Goal: Task Accomplishment & Management: Complete application form

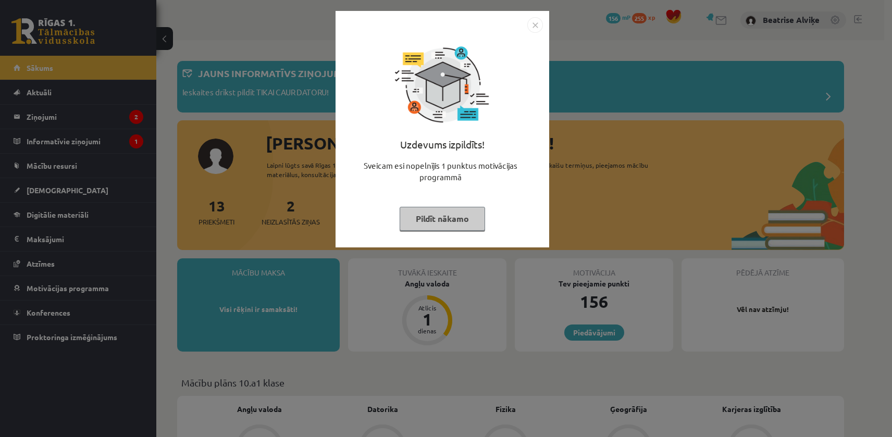
click at [542, 24] on img "Close" at bounding box center [535, 25] width 16 height 16
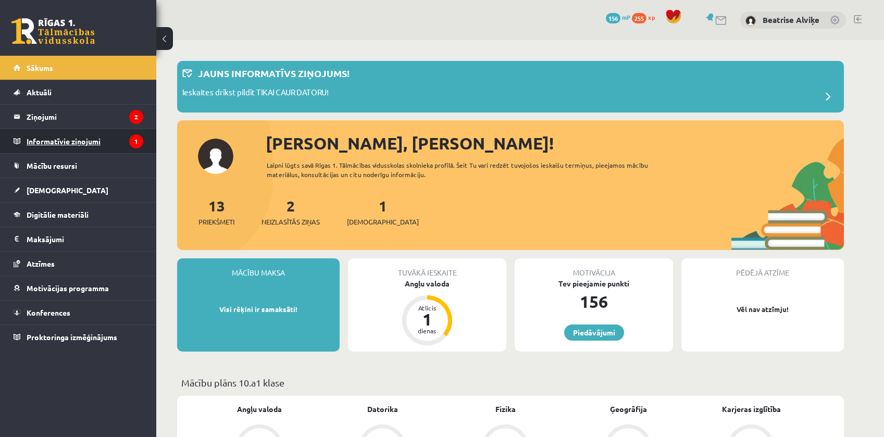
click at [52, 145] on legend "Informatīvie ziņojumi 1" at bounding box center [85, 141] width 117 height 24
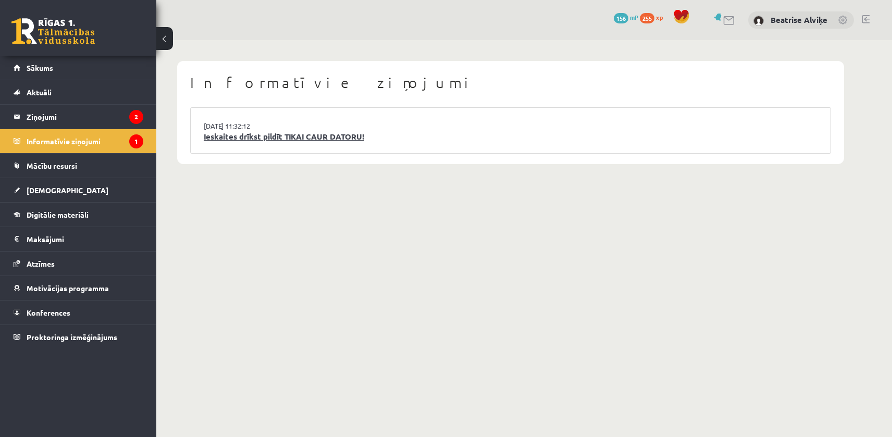
click at [254, 140] on link "Ieskaites drīkst pildīt TIKAI CAUR DATORU!" at bounding box center [511, 137] width 614 height 12
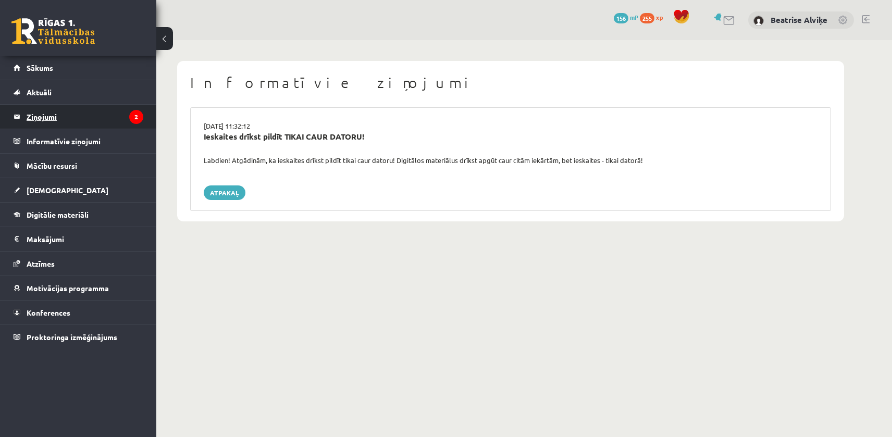
click at [92, 122] on legend "Ziņojumi 2" at bounding box center [85, 117] width 117 height 24
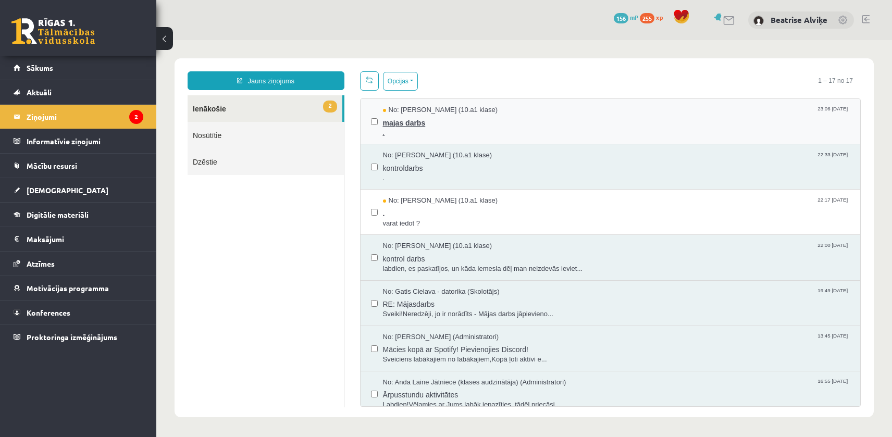
click at [456, 128] on span "." at bounding box center [616, 133] width 467 height 10
click at [404, 196] on span "No: Polina Jeluškina (10.a1 klase)" at bounding box center [440, 201] width 115 height 10
click at [84, 155] on link "Mācību resursi" at bounding box center [79, 166] width 130 height 24
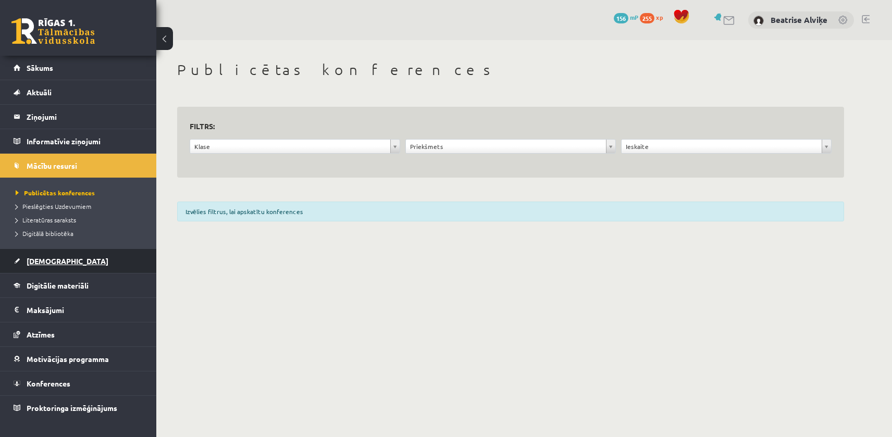
click at [41, 253] on link "[DEMOGRAPHIC_DATA]" at bounding box center [79, 261] width 130 height 24
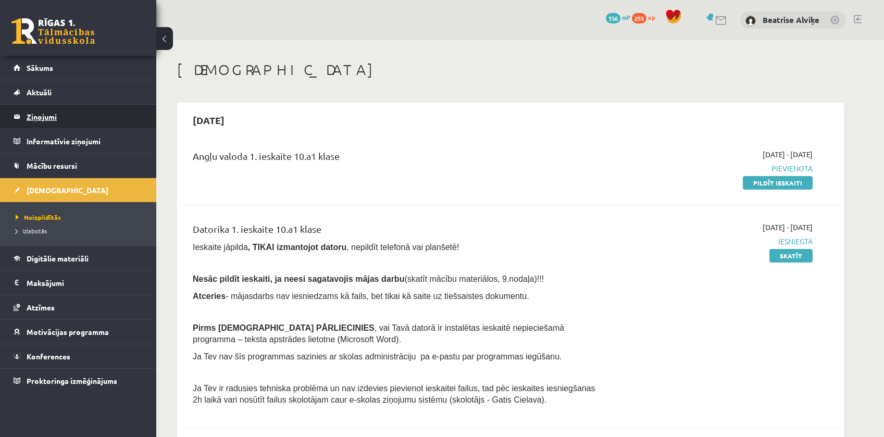
click at [67, 124] on legend "Ziņojumi 2" at bounding box center [85, 117] width 117 height 24
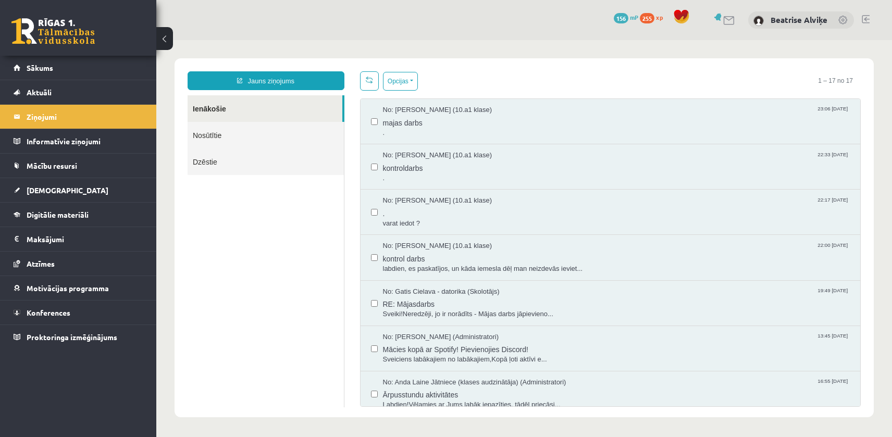
click at [640, 36] on div "0 Dāvanas 156 mP 255 xp Beatrise Alviķe" at bounding box center [523, 20] width 735 height 40
click at [87, 155] on link "Mācību resursi" at bounding box center [79, 166] width 130 height 24
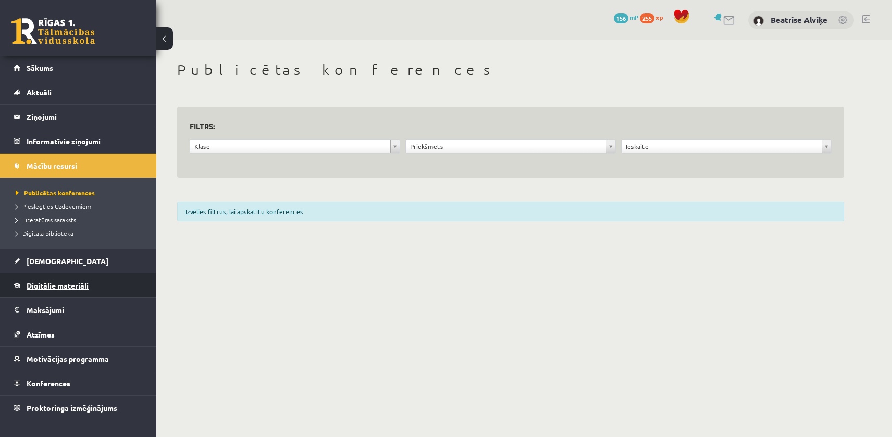
click at [46, 274] on link "Digitālie materiāli" at bounding box center [79, 285] width 130 height 24
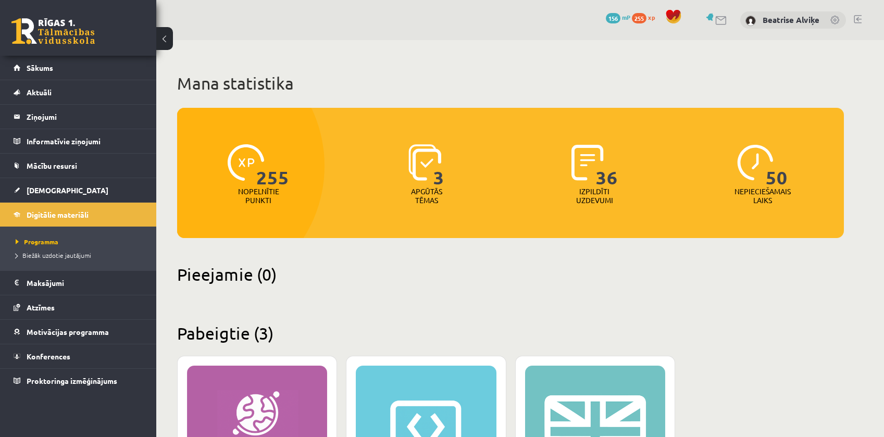
click at [43, 266] on ul "Programma Biežāk uzdotie jautājumi" at bounding box center [78, 249] width 156 height 44
click at [57, 191] on span "[DEMOGRAPHIC_DATA]" at bounding box center [68, 189] width 82 height 9
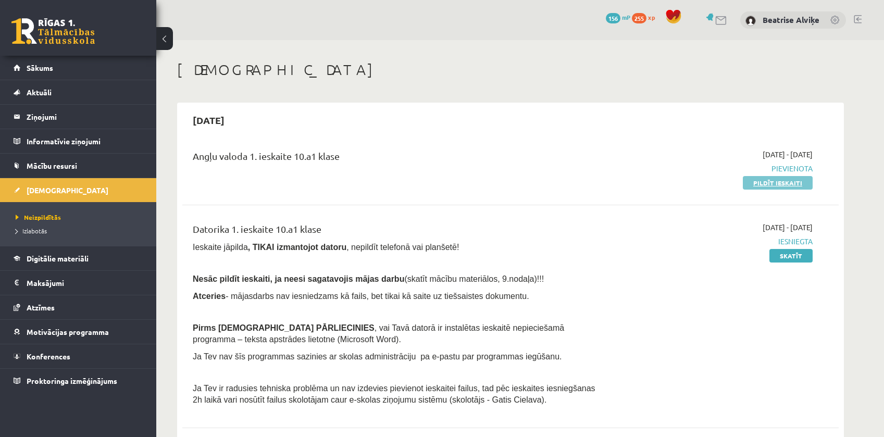
click at [760, 183] on link "Pildīt ieskaiti" at bounding box center [778, 183] width 70 height 14
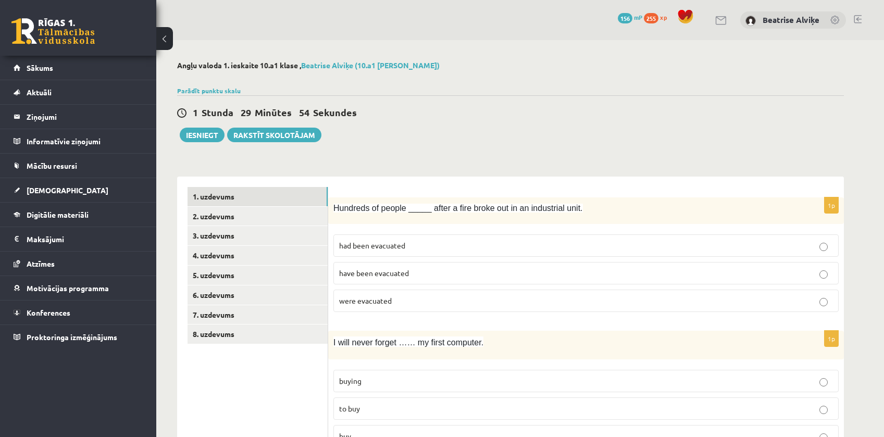
click at [441, 248] on p "had been evacuated" at bounding box center [586, 245] width 494 height 11
click at [404, 277] on span "have been evacuated" at bounding box center [374, 272] width 70 height 9
click at [409, 306] on p "were evacuated" at bounding box center [586, 300] width 494 height 11
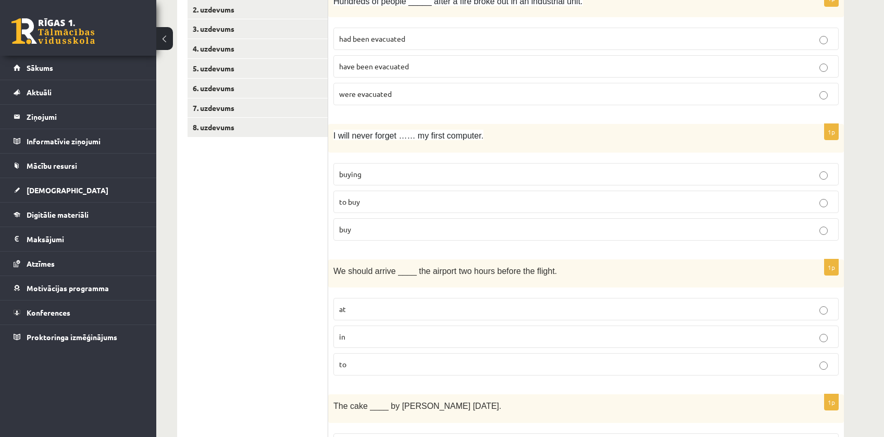
scroll to position [208, 0]
click at [397, 178] on p "buying" at bounding box center [586, 172] width 494 height 11
click at [374, 304] on p "at" at bounding box center [586, 307] width 494 height 11
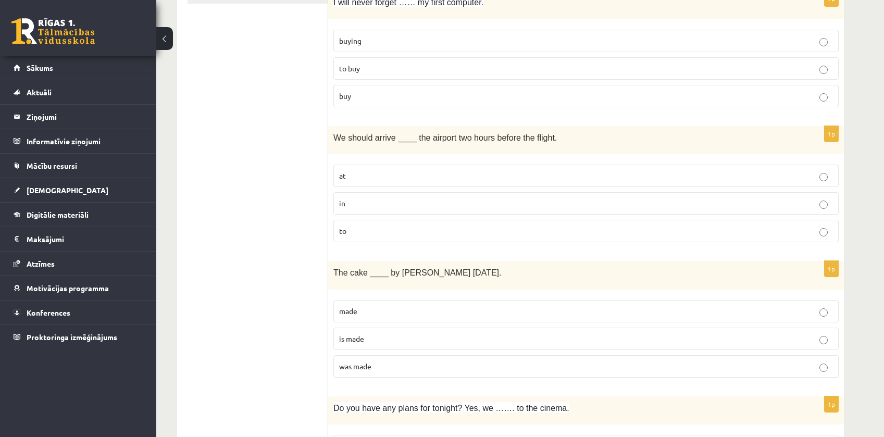
scroll to position [365, 0]
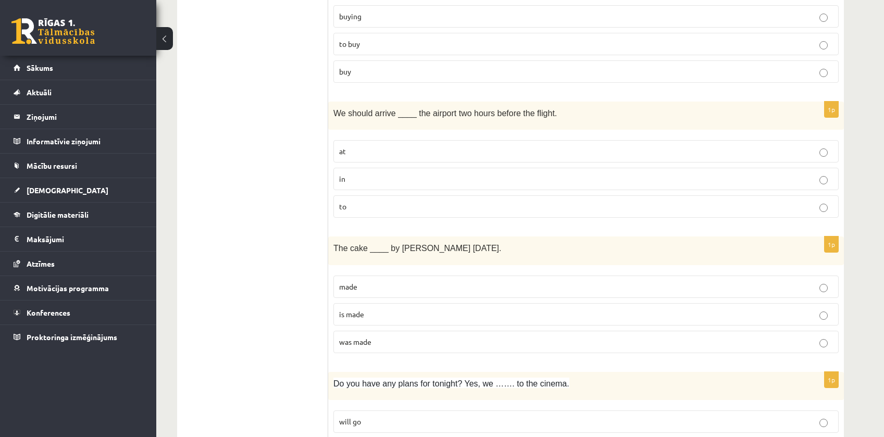
click at [381, 336] on label "was made" at bounding box center [585, 342] width 505 height 22
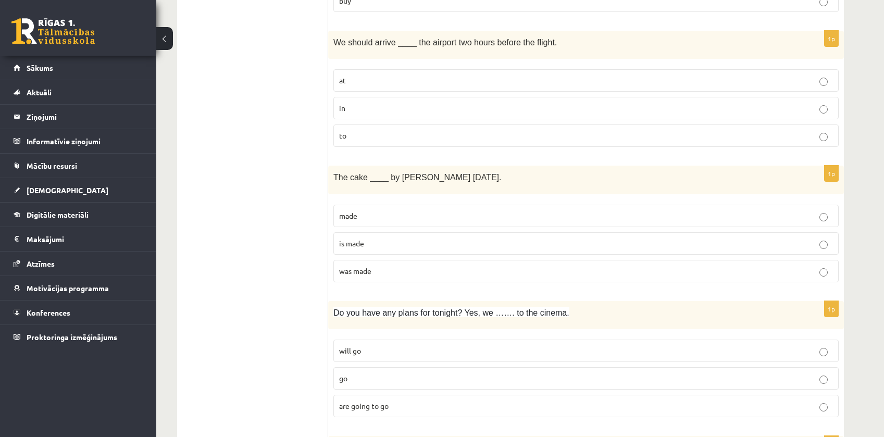
scroll to position [469, 0]
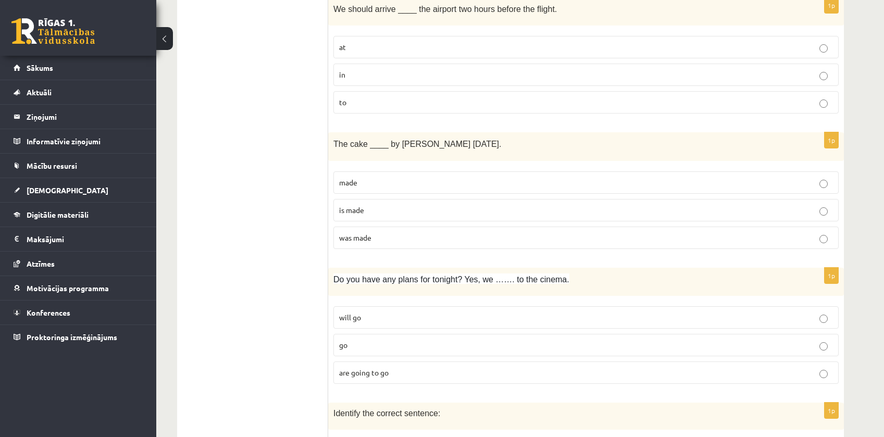
click at [423, 364] on label "are going to go" at bounding box center [585, 372] width 505 height 22
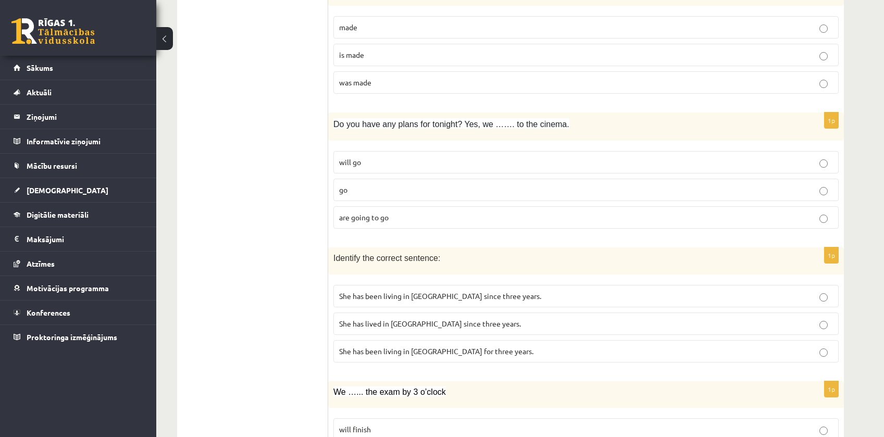
scroll to position [625, 0]
click at [458, 296] on span "She has been living in Paris since three years." at bounding box center [440, 294] width 202 height 9
click at [408, 348] on span "She has been living in Paris for three years." at bounding box center [436, 349] width 194 height 9
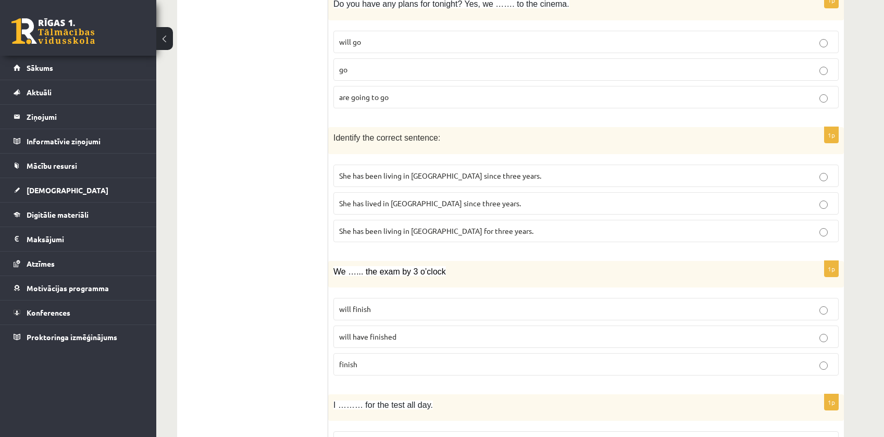
scroll to position [781, 0]
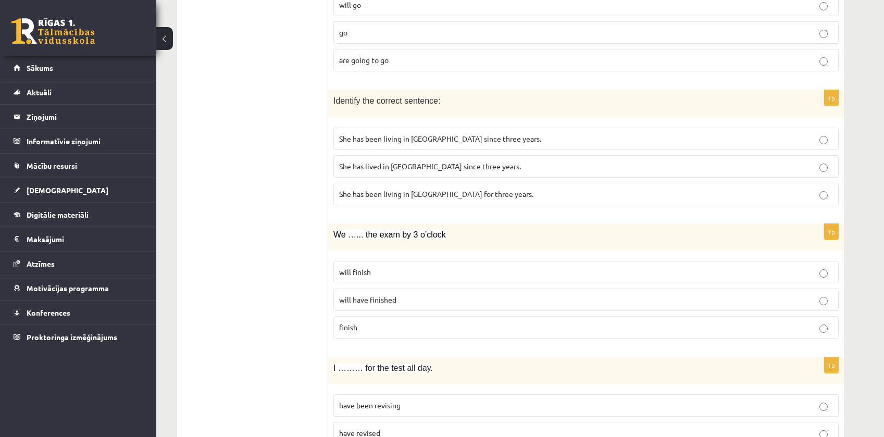
click at [432, 276] on p "will finish" at bounding box center [586, 272] width 494 height 11
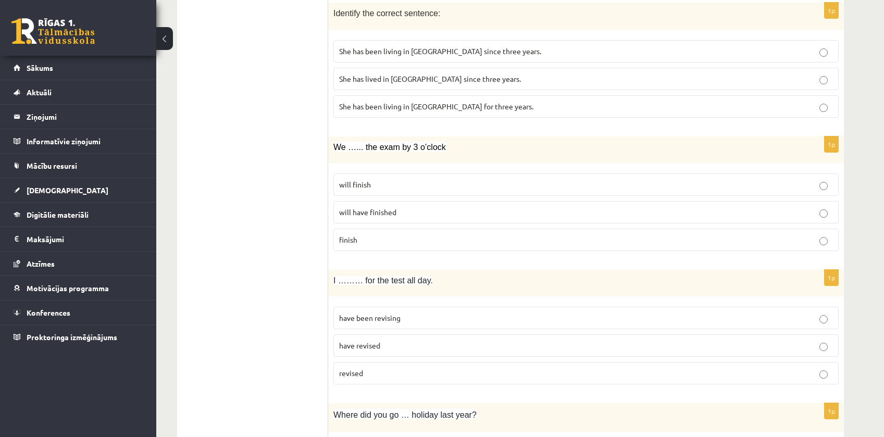
scroll to position [885, 0]
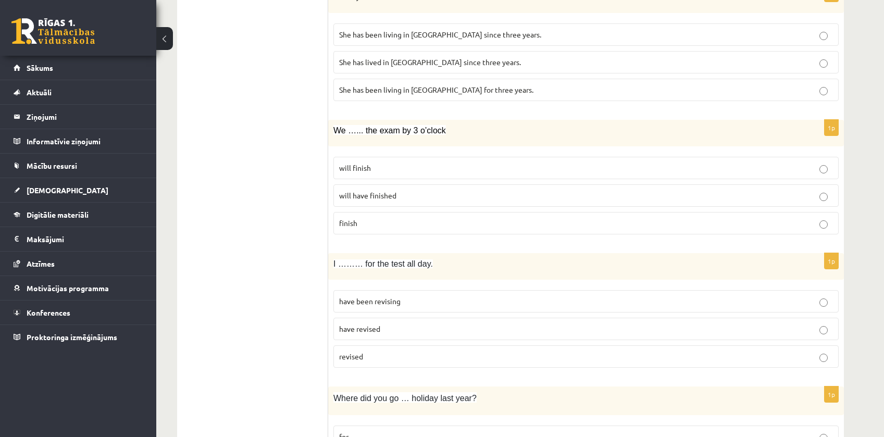
click at [397, 308] on label "have been revising" at bounding box center [585, 301] width 505 height 22
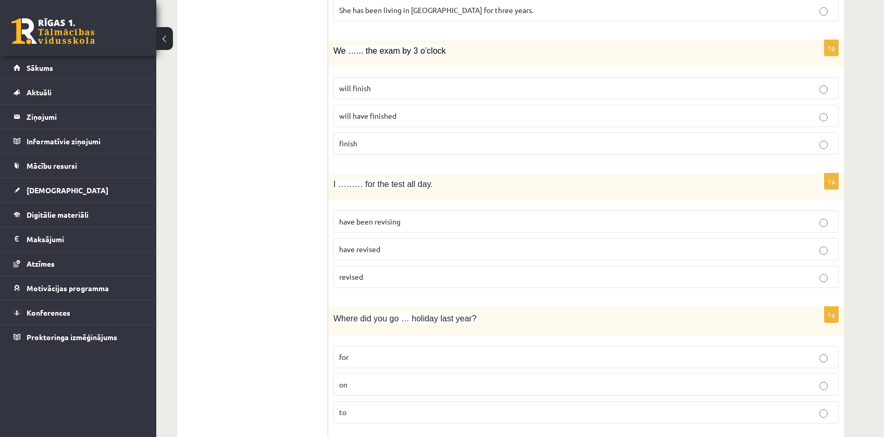
scroll to position [990, 0]
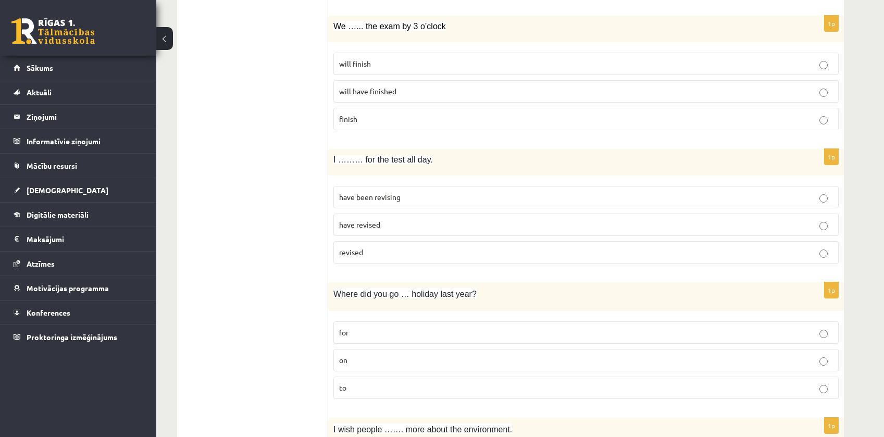
click at [386, 352] on label "on" at bounding box center [585, 360] width 505 height 22
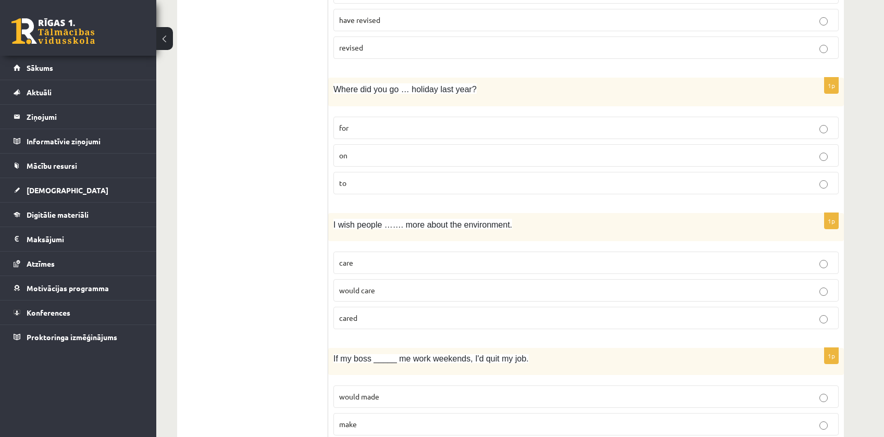
scroll to position [1198, 0]
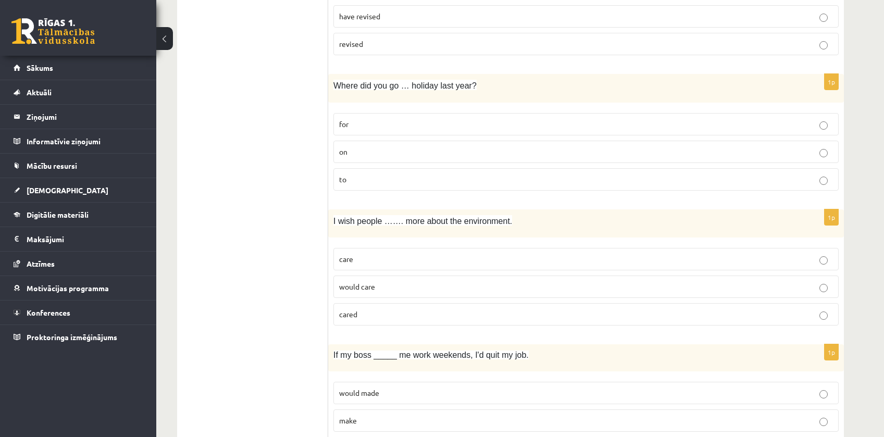
click at [394, 292] on p "would care" at bounding box center [586, 286] width 494 height 11
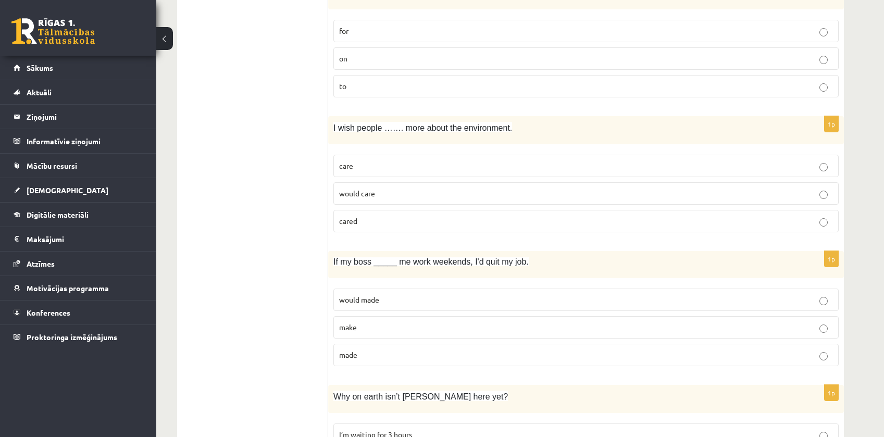
scroll to position [1302, 0]
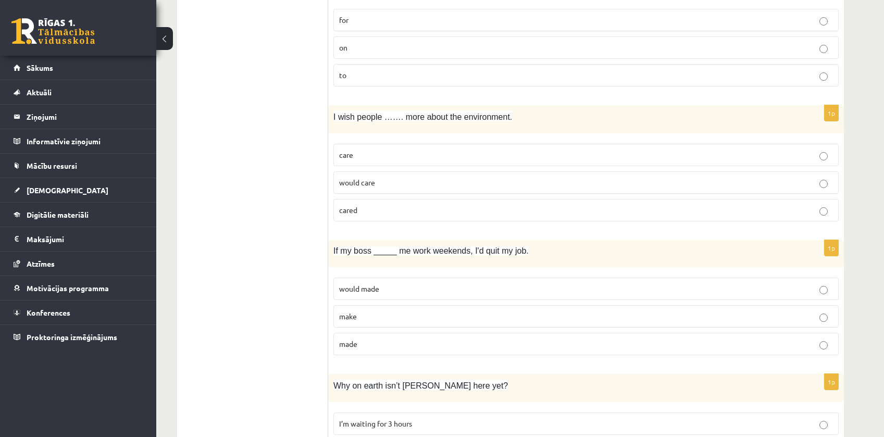
click at [366, 342] on p "made" at bounding box center [586, 344] width 494 height 11
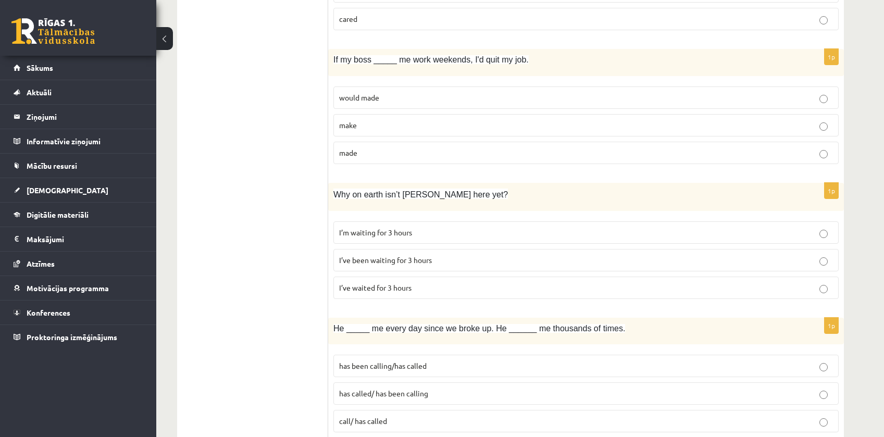
scroll to position [1510, 0]
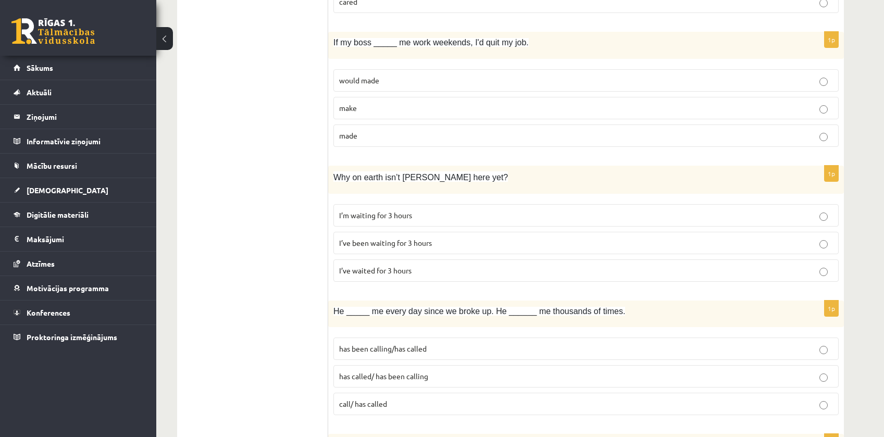
click at [422, 245] on span "I’ve been waiting for 3 hours" at bounding box center [385, 242] width 93 height 9
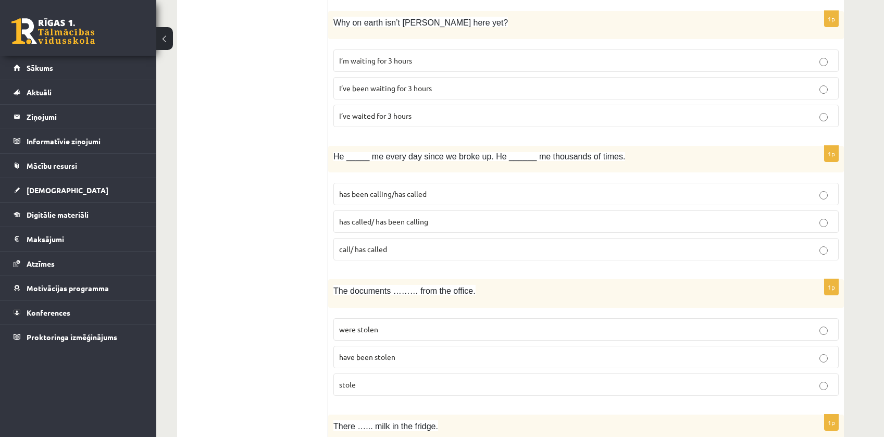
scroll to position [1667, 0]
click at [369, 226] on p "has called/ has been calling" at bounding box center [586, 220] width 494 height 11
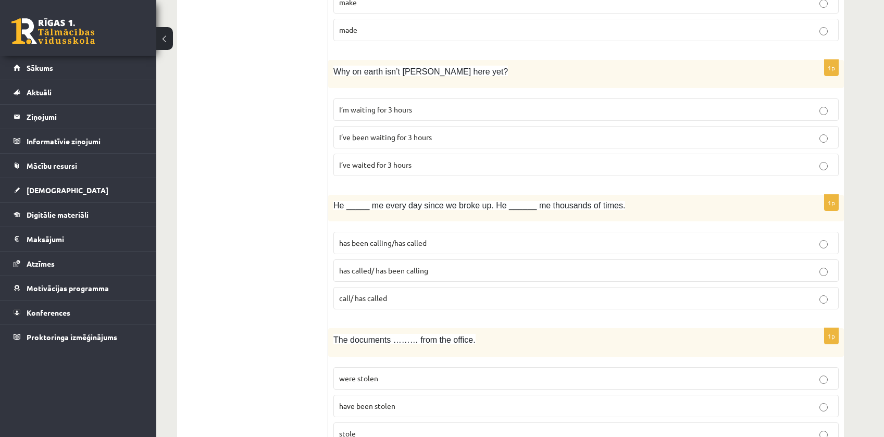
scroll to position [1615, 0]
click at [487, 283] on label "has called/ has been calling" at bounding box center [585, 272] width 505 height 22
click at [487, 279] on label "has called/ has been calling" at bounding box center [585, 272] width 505 height 22
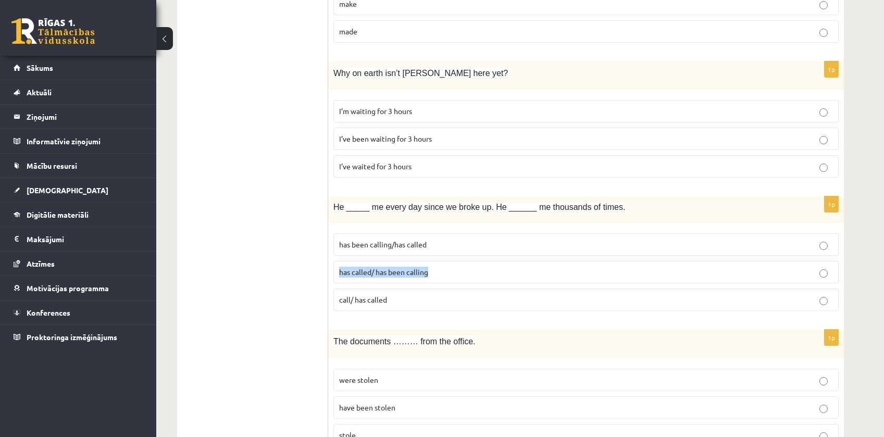
click at [487, 279] on label "has called/ has been calling" at bounding box center [585, 272] width 505 height 22
click at [416, 260] on fieldset "has been calling/has called has called/ has been calling call/ has called" at bounding box center [585, 271] width 505 height 86
click at [452, 243] on p "has been calling/has called" at bounding box center [586, 244] width 494 height 11
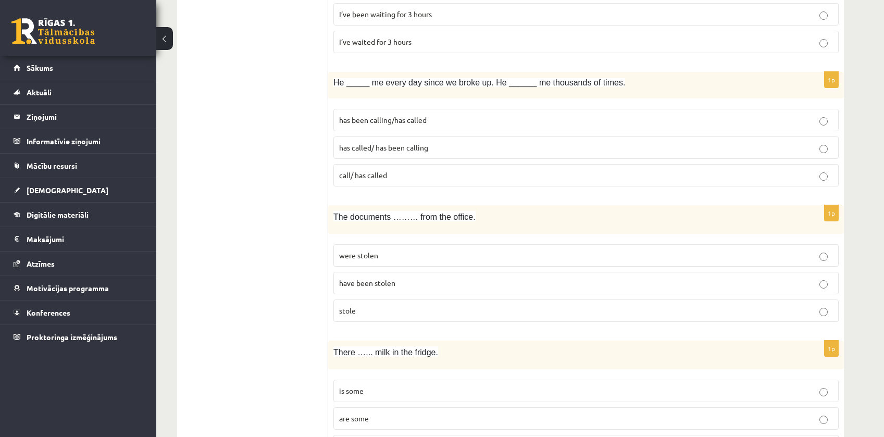
scroll to position [1771, 0]
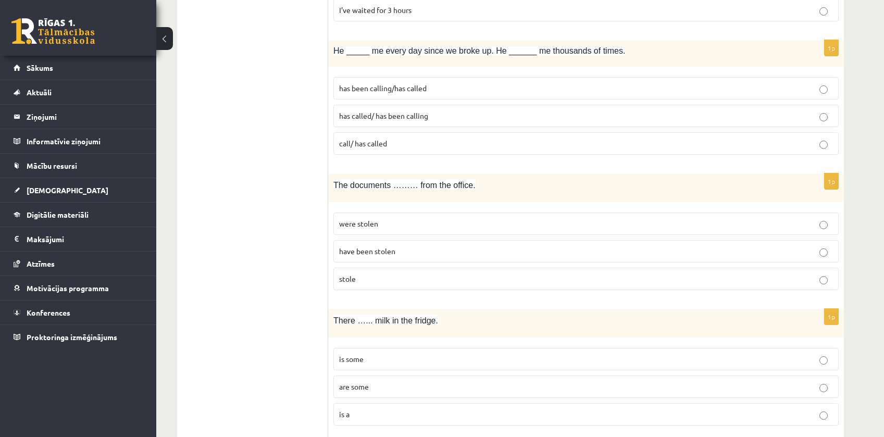
click at [419, 218] on label "were stolen" at bounding box center [585, 223] width 505 height 22
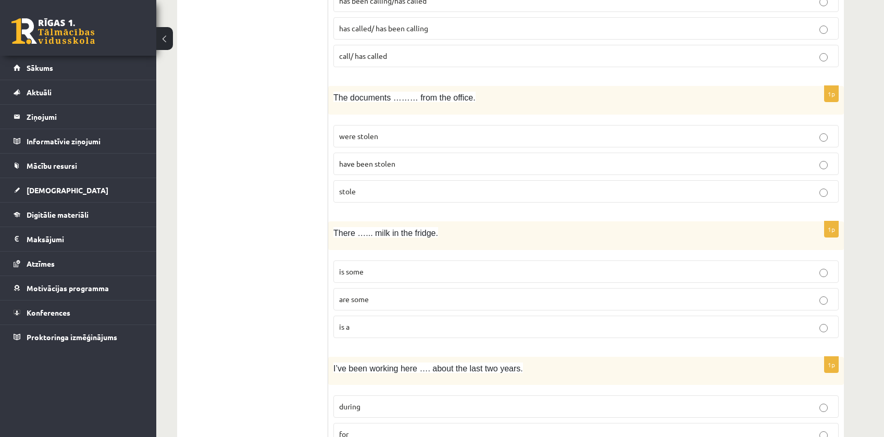
scroll to position [1875, 0]
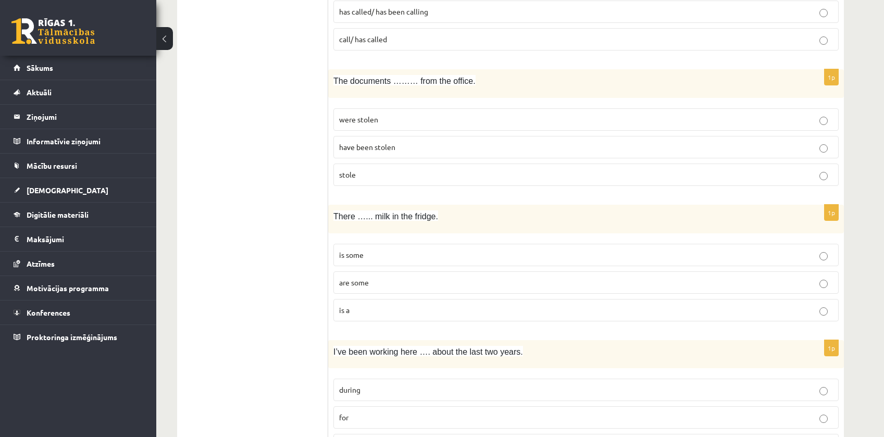
click at [387, 252] on p "is some" at bounding box center [586, 254] width 494 height 11
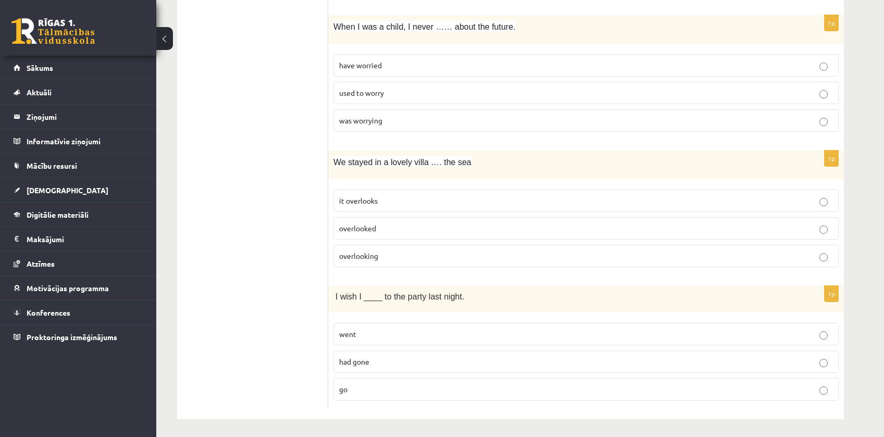
scroll to position [2472, 0]
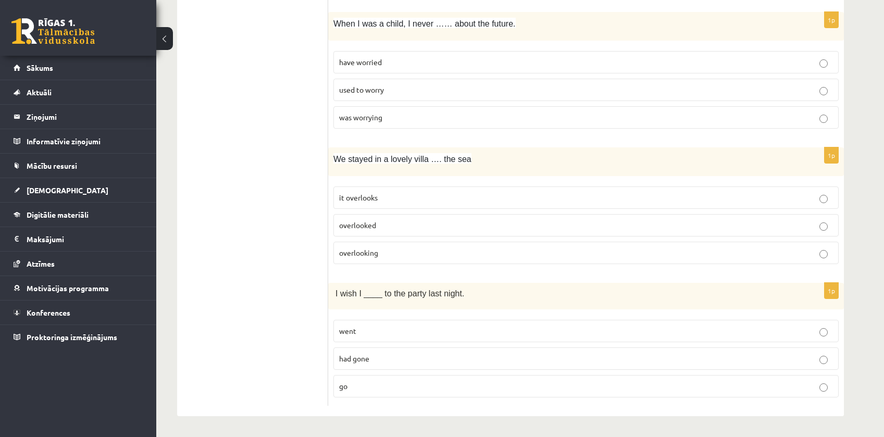
click at [371, 330] on p "went" at bounding box center [586, 331] width 494 height 11
click at [367, 220] on span "overlooked" at bounding box center [357, 224] width 37 height 9
click at [376, 199] on span "it overlooks" at bounding box center [358, 197] width 39 height 9
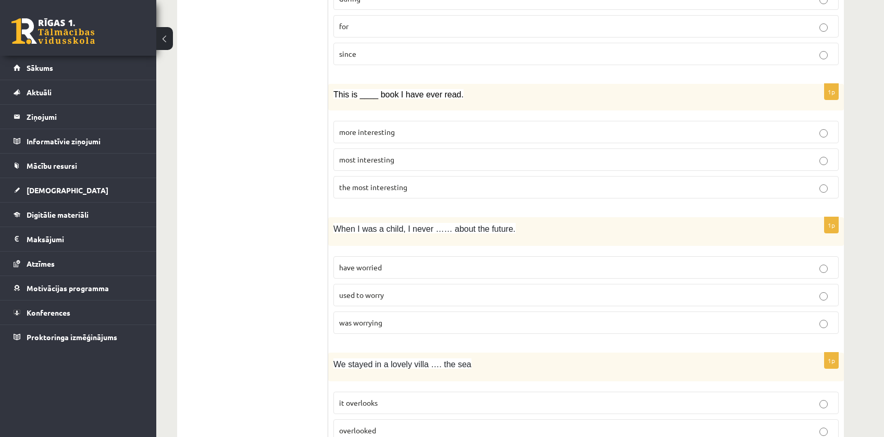
scroll to position [2316, 0]
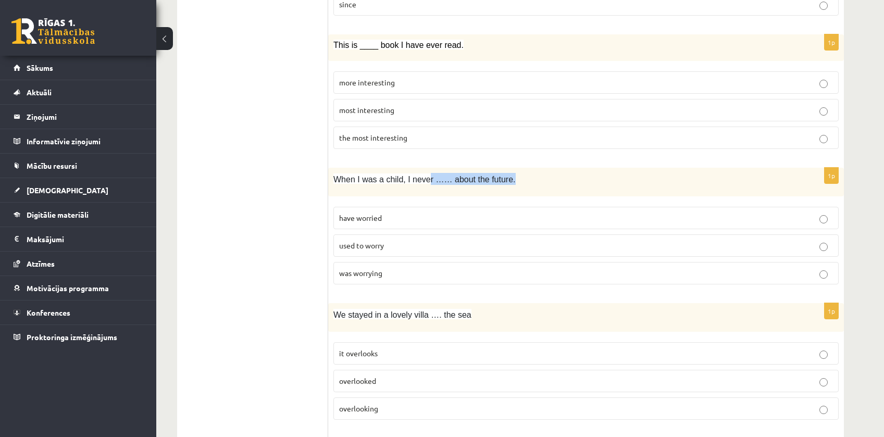
drag, startPoint x: 458, startPoint y: 176, endPoint x: 501, endPoint y: 177, distance: 42.7
click at [501, 177] on p "When I was a child, I never …… about the future." at bounding box center [559, 179] width 453 height 12
click at [509, 178] on p "When I was a child, I never …… about the future." at bounding box center [559, 179] width 453 height 12
click at [409, 216] on p "have worried" at bounding box center [586, 217] width 494 height 11
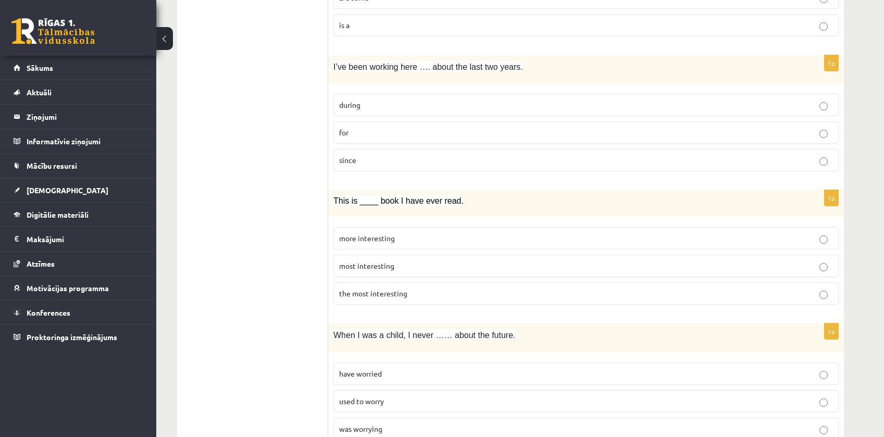
scroll to position [2159, 0]
click at [391, 294] on span "the most interesting" at bounding box center [373, 293] width 68 height 9
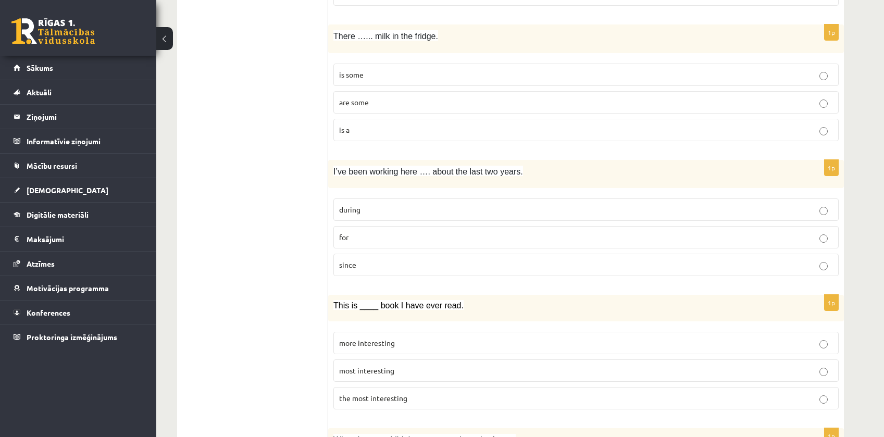
scroll to position [2003, 0]
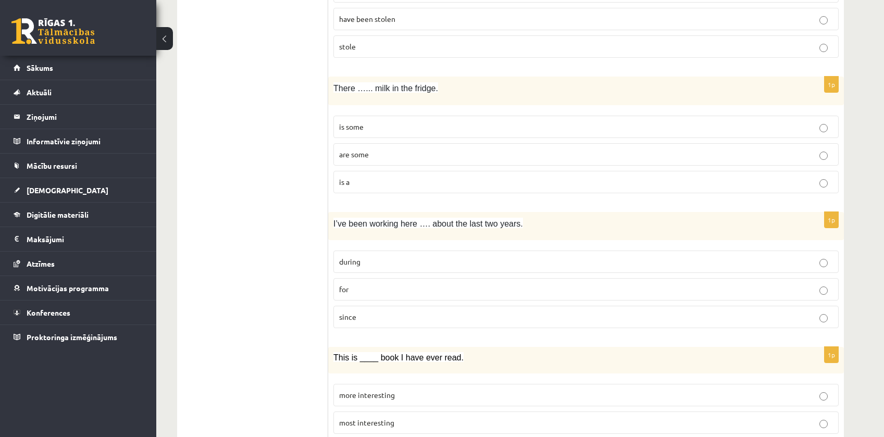
click at [359, 289] on p "for" at bounding box center [586, 289] width 494 height 11
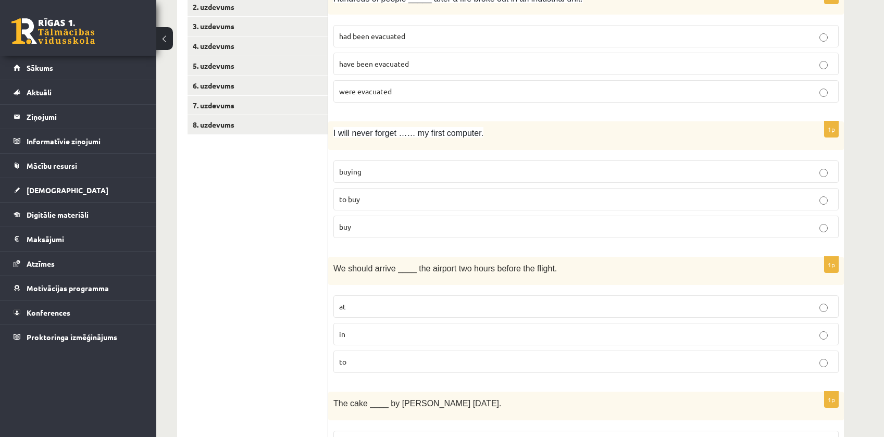
scroll to position [0, 0]
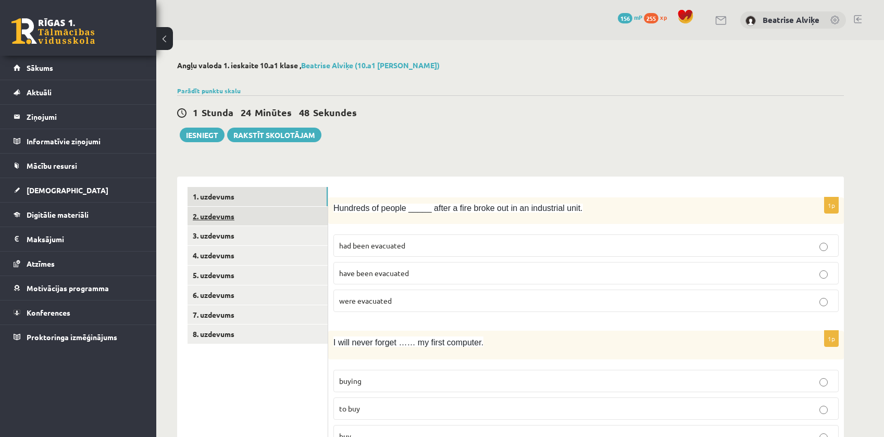
click at [246, 212] on link "2. uzdevums" at bounding box center [257, 216] width 140 height 19
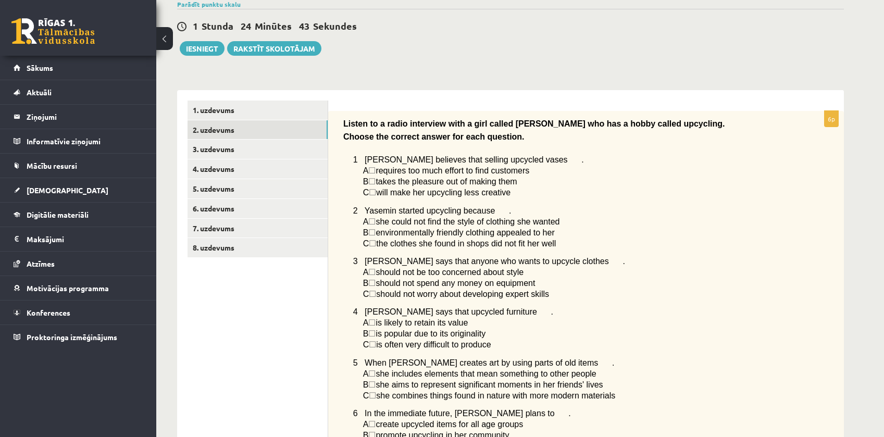
scroll to position [399, 0]
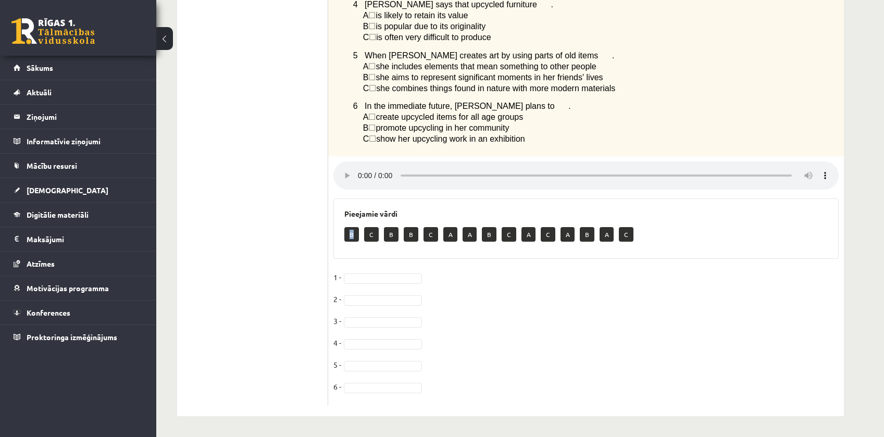
drag, startPoint x: 351, startPoint y: 228, endPoint x: 351, endPoint y: 242, distance: 13.5
click at [351, 242] on div "B C B B C A A B C A C A B A C" at bounding box center [585, 235] width 483 height 24
click at [522, 287] on fieldset "1 - 2 - 3 - 4 - 5 - 6 -" at bounding box center [585, 334] width 505 height 131
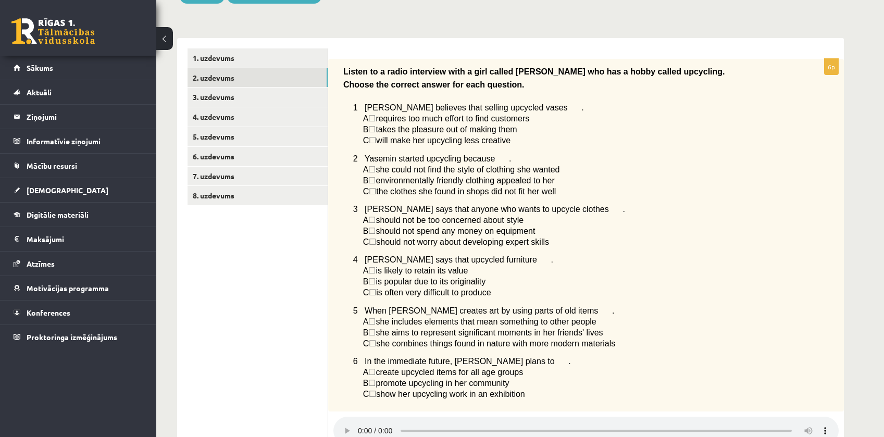
scroll to position [0, 0]
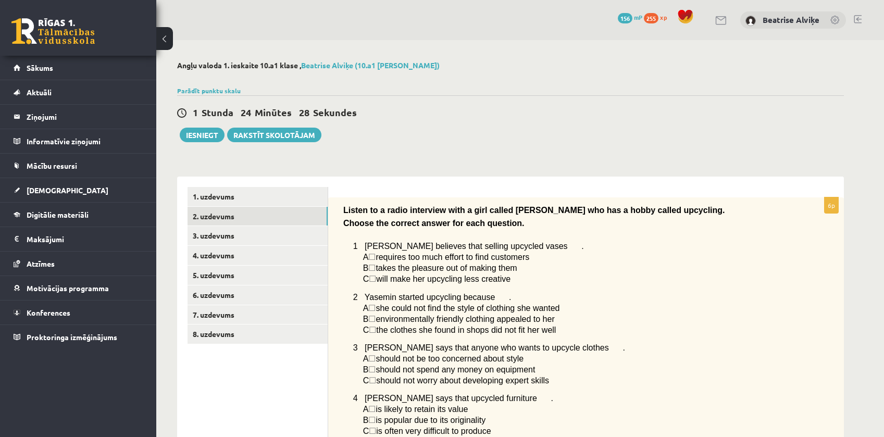
click at [374, 259] on span "☐" at bounding box center [371, 257] width 7 height 9
drag, startPoint x: 376, startPoint y: 257, endPoint x: 384, endPoint y: 257, distance: 8.9
click at [384, 257] on span "A ☐  requires too much effort to find customers" at bounding box center [446, 257] width 167 height 8
click at [595, 244] on p "1 Yasemin believes that selling upcycled vases ." at bounding box center [569, 246] width 433 height 11
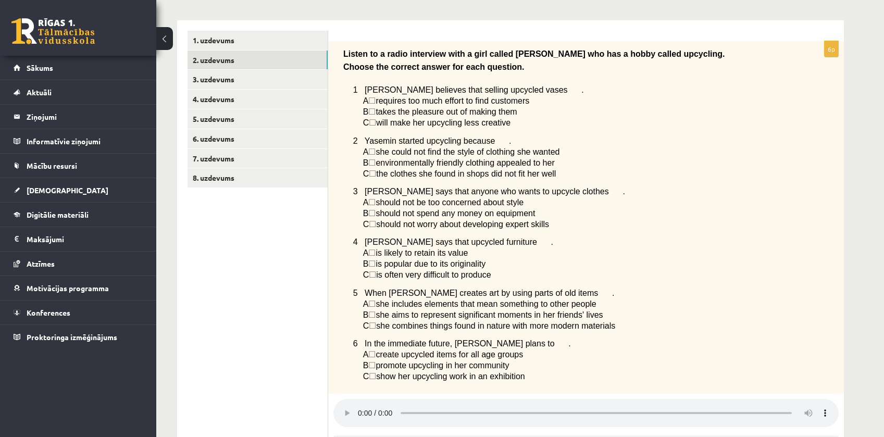
scroll to position [208, 0]
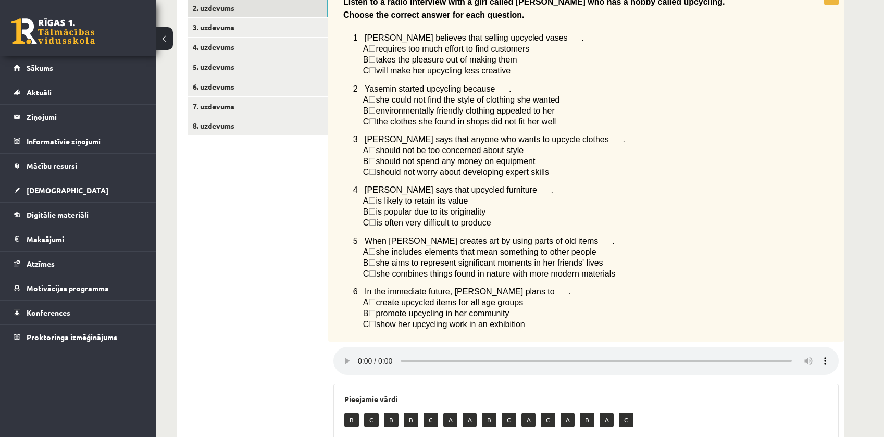
click at [178, 294] on div "1. uzdevums 2. uzdevums 3. uzdevums 4. uzdevums 5. uzdevums 6. uzdevums 7. uzde…" at bounding box center [252, 284] width 151 height 633
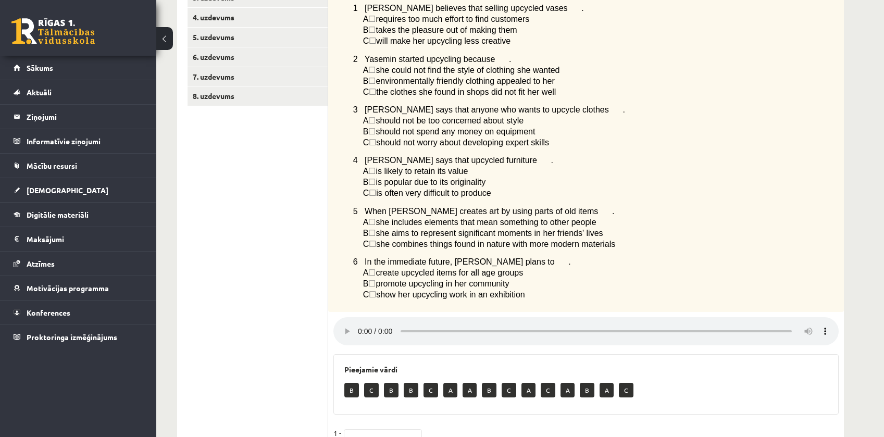
scroll to position [260, 0]
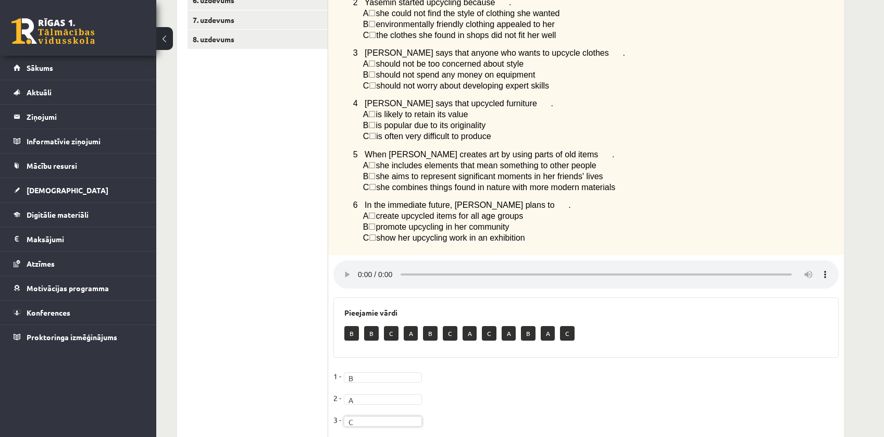
scroll to position [347, 0]
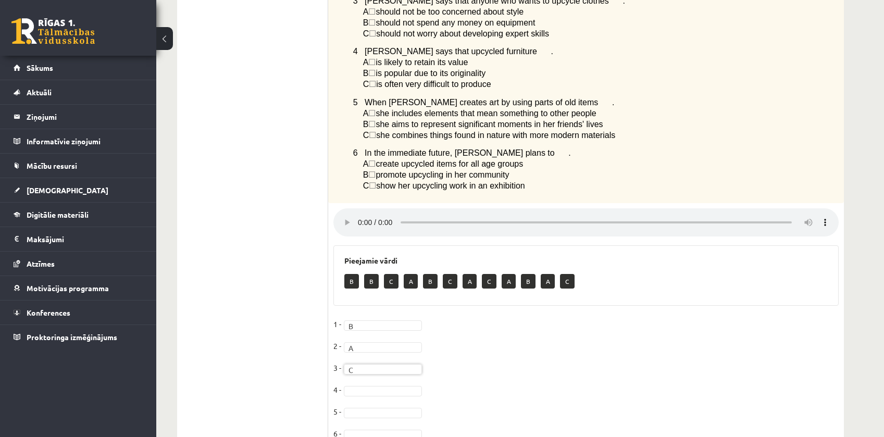
click at [631, 386] on fieldset "1 - B * 2 - A * 3 - C * 4 - 5 - 6 -" at bounding box center [585, 381] width 505 height 131
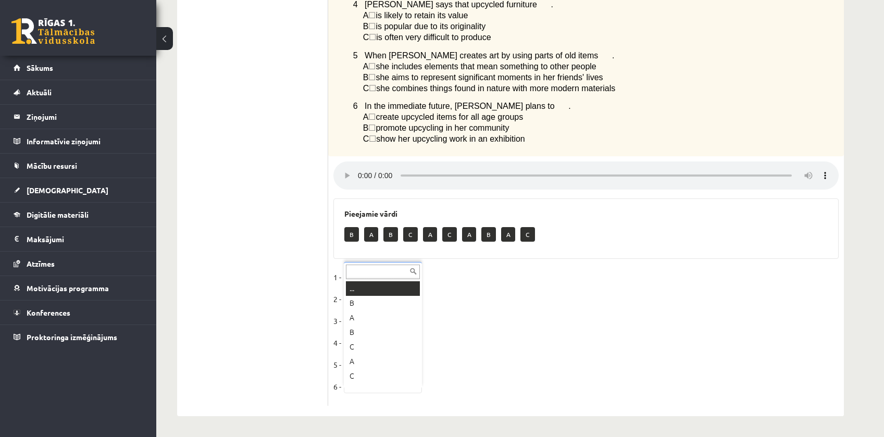
scroll to position [12, 0]
click at [492, 384] on fieldset "1 - B * 2 - A * 3 - C * 4 - C * 5 - B * 6 - B *" at bounding box center [585, 334] width 505 height 131
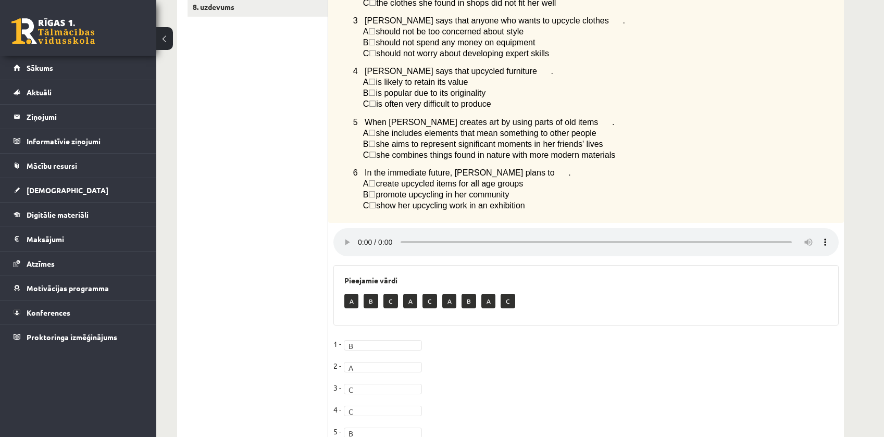
scroll to position [191, 0]
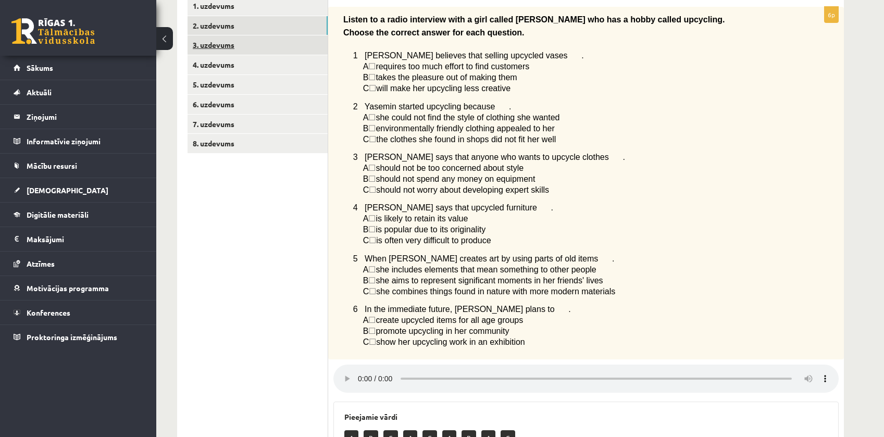
click at [241, 43] on link "3. uzdevums" at bounding box center [257, 44] width 140 height 19
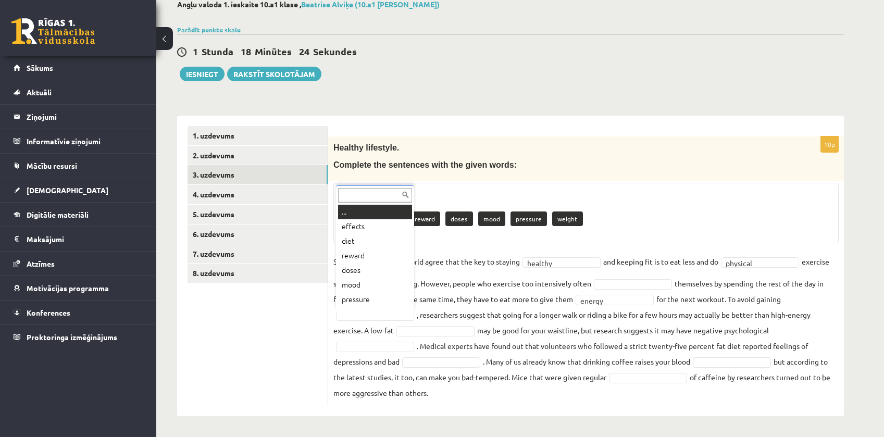
scroll to position [12, 0]
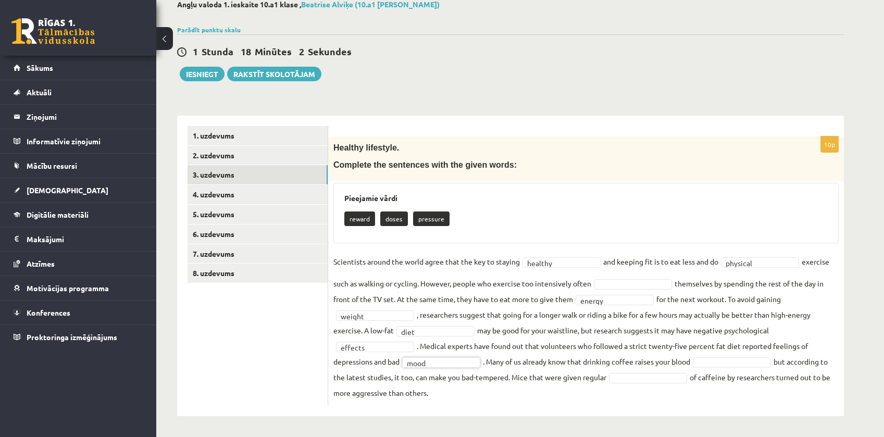
click at [749, 356] on fieldset "Scientists around the world agree that the key to staying healthy ******* and k…" at bounding box center [585, 327] width 505 height 147
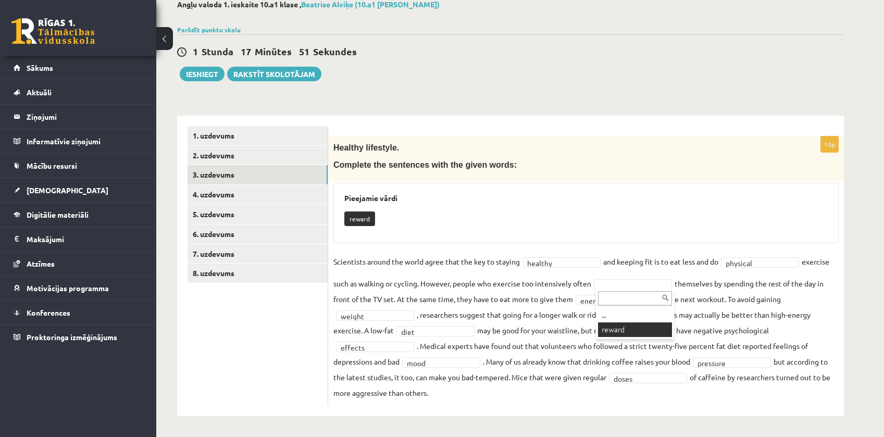
scroll to position [37, 0]
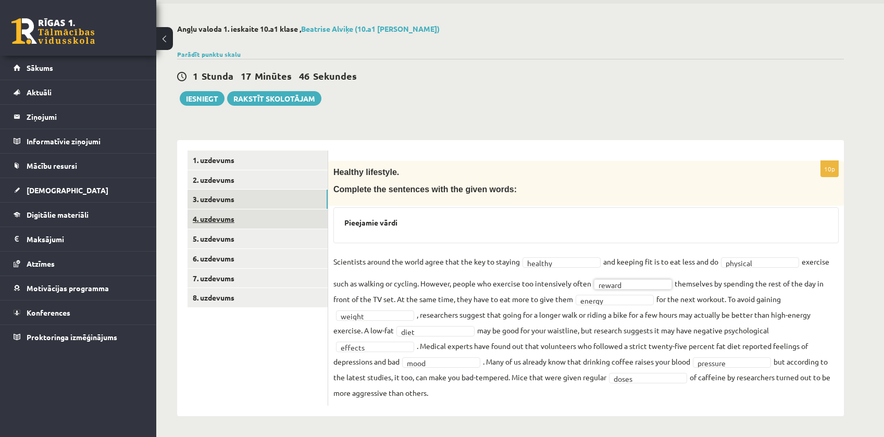
click at [246, 218] on link "4. uzdevums" at bounding box center [257, 218] width 140 height 19
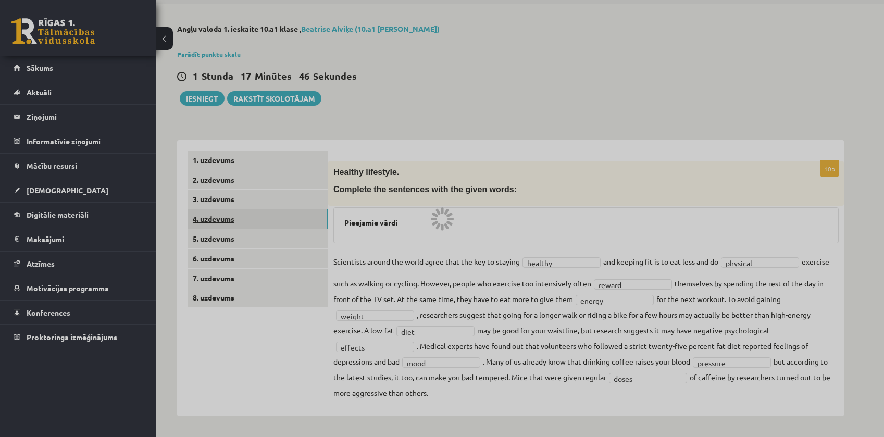
scroll to position [13, 0]
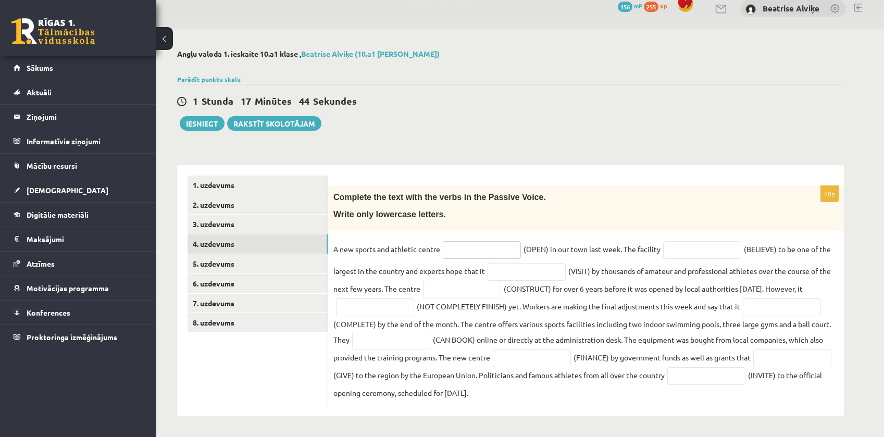
click at [509, 245] on input "text" at bounding box center [482, 250] width 78 height 18
type input "******"
click at [703, 244] on input "text" at bounding box center [702, 250] width 78 height 18
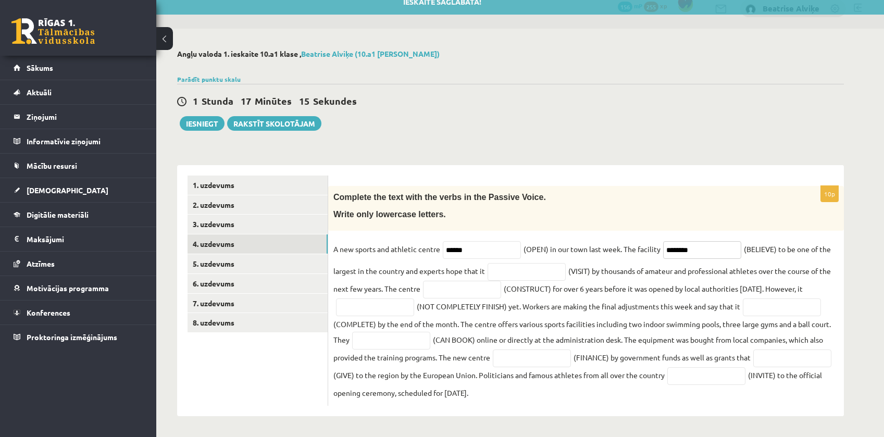
type input "********"
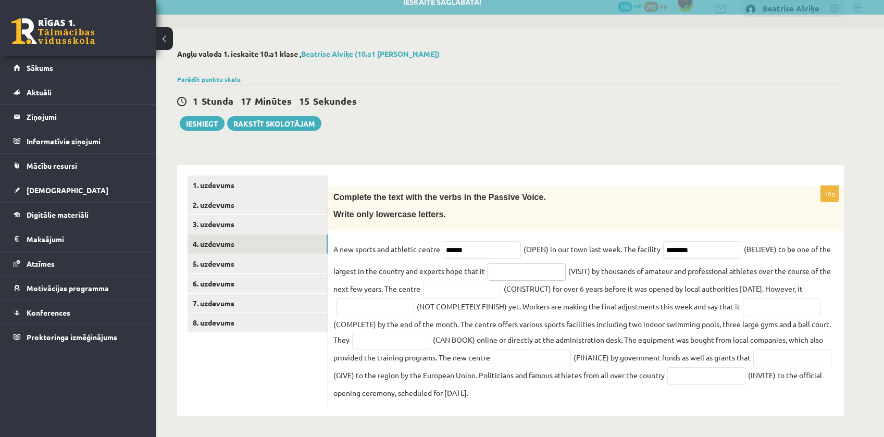
click at [529, 278] on input "text" at bounding box center [526, 272] width 78 height 18
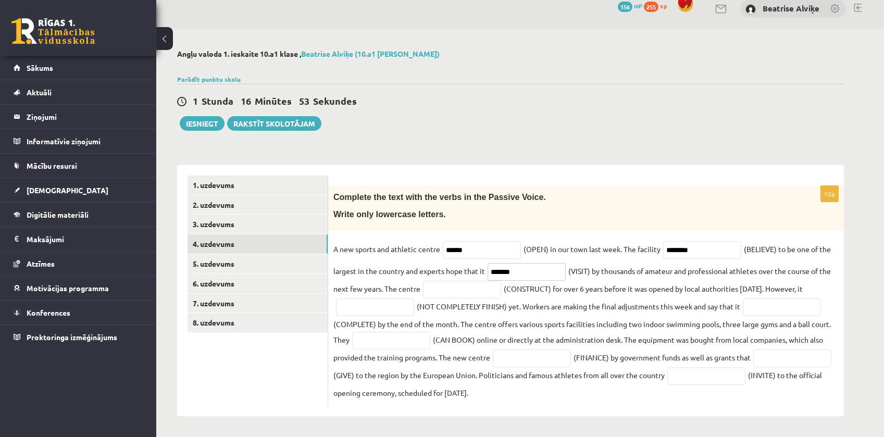
type input "*******"
click at [455, 298] on fieldset "A new sports and athletic centre ****** (OPEN) in our town last week. The facil…" at bounding box center [585, 320] width 505 height 159
click at [457, 286] on input "text" at bounding box center [462, 290] width 78 height 18
click at [478, 292] on input "**********" at bounding box center [462, 290] width 78 height 18
type input "**********"
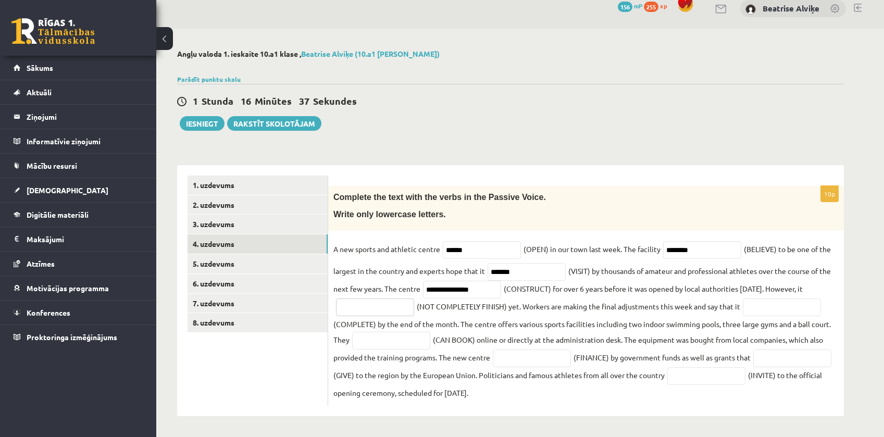
click at [390, 312] on input "text" at bounding box center [375, 307] width 78 height 18
type input "**********"
click at [784, 310] on input "text" at bounding box center [782, 307] width 78 height 18
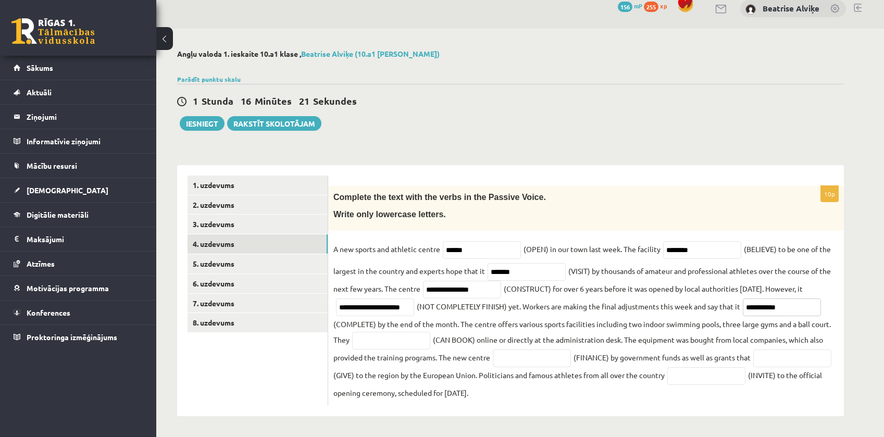
type input "**********"
click at [492, 270] on input "*******" at bounding box center [526, 272] width 78 height 18
type input "**********"
drag, startPoint x: 481, startPoint y: 320, endPoint x: 622, endPoint y: 322, distance: 141.7
click at [622, 322] on fieldset "**********" at bounding box center [585, 320] width 505 height 159
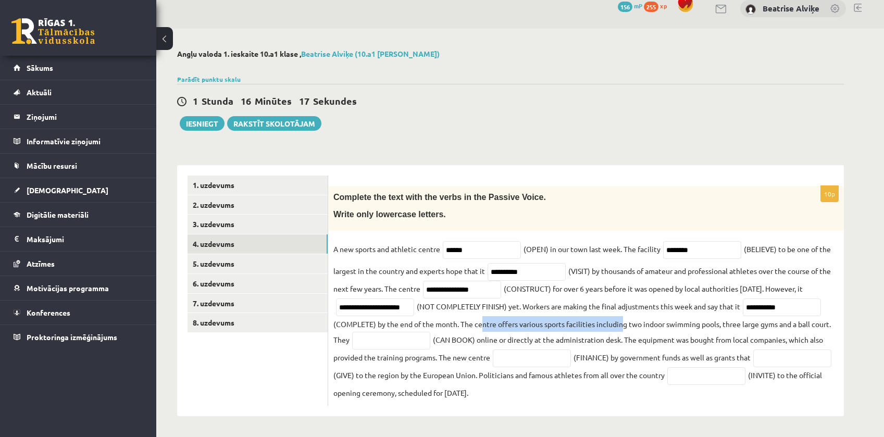
click at [622, 322] on fieldset "**********" at bounding box center [585, 320] width 505 height 159
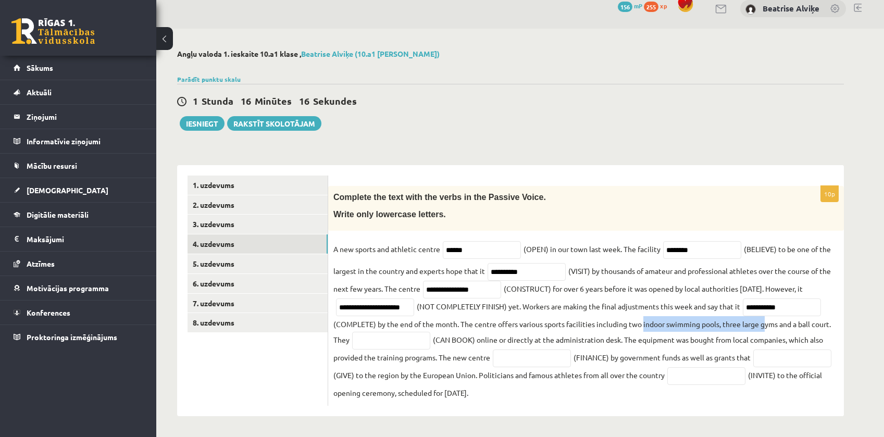
drag, startPoint x: 686, startPoint y: 319, endPoint x: 765, endPoint y: 319, distance: 78.6
click at [765, 319] on fieldset "**********" at bounding box center [585, 320] width 505 height 159
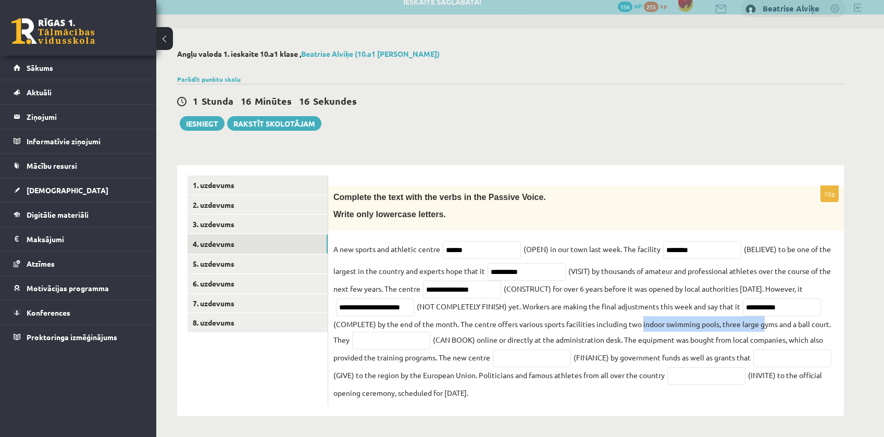
click at [765, 319] on fieldset "**********" at bounding box center [585, 320] width 505 height 159
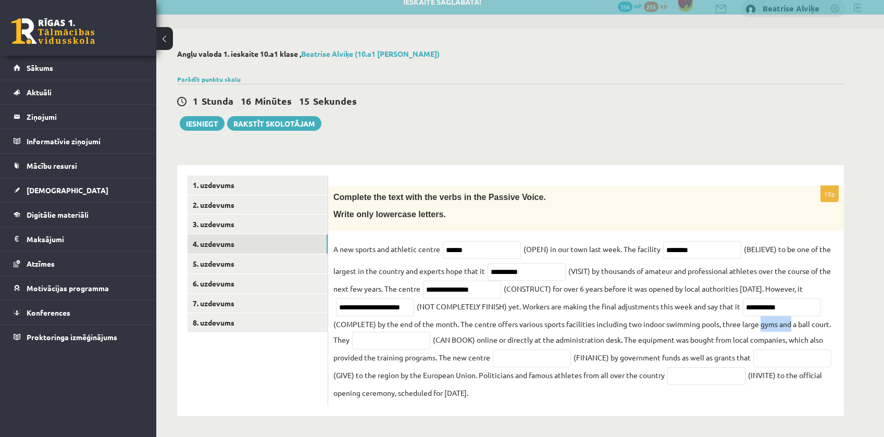
drag, startPoint x: 765, startPoint y: 319, endPoint x: 797, endPoint y: 322, distance: 32.4
click at [790, 321] on fieldset "**********" at bounding box center [585, 320] width 505 height 159
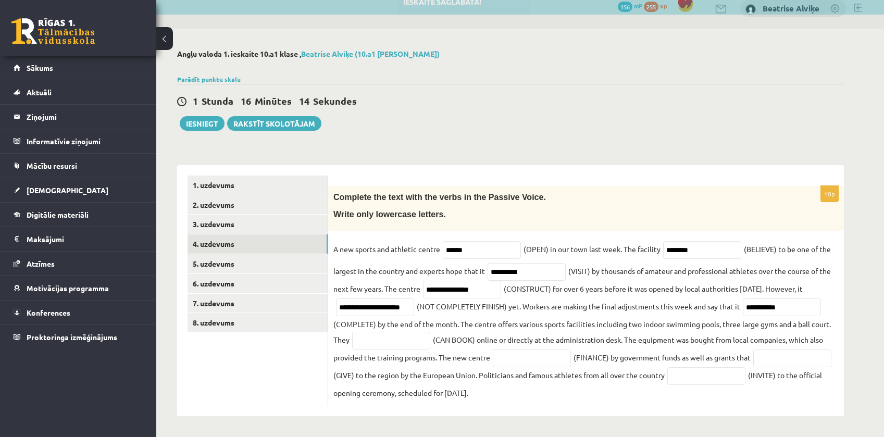
click at [799, 322] on fieldset "**********" at bounding box center [585, 320] width 505 height 159
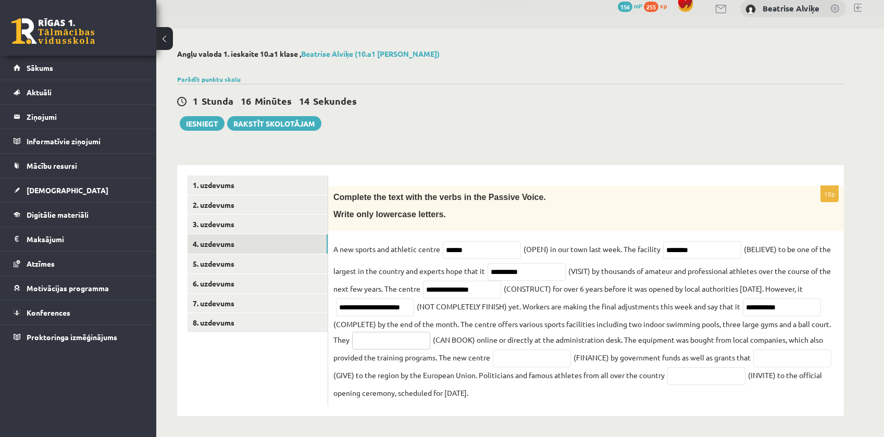
click at [411, 332] on input "text" at bounding box center [391, 341] width 78 height 18
type input "********"
click at [488, 361] on fieldset "**********" at bounding box center [585, 320] width 505 height 159
click at [531, 356] on input "text" at bounding box center [532, 358] width 78 height 18
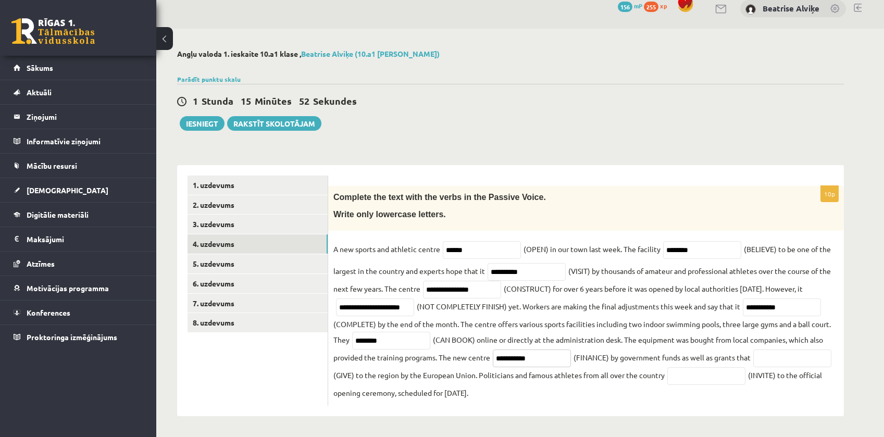
type input "**********"
click at [753, 367] on input "text" at bounding box center [792, 358] width 78 height 18
type input "*****"
click at [745, 372] on input "text" at bounding box center [706, 376] width 78 height 18
type input "**********"
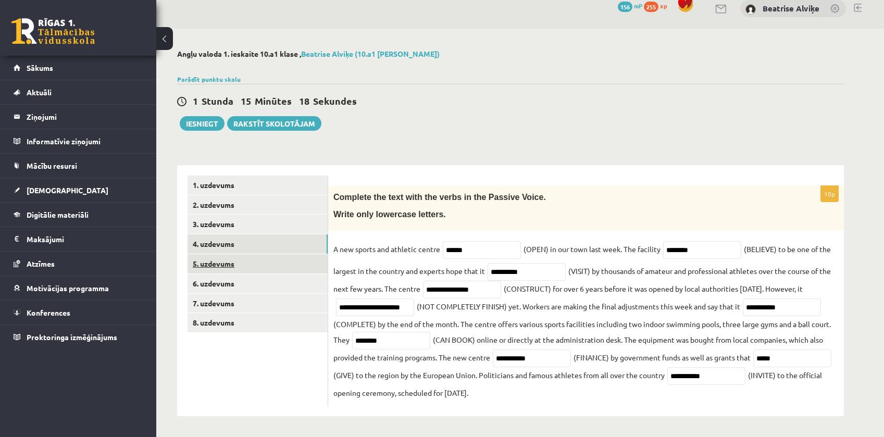
click at [269, 259] on link "5. uzdevums" at bounding box center [257, 263] width 140 height 19
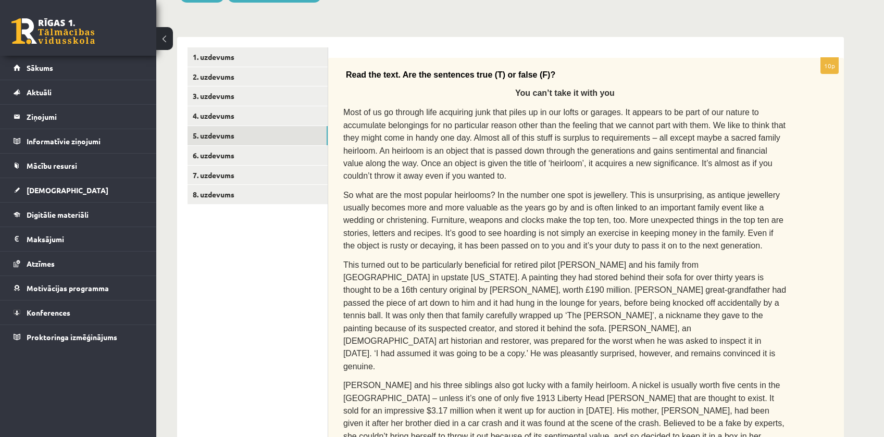
scroll to position [117, 0]
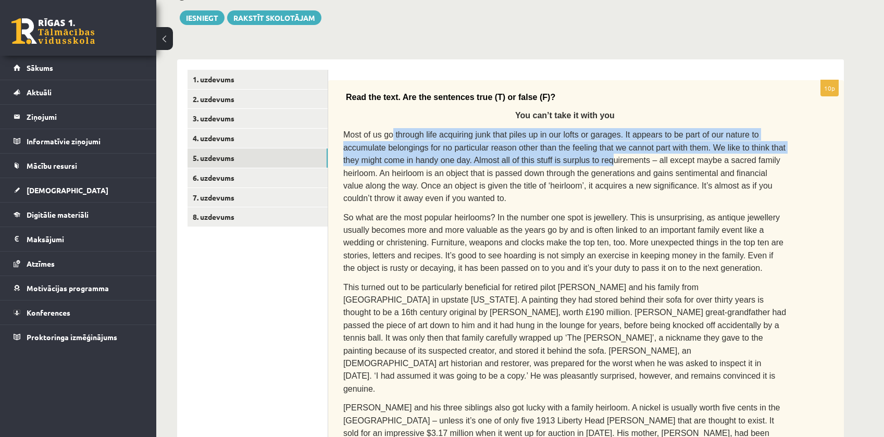
drag, startPoint x: 387, startPoint y: 137, endPoint x: 526, endPoint y: 158, distance: 140.0
click at [526, 158] on span "Most of us go through life acquiring junk that piles up in our lofts or garages…" at bounding box center [564, 166] width 442 height 72
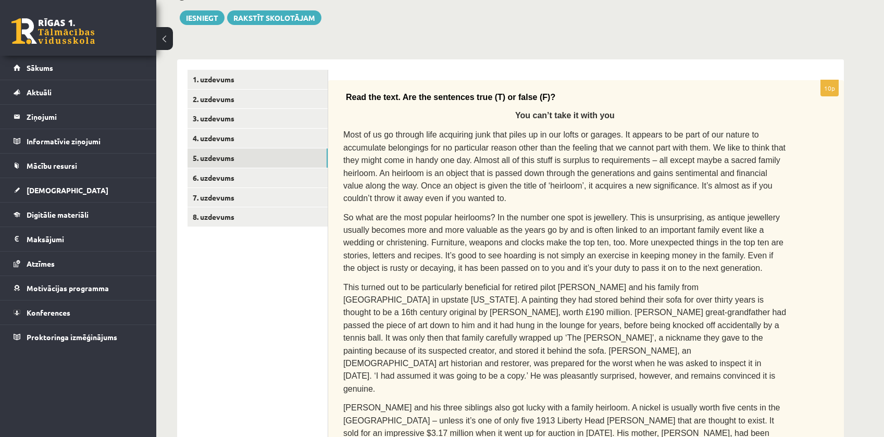
click at [557, 181] on span "Most of us go through life acquiring junk that piles up in our lofts or garages…" at bounding box center [564, 166] width 442 height 72
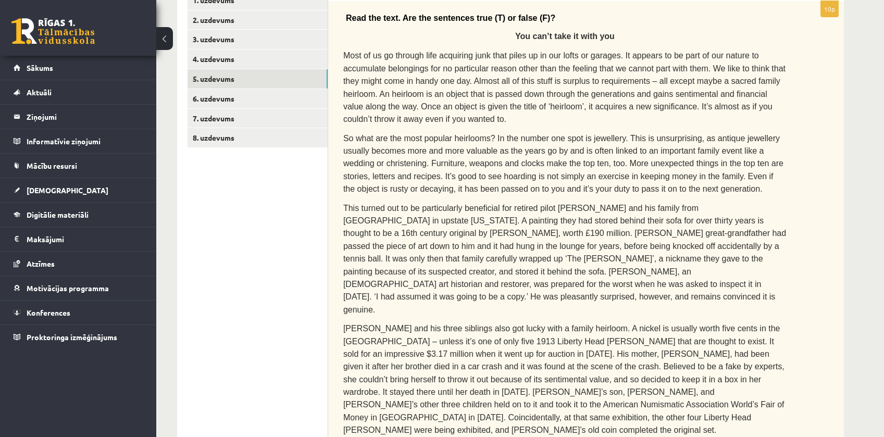
scroll to position [124, 0]
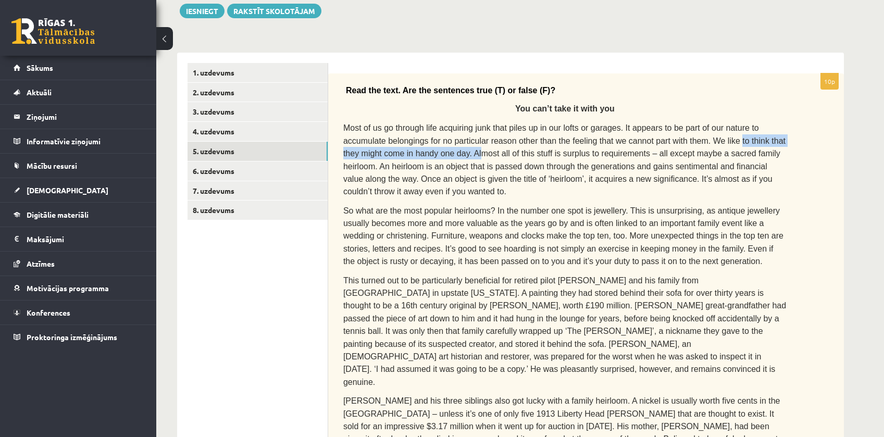
drag, startPoint x: 405, startPoint y: 157, endPoint x: 552, endPoint y: 151, distance: 147.5
click at [635, 142] on p "Most of us go through life acquiring junk that piles up in our lofts or garages…" at bounding box center [564, 159] width 443 height 76
click at [409, 159] on span "Most of us go through life acquiring junk that piles up in our lofts or garages…" at bounding box center [564, 159] width 442 height 72
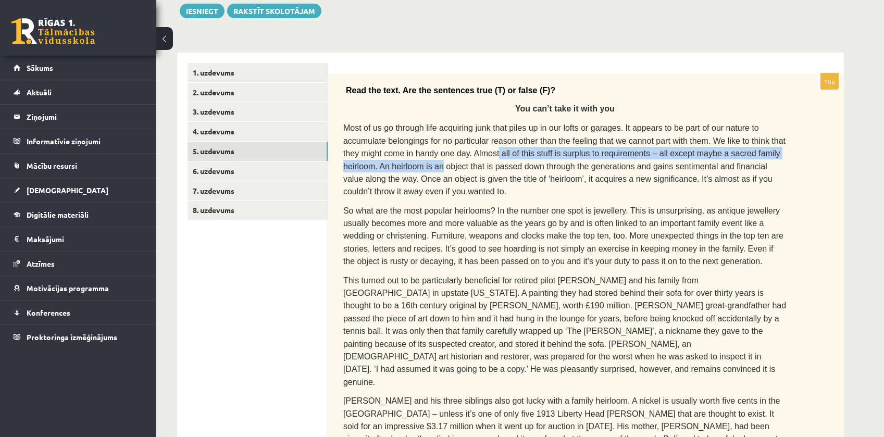
drag, startPoint x: 479, startPoint y: 146, endPoint x: 778, endPoint y: 155, distance: 299.6
click at [778, 155] on p "Most of us go through life acquiring junk that piles up in our lofts or garages…" at bounding box center [564, 159] width 443 height 76
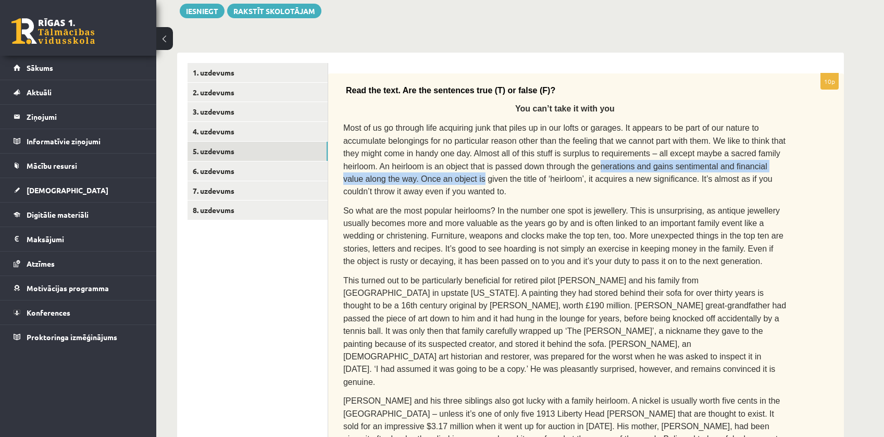
drag, startPoint x: 487, startPoint y: 160, endPoint x: 781, endPoint y: 163, distance: 293.8
click at [781, 163] on p "Most of us go through life acquiring junk that piles up in our lofts or garages…" at bounding box center [564, 159] width 443 height 76
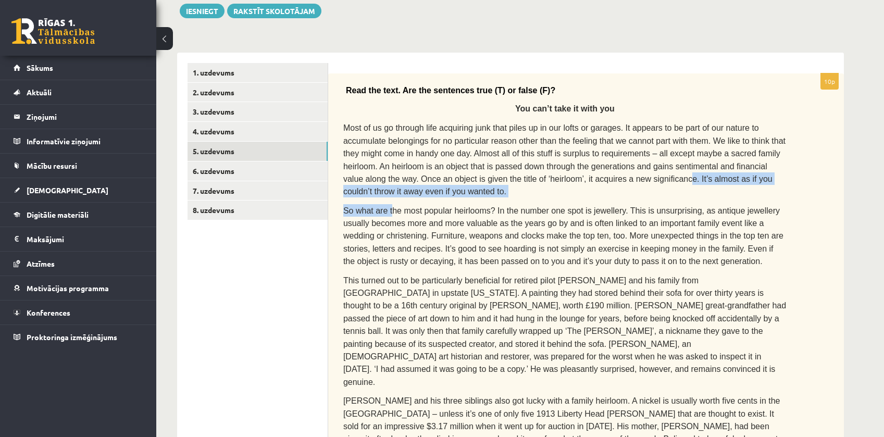
drag, startPoint x: 389, startPoint y: 184, endPoint x: 535, endPoint y: 179, distance: 145.9
click at [535, 179] on div "Read the text. Are the sentences true (T) or false (F)? You can’t take it with …" at bounding box center [586, 318] width 516 height 491
click at [535, 179] on span "Most of us go through life acquiring junk that piles up in our lofts or garages…" at bounding box center [564, 159] width 442 height 72
drag, startPoint x: 559, startPoint y: 176, endPoint x: 761, endPoint y: 178, distance: 202.6
click at [755, 177] on span "Most of us go through life acquiring junk that piles up in our lofts or garages…" at bounding box center [564, 159] width 442 height 72
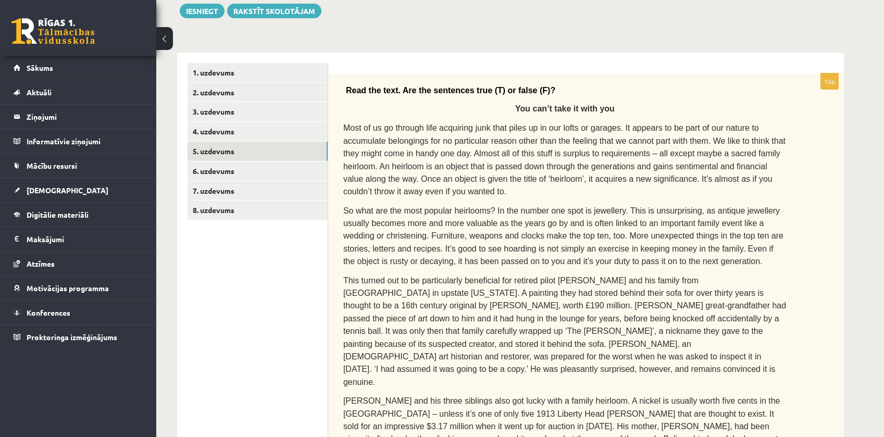
click at [764, 178] on p "Most of us go through life acquiring junk that piles up in our lofts or garages…" at bounding box center [564, 159] width 443 height 76
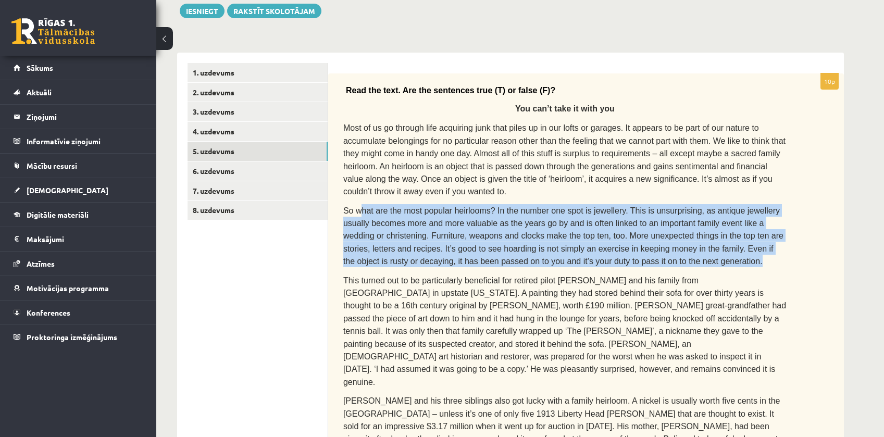
drag, startPoint x: 358, startPoint y: 186, endPoint x: 631, endPoint y: 246, distance: 279.8
click at [630, 246] on div "Read the text. Are the sentences true (T) or false (F)? You can’t take it with …" at bounding box center [586, 318] width 516 height 491
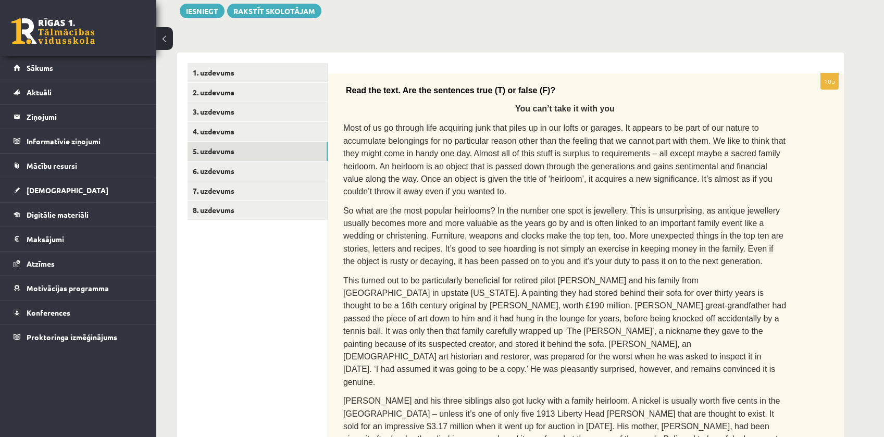
click at [719, 253] on div "Read the text. Are the sentences true (T) or false (F)? You can’t take it with …" at bounding box center [586, 318] width 516 height 491
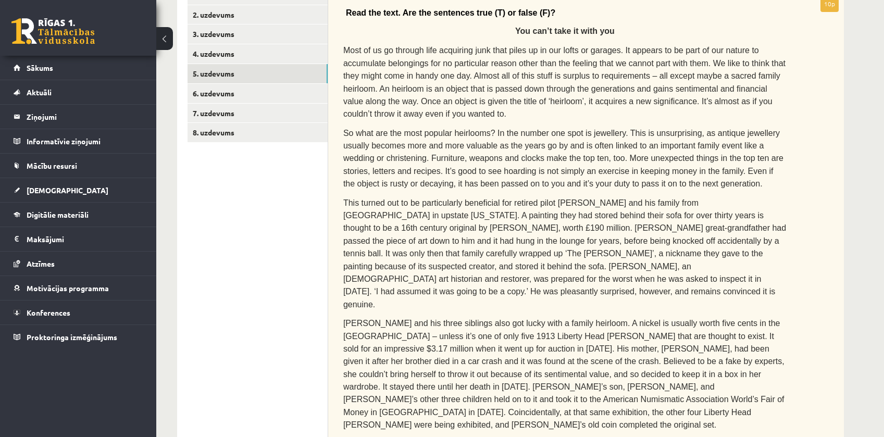
scroll to position [176, 0]
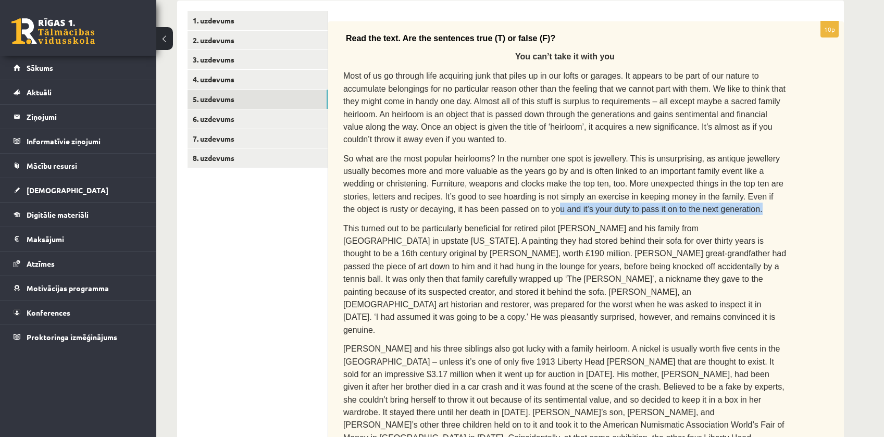
drag, startPoint x: 397, startPoint y: 188, endPoint x: 593, endPoint y: 189, distance: 195.3
click at [592, 189] on p "So what are the most popular heirlooms? In the number one spot is jewellery. Th…" at bounding box center [564, 184] width 443 height 64
click at [598, 190] on p "So what are the most popular heirlooms? In the number one spot is jewellery. Th…" at bounding box center [564, 184] width 443 height 64
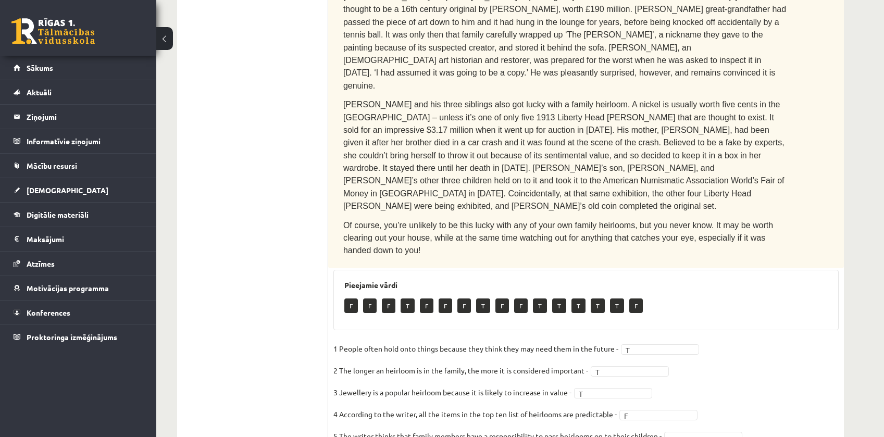
scroll to position [436, 0]
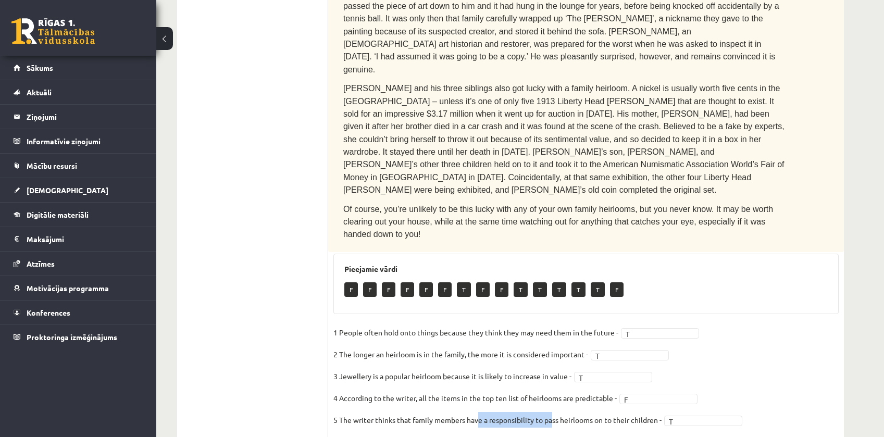
drag, startPoint x: 480, startPoint y: 330, endPoint x: 554, endPoint y: 333, distance: 74.0
click at [554, 412] on p "5 The writer thinks that family members have a responsibility to pass heirlooms…" at bounding box center [497, 420] width 328 height 16
click at [470, 412] on p "5 The writer thinks that family members have a responsibility to pass heirlooms…" at bounding box center [497, 420] width 328 height 16
drag, startPoint x: 385, startPoint y: 343, endPoint x: 451, endPoint y: 353, distance: 65.9
click at [451, 353] on fieldset "1 People often hold onto things because they think they may need them in the fu…" at bounding box center [585, 433] width 505 height 219
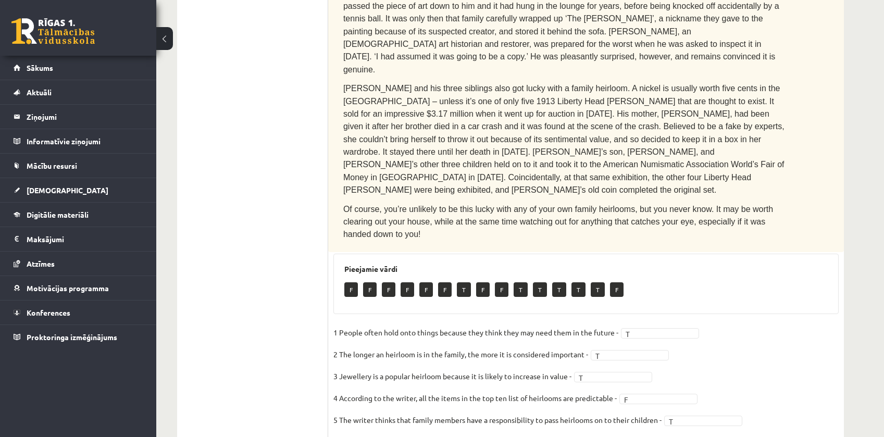
click at [455, 434] on p "6 Kober’s family had no idea that the painting was by Michelangelo -" at bounding box center [466, 442] width 267 height 16
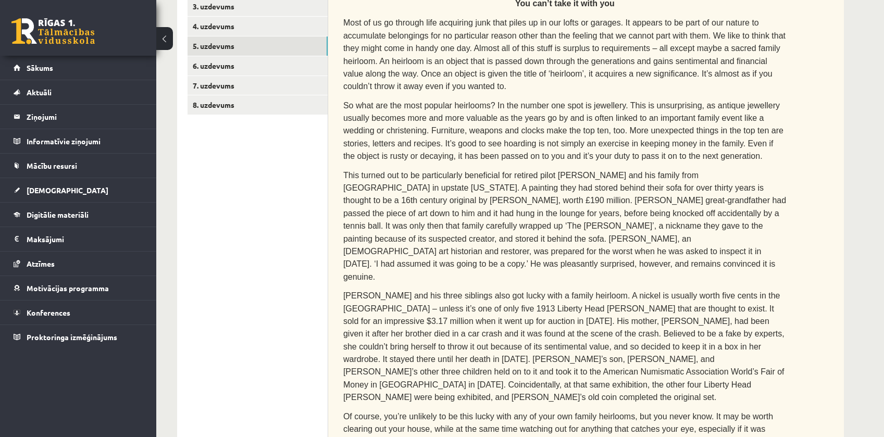
scroll to position [228, 0]
drag, startPoint x: 614, startPoint y: 104, endPoint x: 703, endPoint y: 108, distance: 89.2
click at [703, 108] on p "So what are the most popular heirlooms? In the number one spot is jewellery. Th…" at bounding box center [564, 132] width 443 height 64
click at [764, 170] on p "This turned out to be particularly beneficial for retired pilot Martin Kober an…" at bounding box center [564, 227] width 443 height 115
drag, startPoint x: 386, startPoint y: 173, endPoint x: 409, endPoint y: 168, distance: 23.0
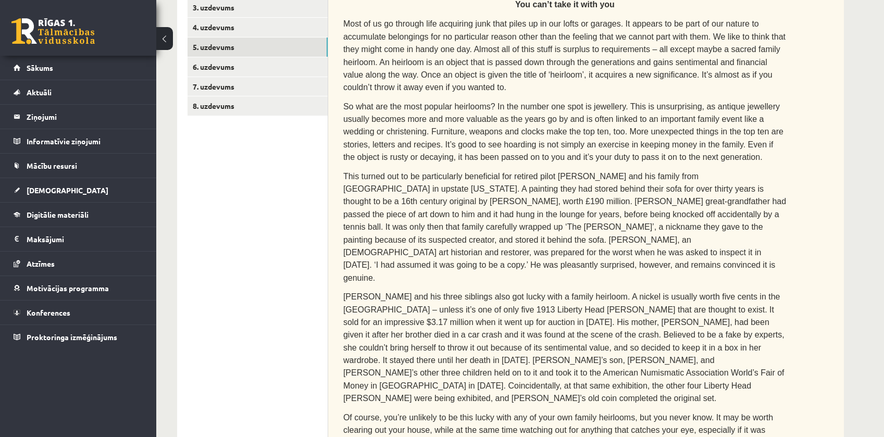
click at [387, 173] on span "This turned out to be particularly beneficial for retired pilot Martin Kober an…" at bounding box center [564, 227] width 443 height 110
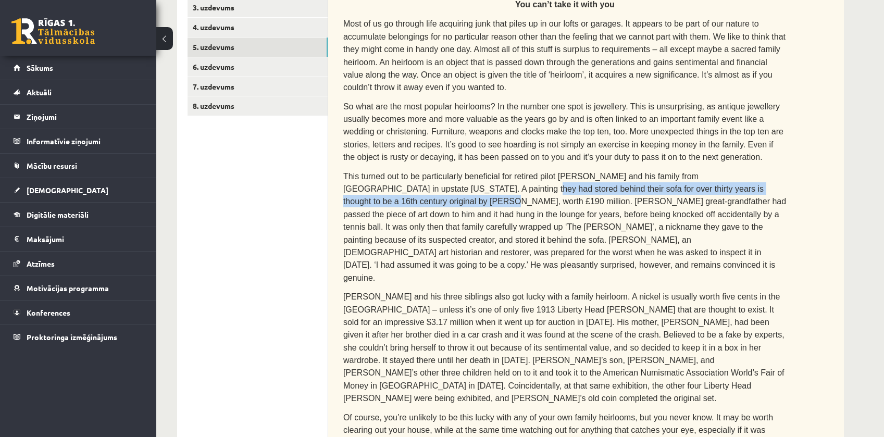
drag, startPoint x: 447, startPoint y: 167, endPoint x: 775, endPoint y: 172, distance: 328.2
click at [775, 172] on p "This turned out to be particularly beneficial for retired pilot Martin Kober an…" at bounding box center [564, 227] width 443 height 115
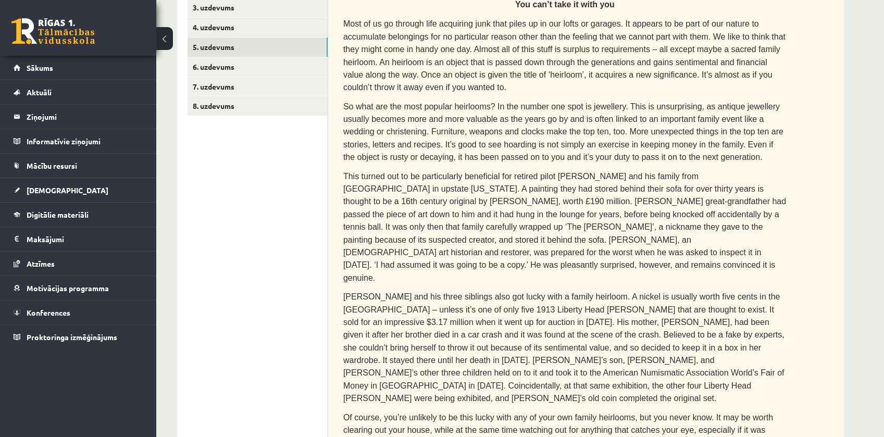
click at [354, 177] on span "This turned out to be particularly beneficial for retired pilot Martin Kober an…" at bounding box center [564, 227] width 443 height 110
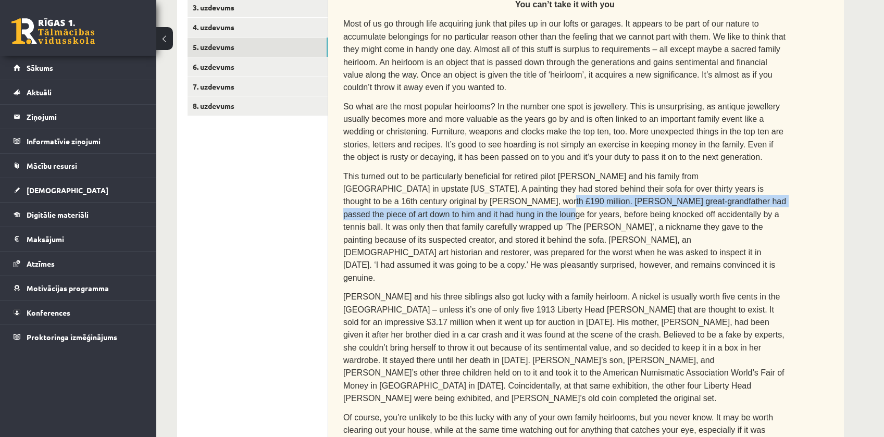
drag, startPoint x: 433, startPoint y: 184, endPoint x: 777, endPoint y: 182, distance: 344.3
click at [777, 182] on p "This turned out to be particularly beneficial for retired pilot Martin Kober an…" at bounding box center [564, 227] width 443 height 115
click at [428, 179] on span "This turned out to be particularly beneficial for retired pilot Martin Kober an…" at bounding box center [564, 227] width 443 height 110
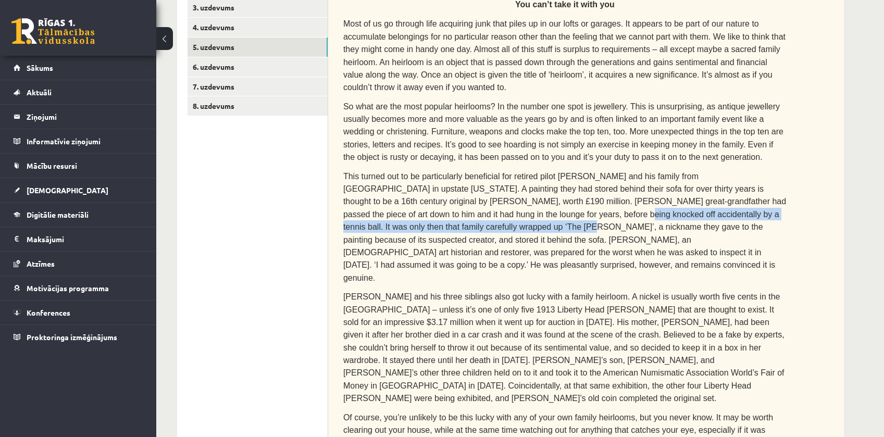
drag, startPoint x: 415, startPoint y: 190, endPoint x: 766, endPoint y: 198, distance: 351.1
click at [766, 198] on span "This turned out to be particularly beneficial for retired pilot Martin Kober an…" at bounding box center [564, 227] width 443 height 110
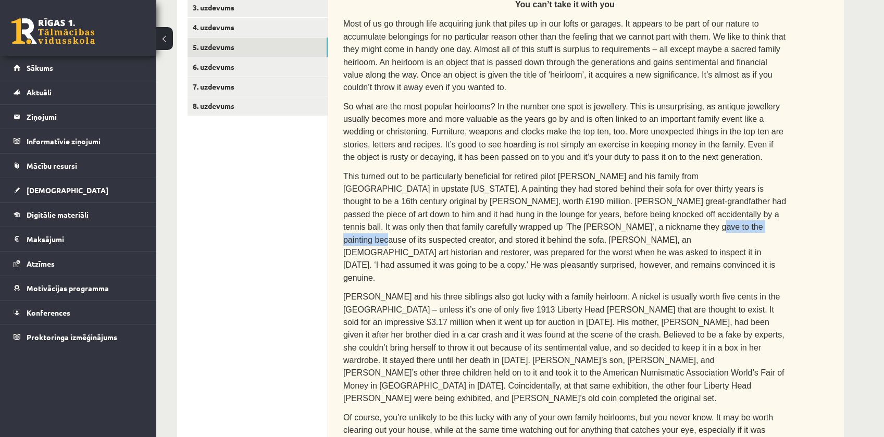
drag, startPoint x: 430, startPoint y: 206, endPoint x: 502, endPoint y: 212, distance: 72.6
click at [502, 212] on p "This turned out to be particularly beneficial for retired pilot Martin Kober an…" at bounding box center [564, 227] width 443 height 115
click at [555, 208] on span "This turned out to be particularly beneficial for retired pilot Martin Kober an…" at bounding box center [564, 227] width 443 height 110
drag, startPoint x: 537, startPoint y: 203, endPoint x: 674, endPoint y: 201, distance: 136.5
click at [674, 201] on span "This turned out to be particularly beneficial for retired pilot Martin Kober an…" at bounding box center [564, 227] width 443 height 110
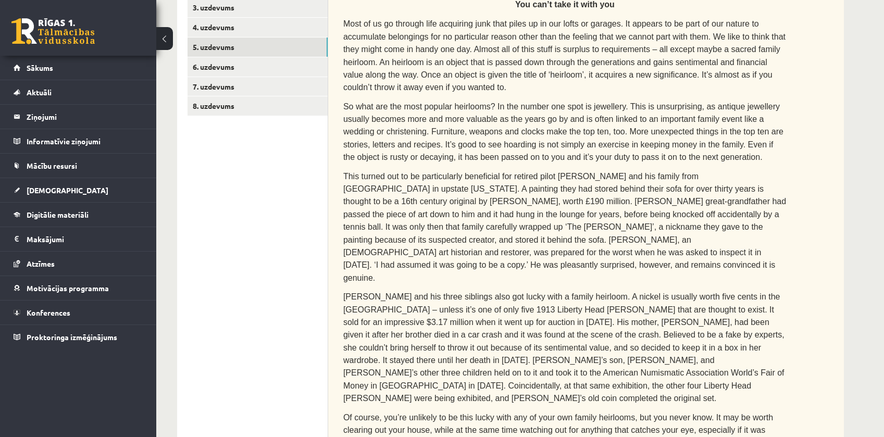
drag, startPoint x: 688, startPoint y: 205, endPoint x: 703, endPoint y: 207, distance: 15.2
click at [693, 205] on span "This turned out to be particularly beneficial for retired pilot Martin Kober an…" at bounding box center [564, 227] width 443 height 110
click at [744, 210] on span "This turned out to be particularly beneficial for retired pilot Martin Kober an…" at bounding box center [564, 227] width 443 height 110
drag, startPoint x: 398, startPoint y: 223, endPoint x: 559, endPoint y: 221, distance: 160.4
click at [558, 221] on span "This turned out to be particularly beneficial for retired pilot Martin Kober an…" at bounding box center [564, 227] width 443 height 110
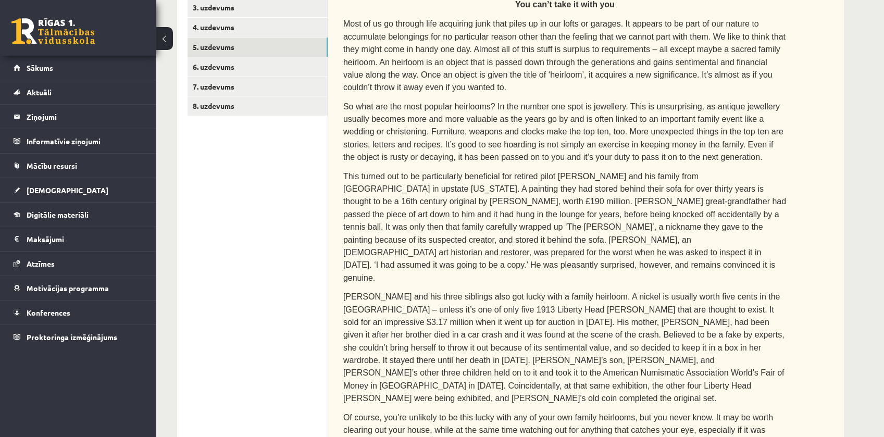
click at [597, 221] on span "This turned out to be particularly beneficial for retired pilot Martin Kober an…" at bounding box center [564, 227] width 443 height 110
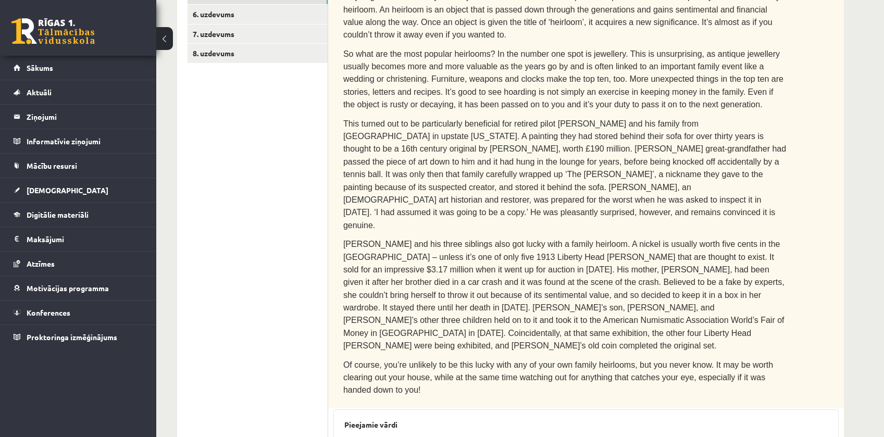
scroll to position [280, 0]
drag, startPoint x: 712, startPoint y: 126, endPoint x: 770, endPoint y: 127, distance: 57.3
click at [770, 127] on span "This turned out to be particularly beneficial for retired pilot Martin Kober an…" at bounding box center [564, 175] width 443 height 110
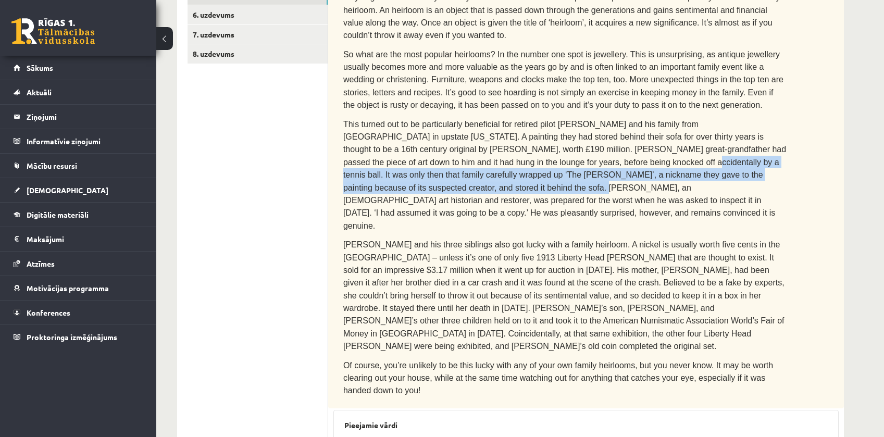
drag, startPoint x: 489, startPoint y: 143, endPoint x: 686, endPoint y: 156, distance: 197.3
click at [695, 155] on span "This turned out to be particularly beneficial for retired pilot Martin Kober an…" at bounding box center [564, 175] width 443 height 110
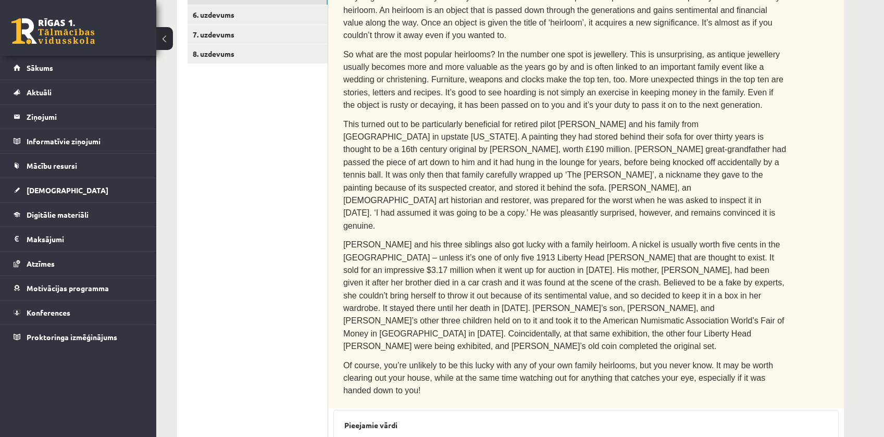
click at [530, 161] on span "This turned out to be particularly beneficial for retired pilot Martin Kober an…" at bounding box center [564, 175] width 443 height 110
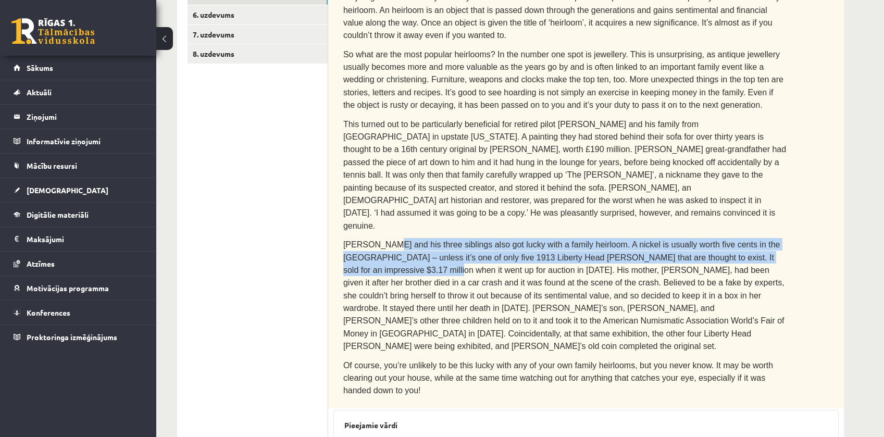
drag, startPoint x: 385, startPoint y: 193, endPoint x: 811, endPoint y: 211, distance: 426.4
click at [811, 211] on div "Read the text. Are the sentences true (T) or false (F)? You can’t take it with …" at bounding box center [586, 162] width 516 height 491
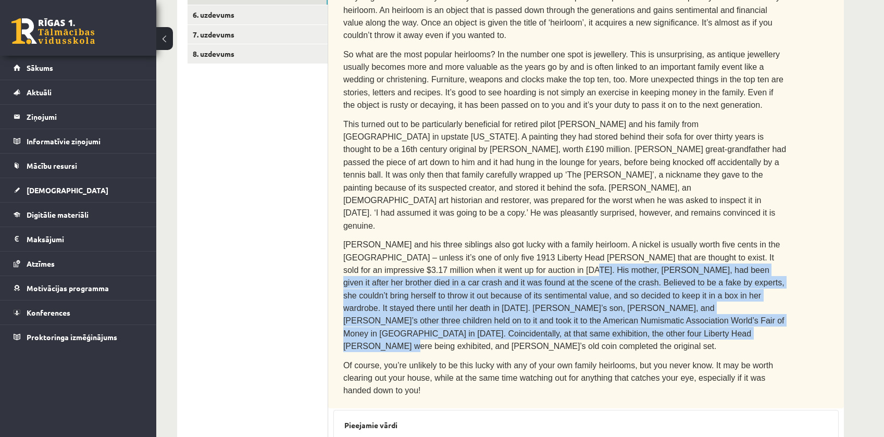
drag, startPoint x: 466, startPoint y: 222, endPoint x: 768, endPoint y: 274, distance: 306.0
click at [768, 274] on p "Ryan Givens and his three siblings also got lucky with a family heirloom. A nic…" at bounding box center [564, 295] width 443 height 115
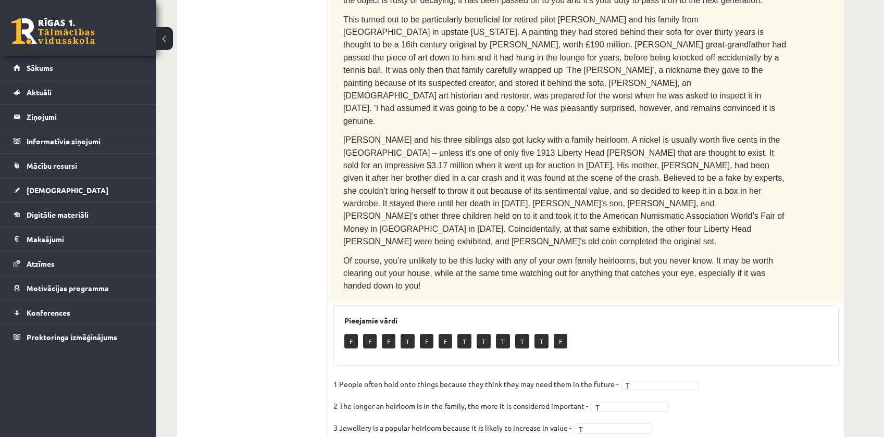
scroll to position [384, 0]
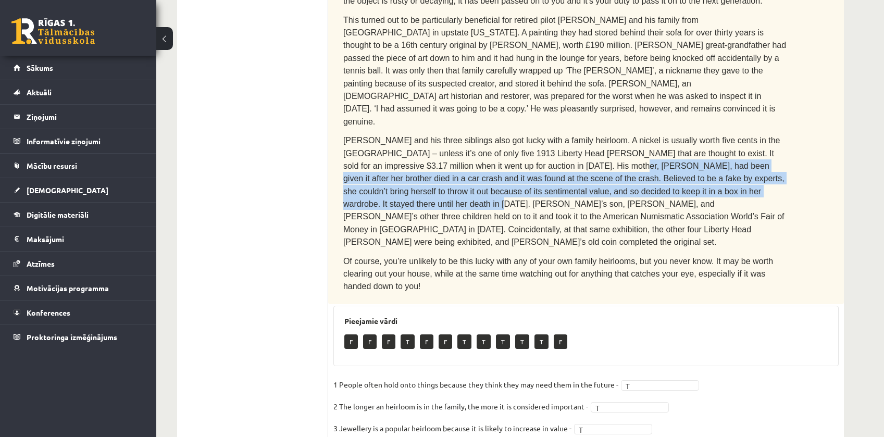
drag, startPoint x: 511, startPoint y: 117, endPoint x: 673, endPoint y: 140, distance: 163.1
click at [670, 139] on span "Ryan Givens and his three siblings also got lucky with a family heirloom. A nic…" at bounding box center [563, 191] width 441 height 110
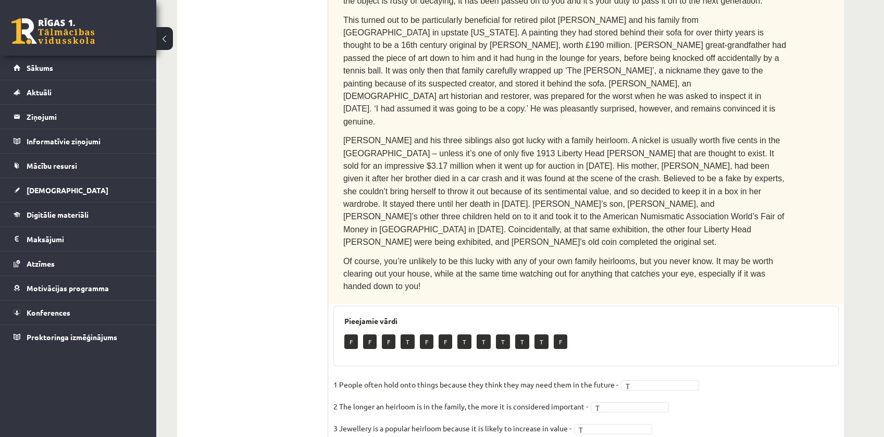
click at [746, 257] on span "Of course, you’re unlikely to be this lucky with any of your own family heirloo…" at bounding box center [558, 274] width 430 height 34
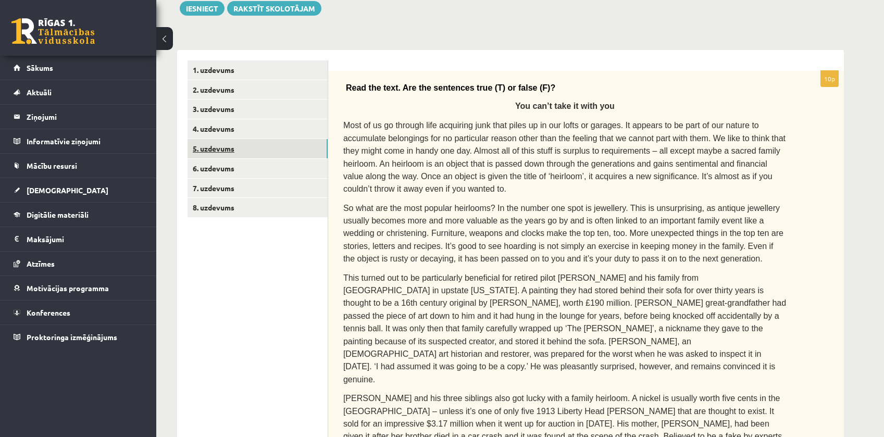
scroll to position [124, 0]
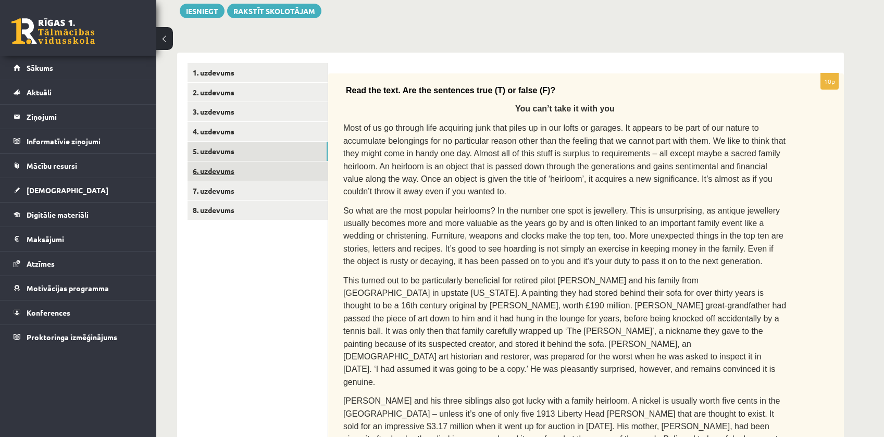
click at [253, 167] on link "6. uzdevums" at bounding box center [257, 170] width 140 height 19
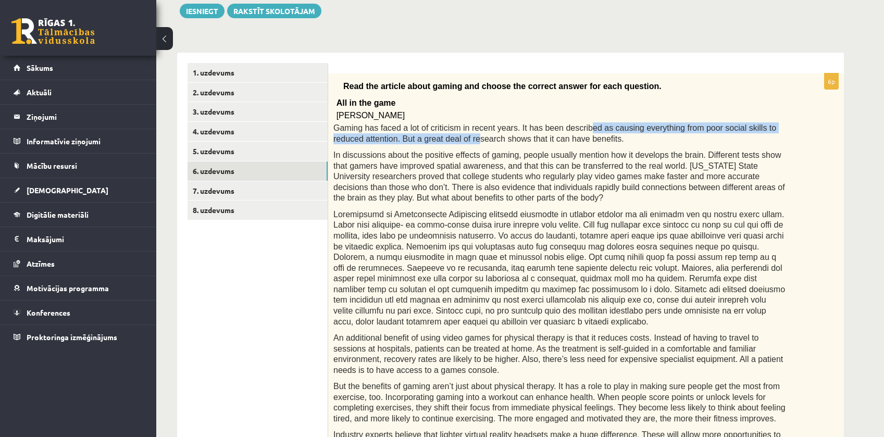
drag, startPoint x: 439, startPoint y: 135, endPoint x: 572, endPoint y: 124, distance: 134.3
click at [571, 125] on span "Gaming has faced a lot of criticism in recent years. It has been described as c…" at bounding box center [554, 133] width 443 height 20
click at [670, 121] on div "Read the article about gaming and choose the correct answer for each question. …" at bounding box center [586, 430] width 516 height 714
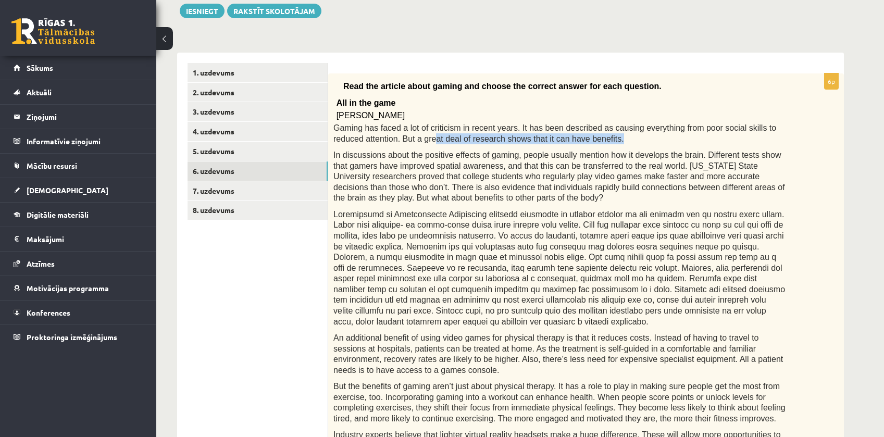
drag, startPoint x: 399, startPoint y: 137, endPoint x: 619, endPoint y: 140, distance: 220.3
click at [619, 140] on p "Gaming has faced a lot of criticism in recent years. It has been described as c…" at bounding box center [559, 132] width 453 height 21
drag, startPoint x: 401, startPoint y: 143, endPoint x: 591, endPoint y: 152, distance: 190.8
click at [591, 152] on div "Read the article about gaming and choose the correct answer for each question. …" at bounding box center [586, 430] width 516 height 714
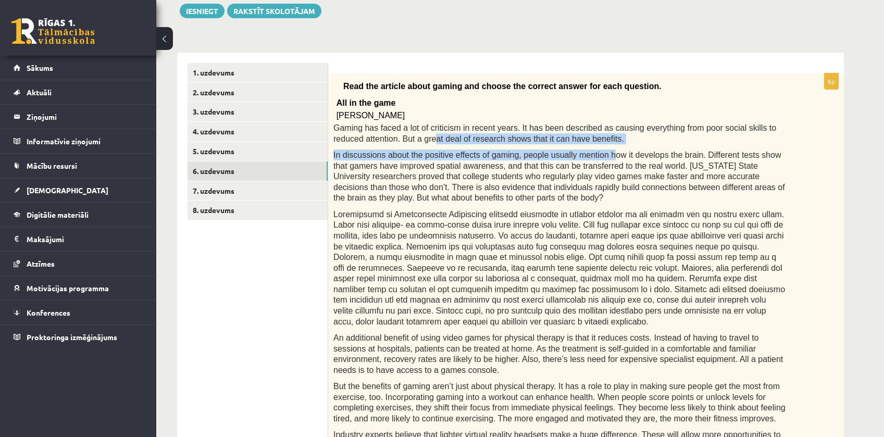
click at [592, 152] on span "In discussions about the positive effects of gaming, people usually mention how…" at bounding box center [559, 177] width 452 height 52
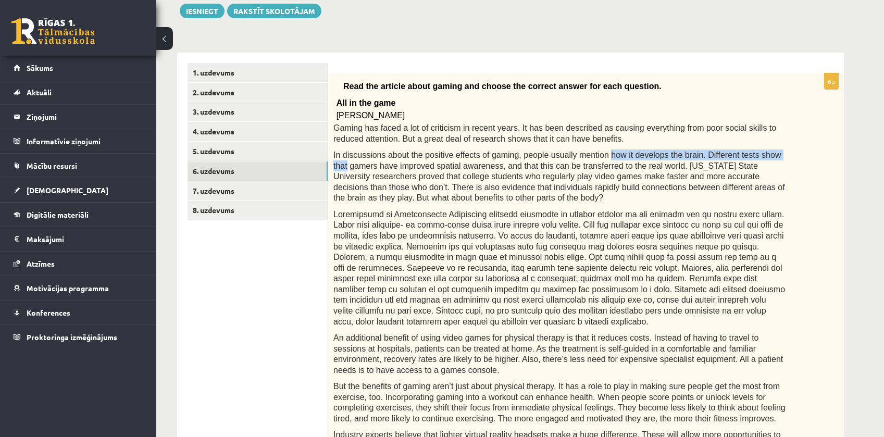
drag, startPoint x: 592, startPoint y: 152, endPoint x: 769, endPoint y: 149, distance: 177.1
click at [767, 151] on p "In discussions about the positive effects of gaming, people usually mention how…" at bounding box center [559, 176] width 453 height 54
click at [769, 149] on p "In discussions about the positive effects of gaming, people usually mention how…" at bounding box center [559, 176] width 453 height 54
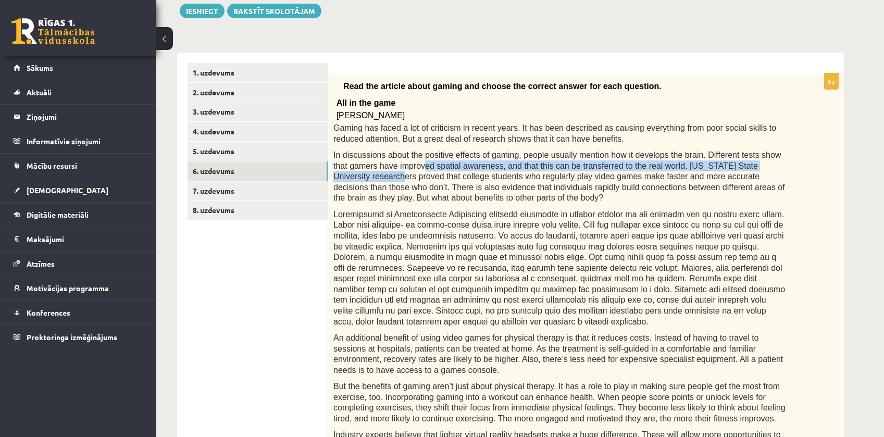
drag, startPoint x: 401, startPoint y: 168, endPoint x: 777, endPoint y: 168, distance: 376.0
click at [777, 168] on p "In discussions about the positive effects of gaming, people usually mention how…" at bounding box center [559, 176] width 453 height 54
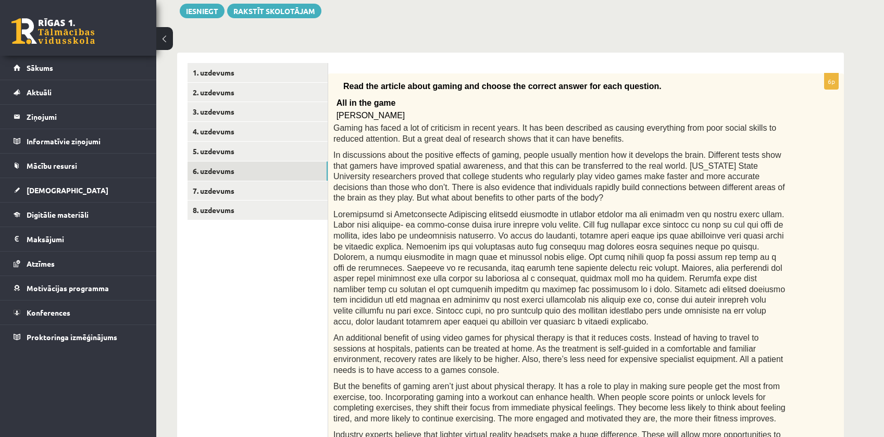
click at [532, 185] on span "In discussions about the positive effects of gaming, people usually mention how…" at bounding box center [559, 177] width 452 height 52
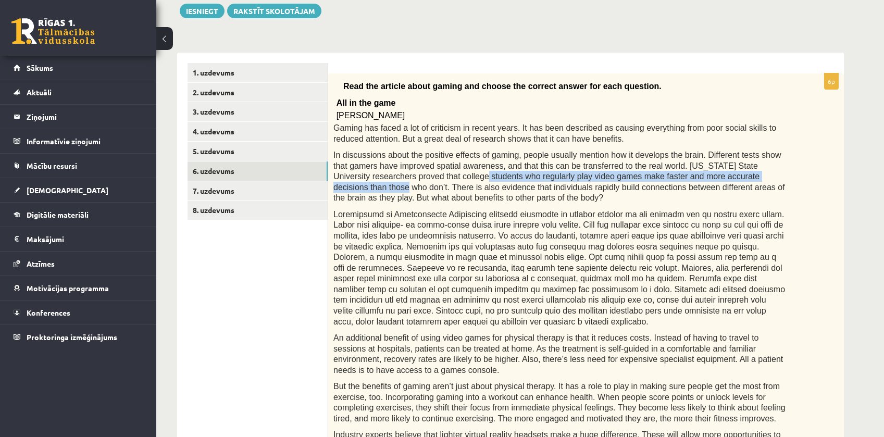
drag, startPoint x: 407, startPoint y: 178, endPoint x: 730, endPoint y: 179, distance: 322.4
click at [729, 179] on span "In discussions about the positive effects of gaming, people usually mention how…" at bounding box center [559, 177] width 452 height 52
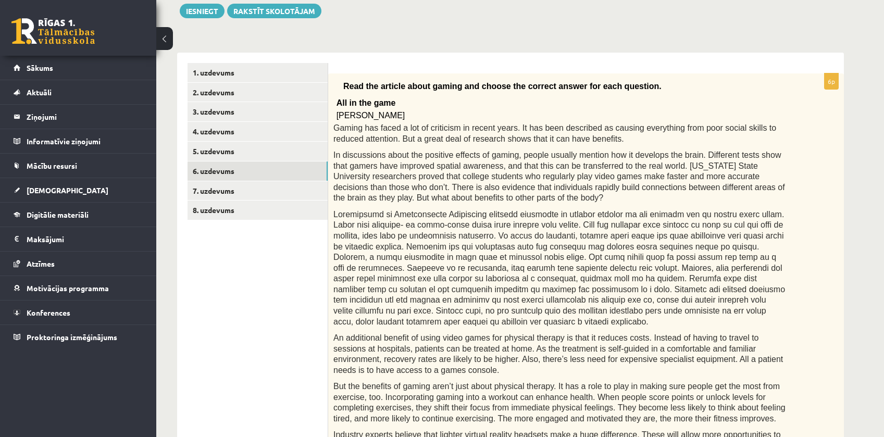
click at [732, 179] on span "In discussions about the positive effects of gaming, people usually mention how…" at bounding box center [559, 177] width 452 height 52
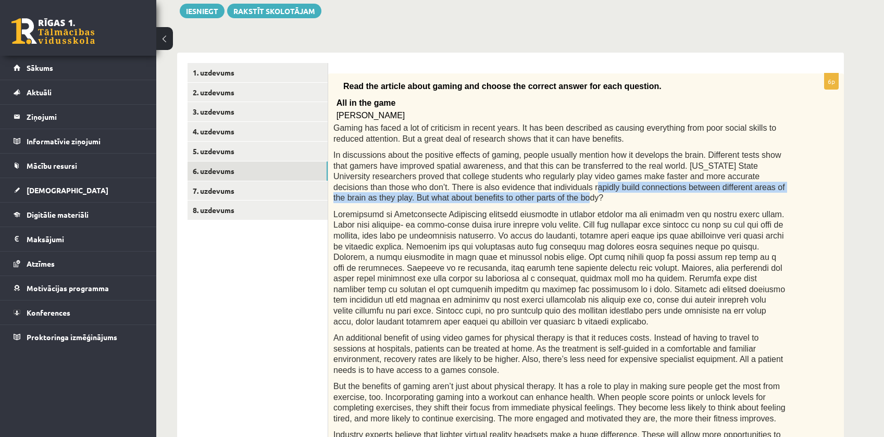
drag, startPoint x: 456, startPoint y: 189, endPoint x: 677, endPoint y: 195, distance: 220.9
click at [677, 195] on p "In discussions about the positive effects of gaming, people usually mention how…" at bounding box center [559, 176] width 453 height 54
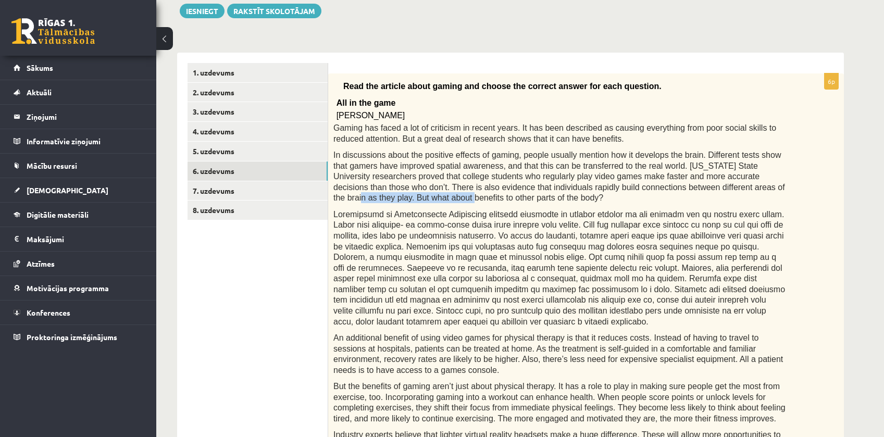
drag, startPoint x: 649, startPoint y: 190, endPoint x: 758, endPoint y: 185, distance: 109.5
click at [757, 185] on span "In discussions about the positive effects of gaming, people usually mention how…" at bounding box center [559, 177] width 452 height 52
click at [769, 187] on span "In discussions about the positive effects of gaming, people usually mention how…" at bounding box center [559, 177] width 452 height 52
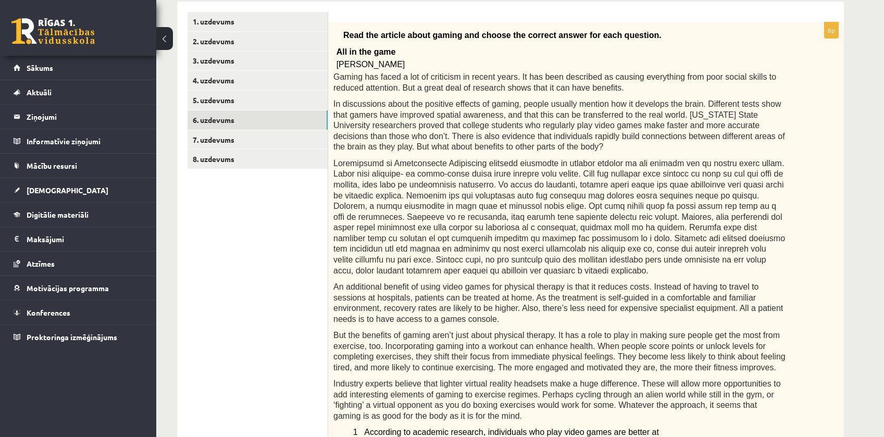
scroll to position [176, 0]
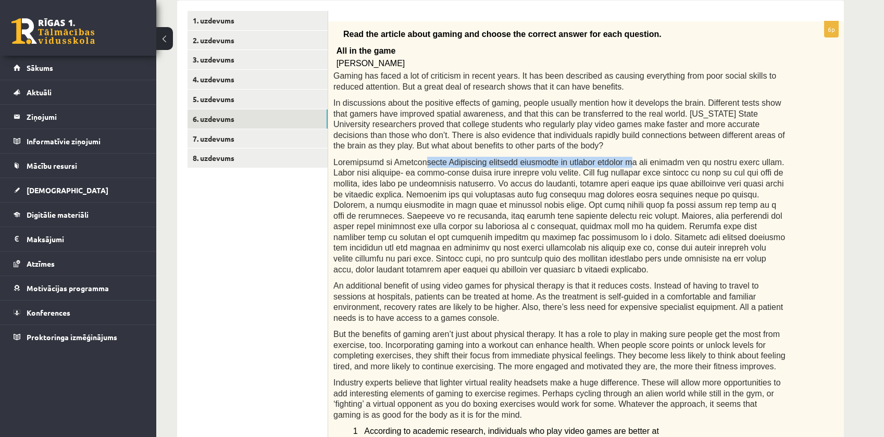
drag, startPoint x: 417, startPoint y: 164, endPoint x: 643, endPoint y: 167, distance: 226.0
click at [613, 165] on span at bounding box center [559, 216] width 452 height 116
click at [643, 167] on span at bounding box center [559, 216] width 452 height 116
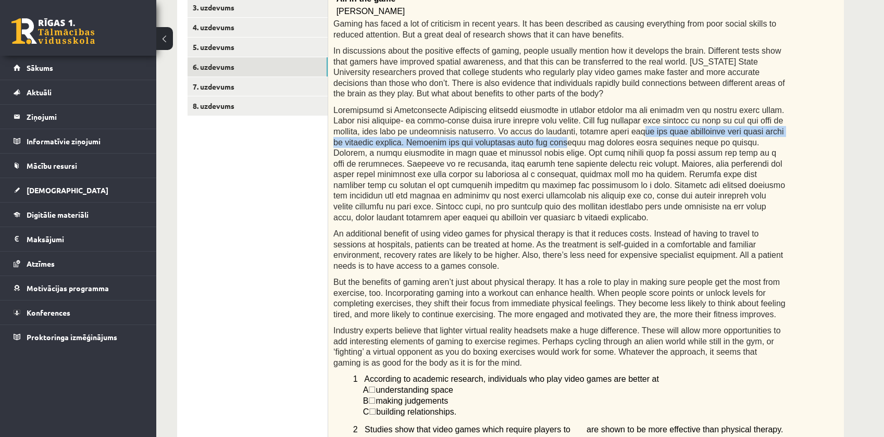
drag, startPoint x: 503, startPoint y: 137, endPoint x: 591, endPoint y: 133, distance: 87.6
click at [587, 133] on span at bounding box center [559, 164] width 452 height 116
click at [591, 133] on span at bounding box center [559, 164] width 452 height 116
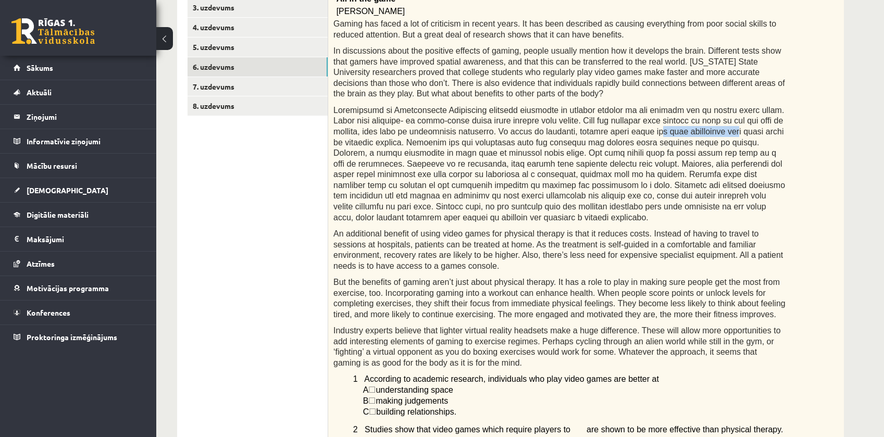
drag, startPoint x: 606, startPoint y: 130, endPoint x: 698, endPoint y: 129, distance: 91.7
click at [687, 129] on span at bounding box center [559, 164] width 452 height 116
click at [711, 128] on span at bounding box center [559, 164] width 452 height 116
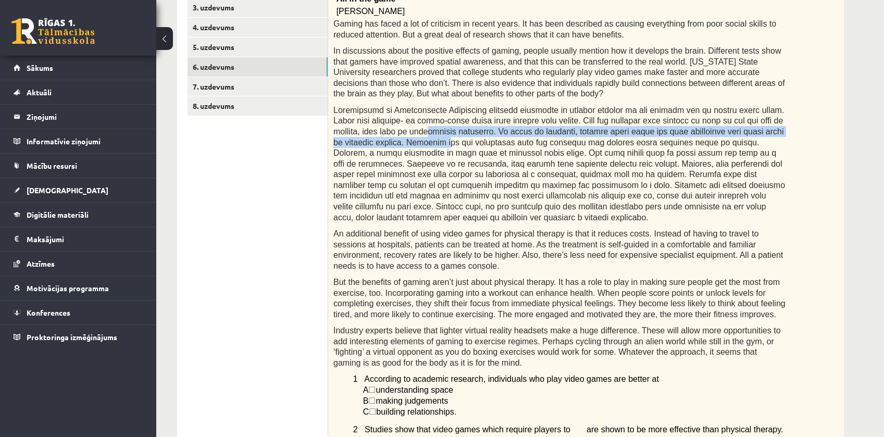
drag, startPoint x: 394, startPoint y: 134, endPoint x: 401, endPoint y: 138, distance: 7.7
click at [400, 137] on span at bounding box center [559, 164] width 452 height 116
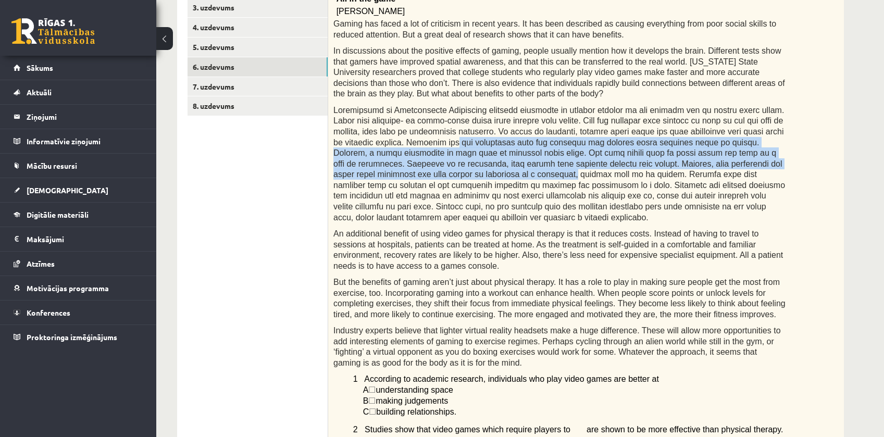
drag, startPoint x: 412, startPoint y: 141, endPoint x: 799, endPoint y: 162, distance: 387.6
click at [799, 162] on div "Read the article about gaming and choose the correct answer for each question. …" at bounding box center [586, 326] width 516 height 714
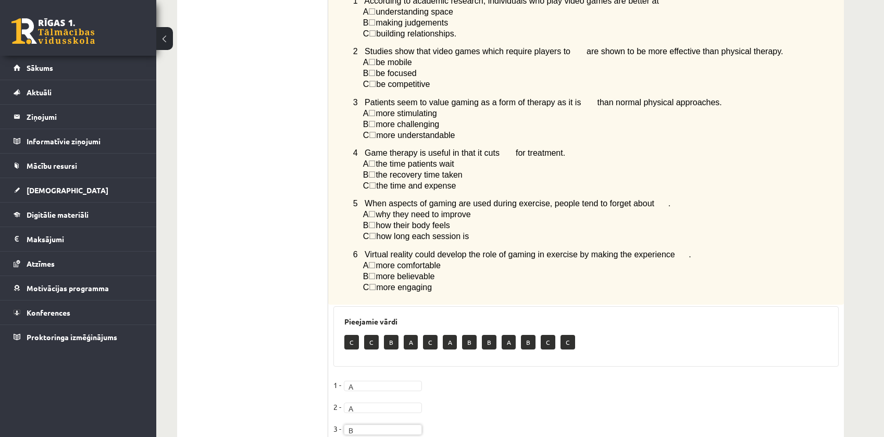
scroll to position [603, 0]
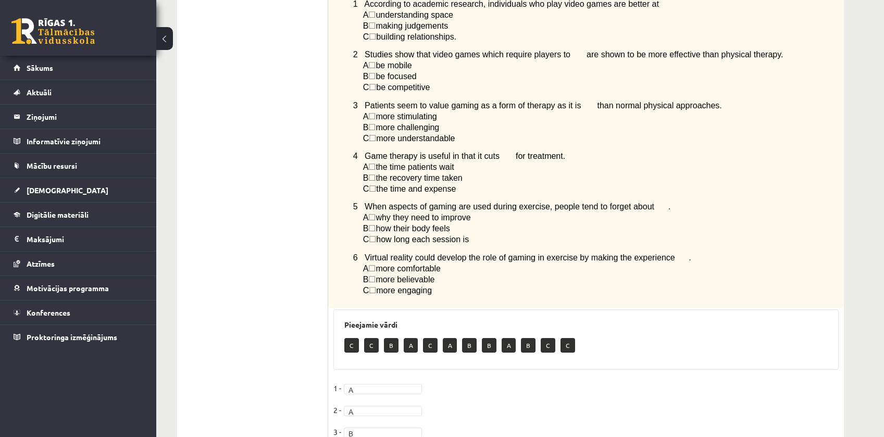
click at [243, 379] on ul "1. uzdevums 2. uzdevums 3. uzdevums 4. uzdevums 5. uzdevums 6. uzdevums 7. uzde…" at bounding box center [257, 50] width 141 height 933
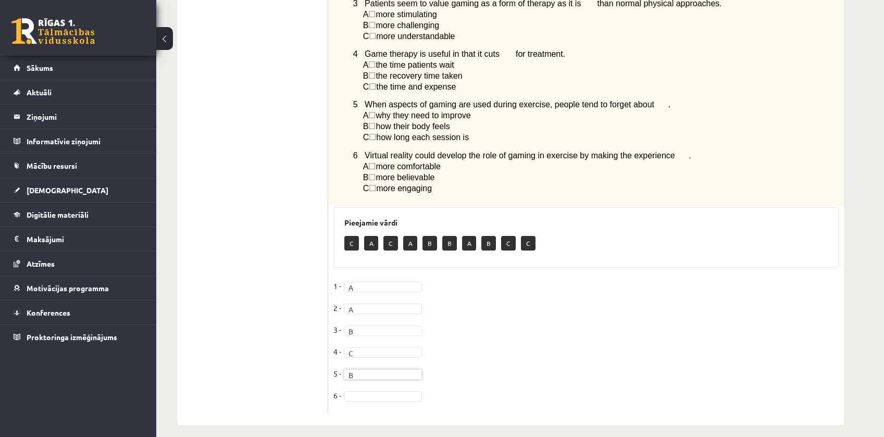
scroll to position [707, 0]
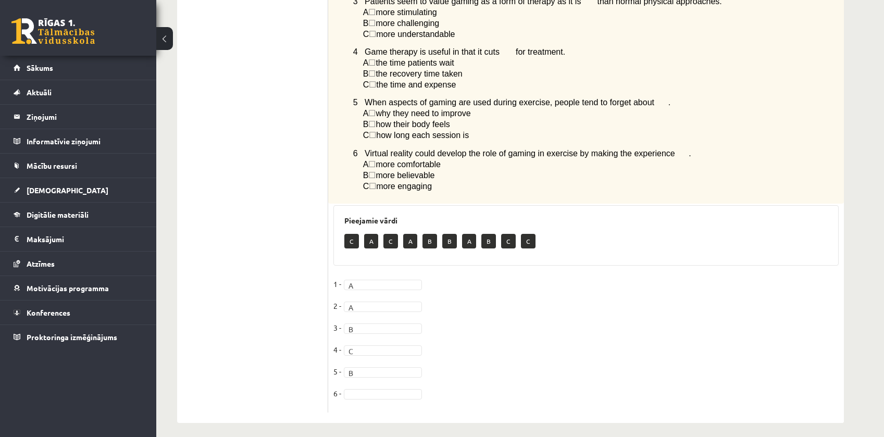
click at [386, 378] on fieldset "1 - A * 2 - A * 3 - B * 4 - C * 5 - B * 6 -" at bounding box center [585, 341] width 505 height 131
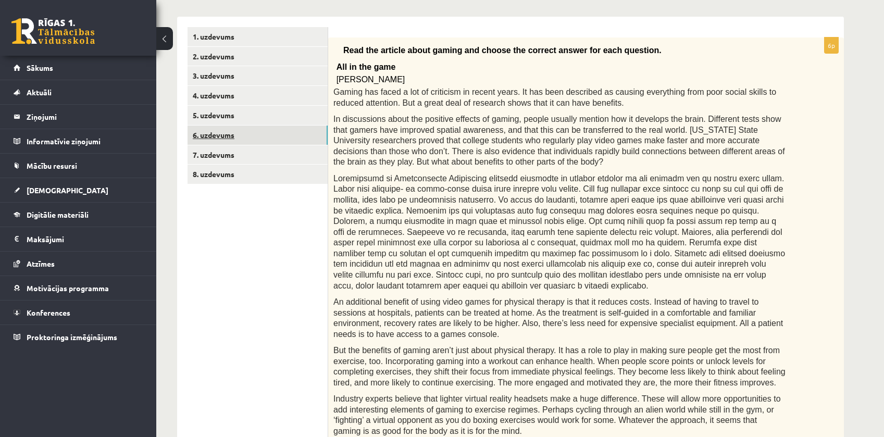
scroll to position [134, 0]
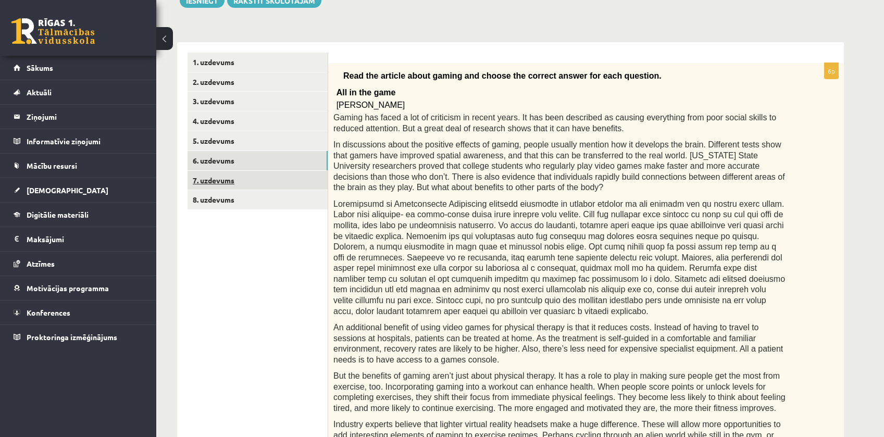
click at [238, 184] on link "7. uzdevums" at bounding box center [257, 180] width 140 height 19
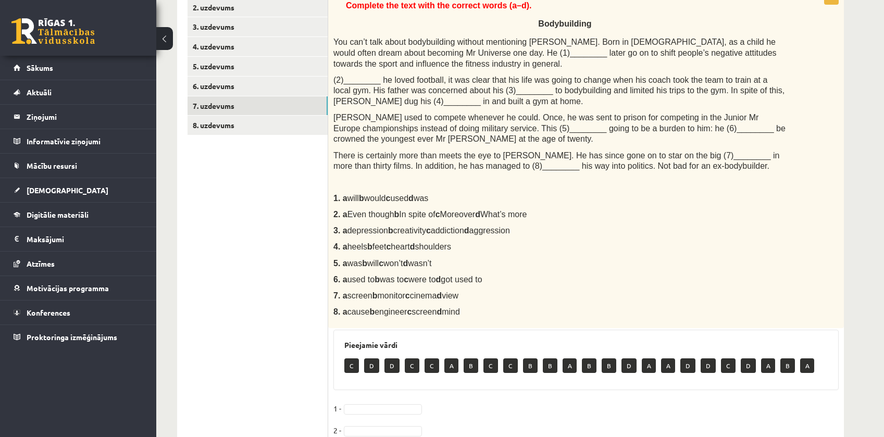
scroll to position [175, 0]
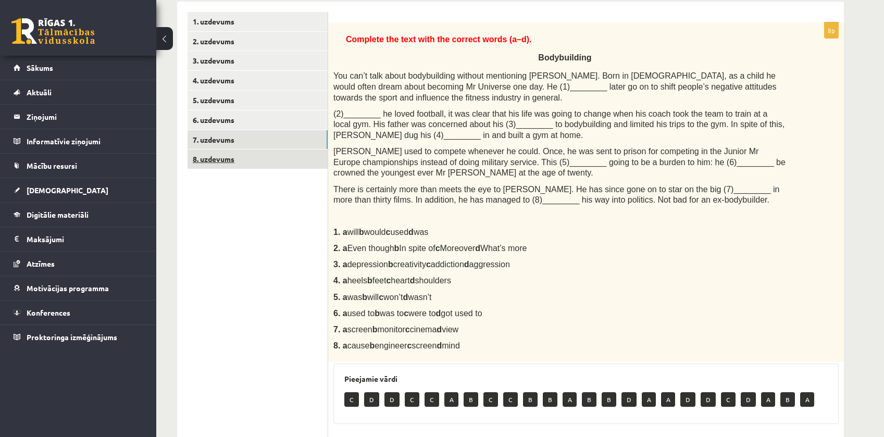
click at [242, 163] on link "8. uzdevums" at bounding box center [257, 158] width 140 height 19
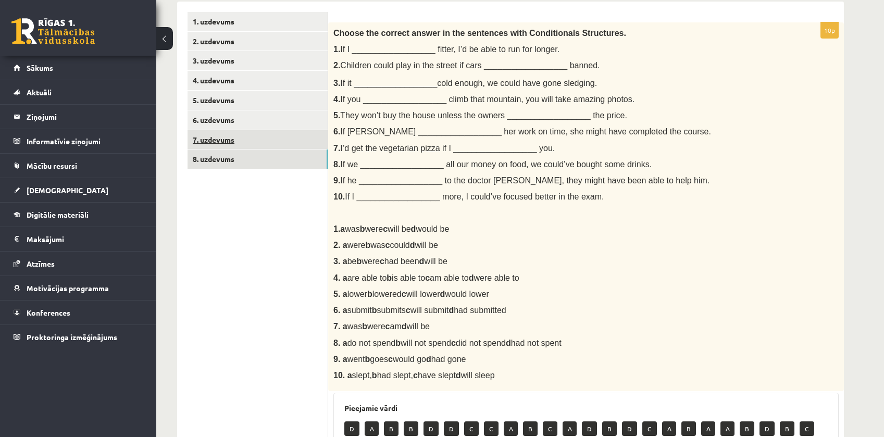
click at [228, 144] on link "7. uzdevums" at bounding box center [257, 139] width 140 height 19
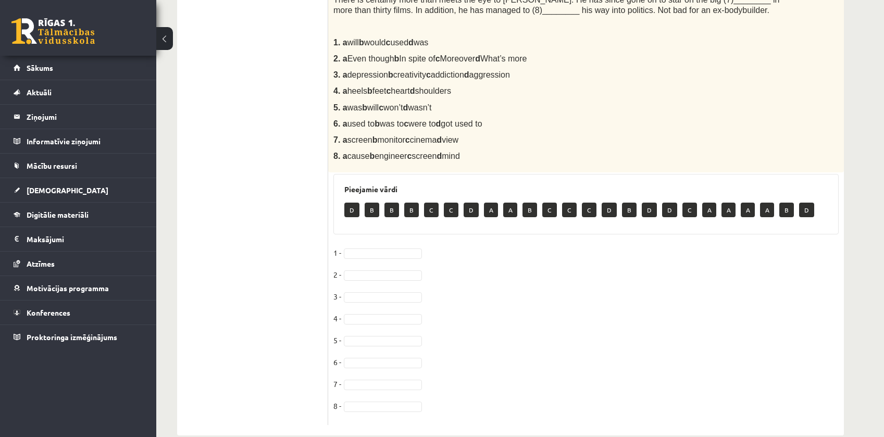
scroll to position [383, 0]
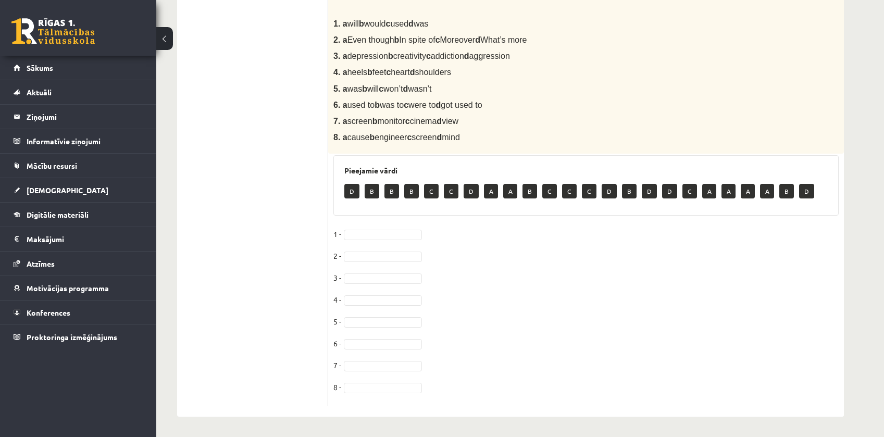
click at [255, 367] on ul "1. uzdevums 2. uzdevums 3. uzdevums 4. uzdevums 5. uzdevums 6. uzdevums 7. uzde…" at bounding box center [257, 105] width 141 height 603
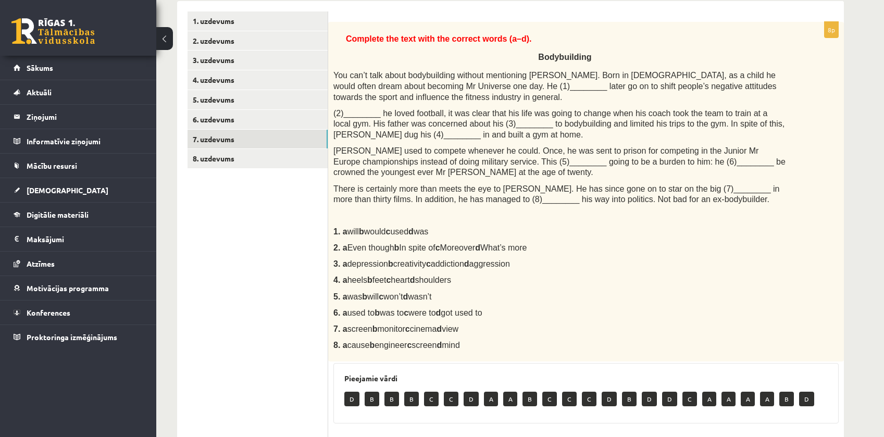
scroll to position [175, 0]
click at [195, 351] on ul "1. uzdevums 2. uzdevums 3. uzdevums 4. uzdevums 5. uzdevums 6. uzdevums 7. uzde…" at bounding box center [257, 313] width 141 height 603
drag, startPoint x: 500, startPoint y: 87, endPoint x: 517, endPoint y: 81, distance: 18.3
click at [514, 82] on span "You can’t talk about bodybuilding without mentioning Arnold Schwarzenegger. Bor…" at bounding box center [554, 86] width 443 height 30
click at [566, 68] on div "Complete the text with the correct words (a–d). Bodybuilding You can’t talk abo…" at bounding box center [586, 192] width 516 height 340
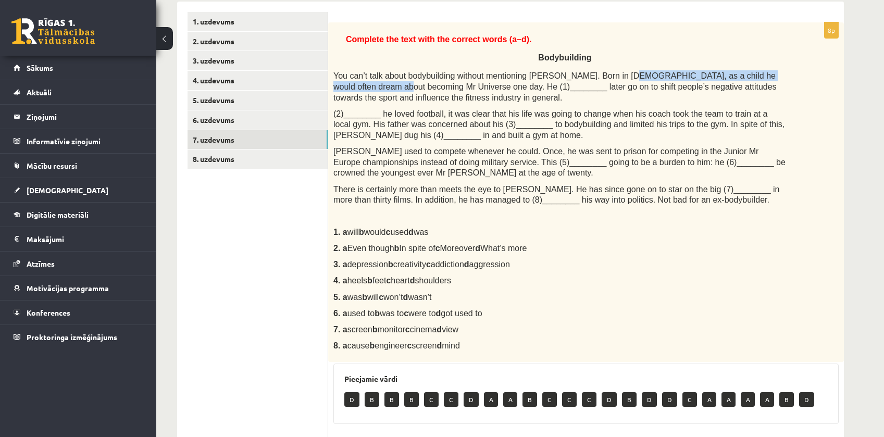
drag, startPoint x: 615, startPoint y: 70, endPoint x: 788, endPoint y: 76, distance: 173.5
click at [788, 76] on div "Complete the text with the correct words (a–d). Bodybuilding You can’t talk abo…" at bounding box center [586, 192] width 516 height 340
drag, startPoint x: 397, startPoint y: 84, endPoint x: 451, endPoint y: 83, distance: 53.7
click at [451, 83] on span "You can’t talk about bodybuilding without mentioning Arnold Schwarzenegger. Bor…" at bounding box center [554, 86] width 443 height 30
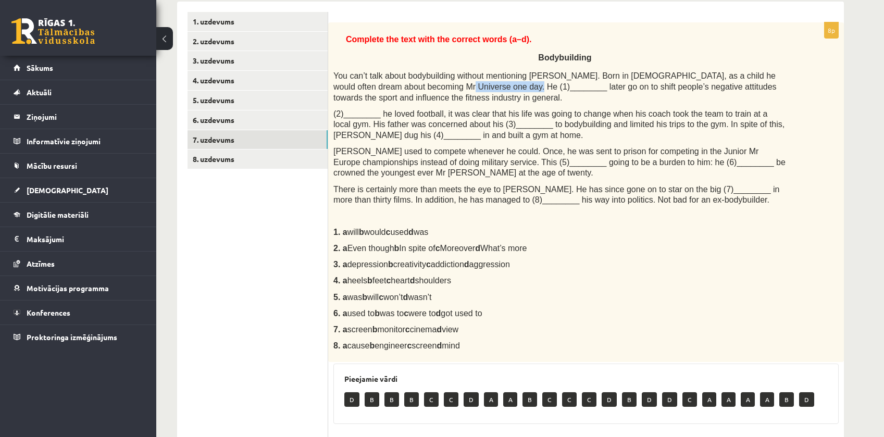
click at [451, 86] on span "You can’t talk about bodybuilding without mentioning Arnold Schwarzenegger. Bor…" at bounding box center [554, 86] width 443 height 30
drag, startPoint x: 716, startPoint y: 108, endPoint x: 724, endPoint y: 110, distance: 8.5
click at [724, 110] on span "(2)________ he loved football, it was clear that his life was going to change w…" at bounding box center [558, 124] width 451 height 30
click at [512, 121] on span "(2)________ he loved football, it was clear that his life was going to change w…" at bounding box center [558, 124] width 451 height 30
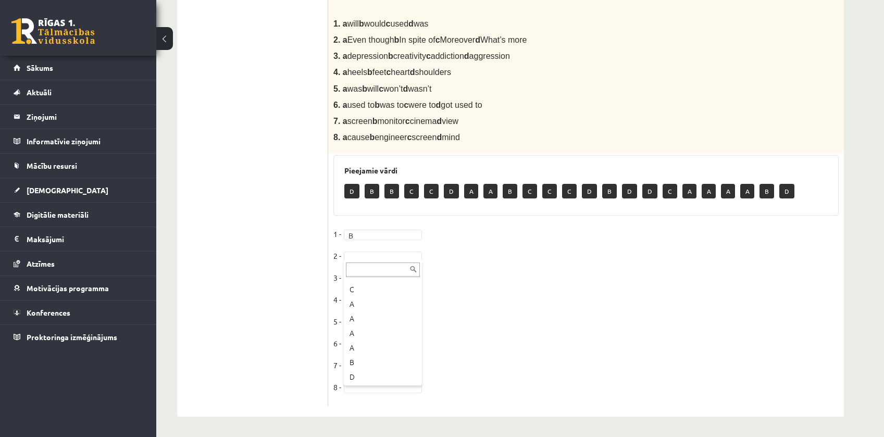
scroll to position [246, 0]
click at [203, 320] on ul "1. uzdevums 2. uzdevums 3. uzdevums 4. uzdevums 5. uzdevums 6. uzdevums 7. uzde…" at bounding box center [257, 105] width 141 height 603
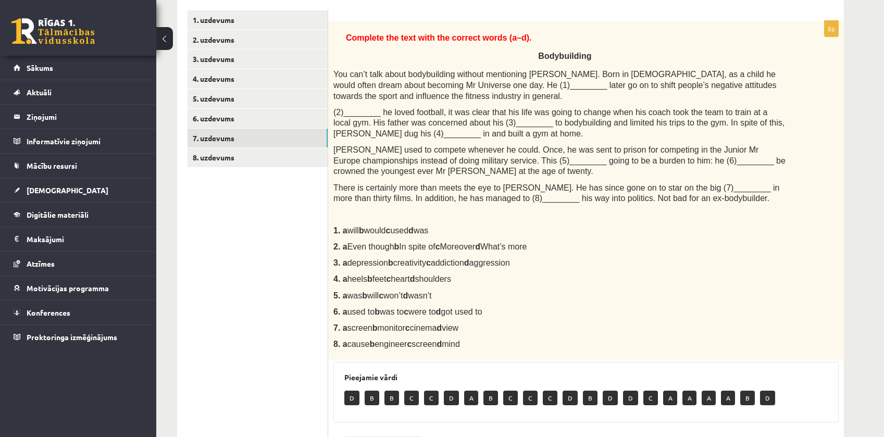
scroll to position [175, 0]
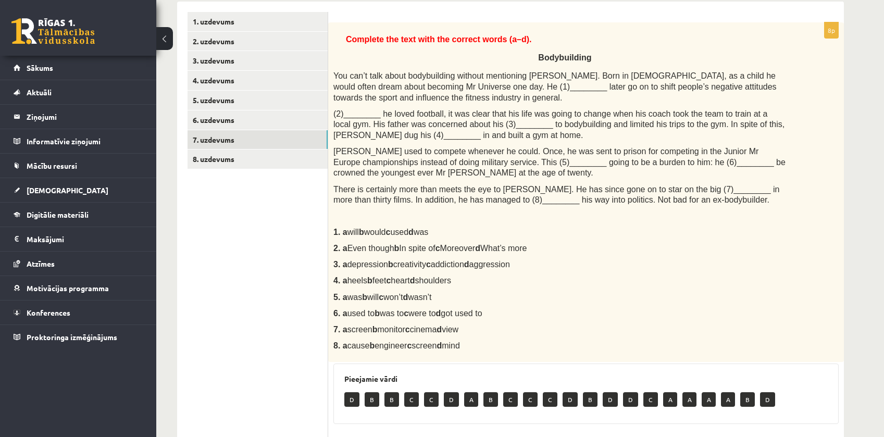
click at [170, 313] on div "Angļu valoda 1. ieskaite 10.a1 klase , Beatrise Alviķe (10.a1 klase) Parādīt pu…" at bounding box center [510, 255] width 708 height 781
click at [208, 295] on ul "1. uzdevums 2. uzdevums 3. uzdevums 4. uzdevums 5. uzdevums 6. uzdevums 7. uzde…" at bounding box center [257, 313] width 141 height 603
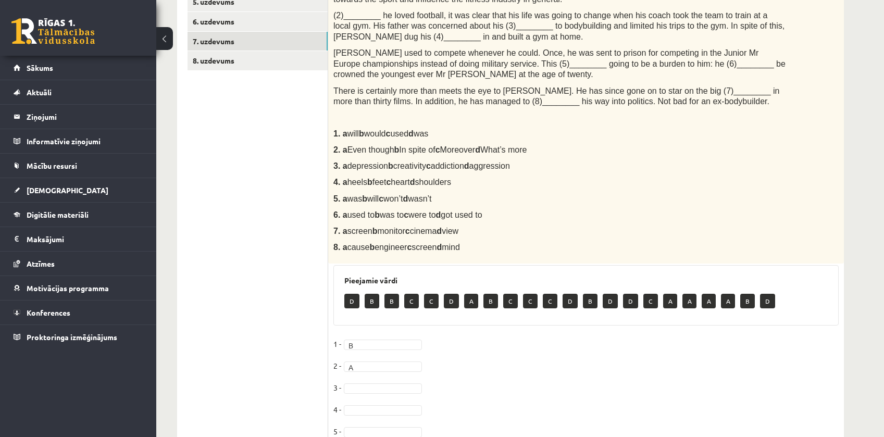
scroll to position [279, 0]
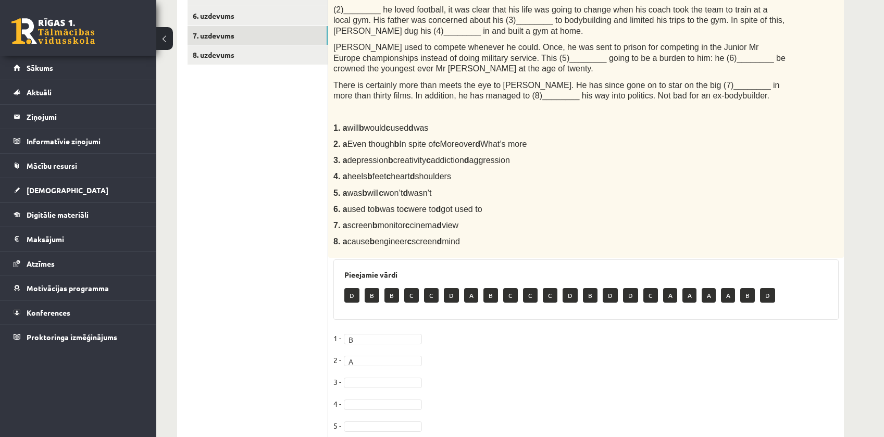
click at [176, 342] on div "Angļu valoda 1. ieskaite 10.a1 klase , Beatrise Alviķe (10.a1 klase) Parādīt pu…" at bounding box center [510, 151] width 708 height 781
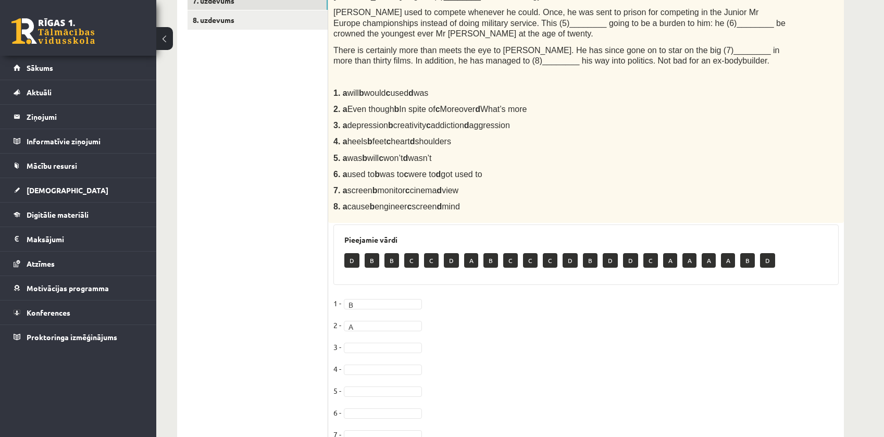
scroll to position [331, 0]
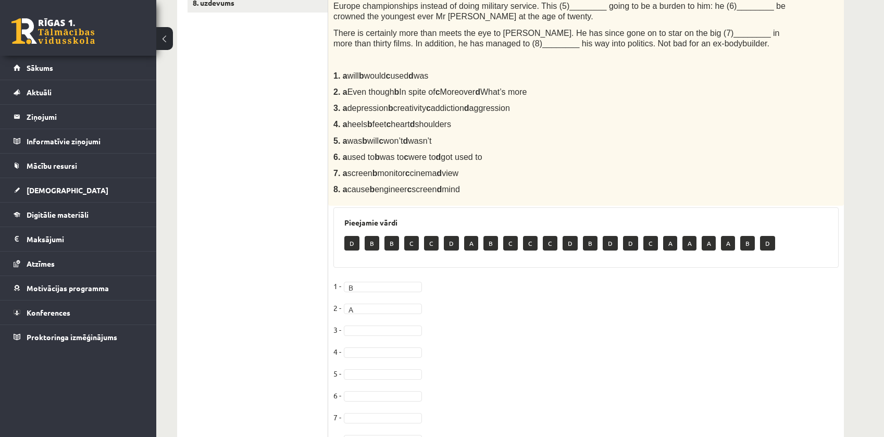
click at [399, 335] on fieldset "1 - B * 2 - A * 3 - 4 - 5 - 6 - 7 - 8 -" at bounding box center [585, 365] width 505 height 175
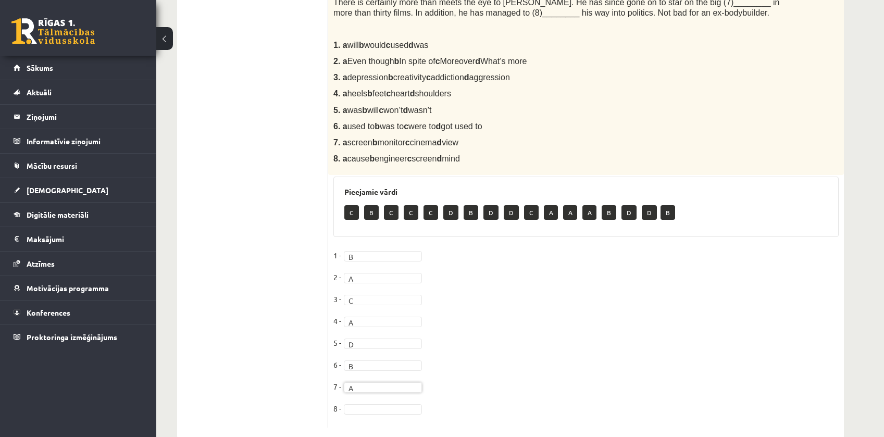
scroll to position [383, 0]
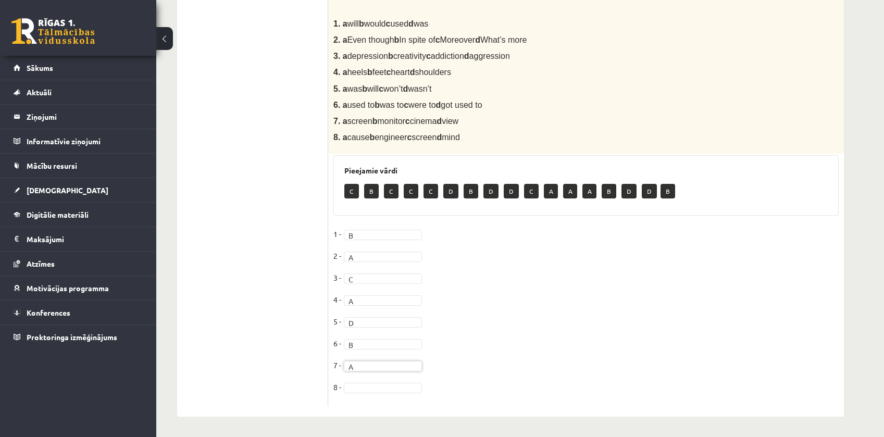
drag, startPoint x: 422, startPoint y: 379, endPoint x: 412, endPoint y: 381, distance: 10.7
click at [419, 379] on fieldset "1 - B * 2 - A * 3 - C * 4 - A * 5 - D * 6 - B * 7 - A * 8 -" at bounding box center [585, 313] width 505 height 175
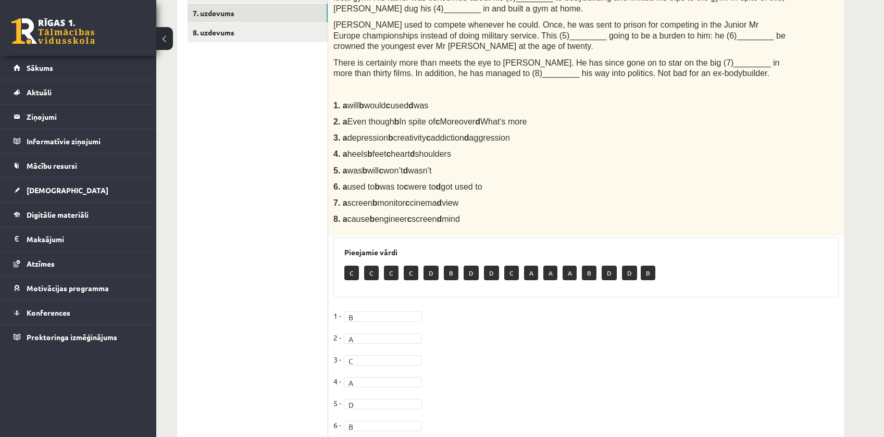
scroll to position [123, 0]
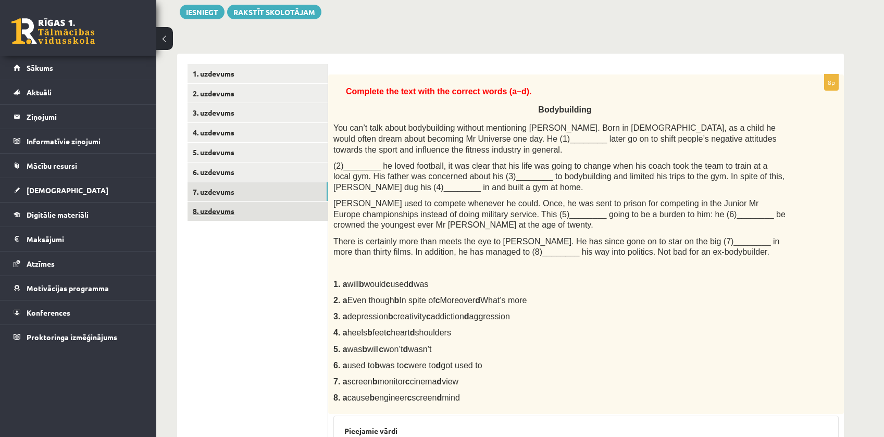
click at [235, 218] on link "8. uzdevums" at bounding box center [257, 211] width 140 height 19
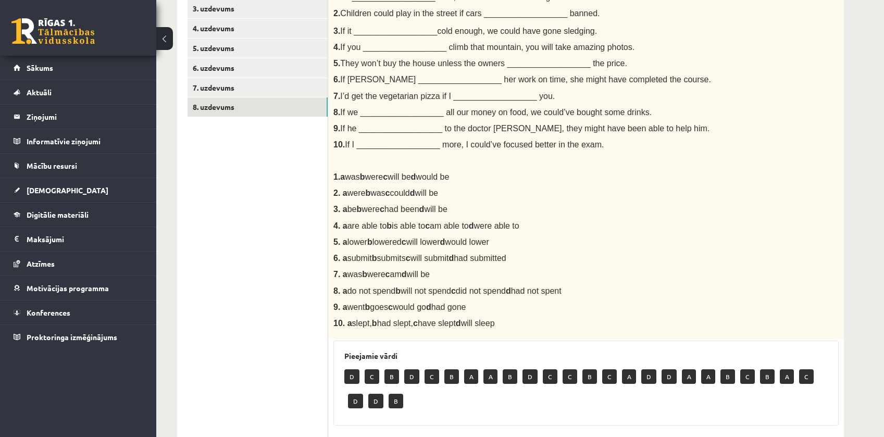
scroll to position [175, 0]
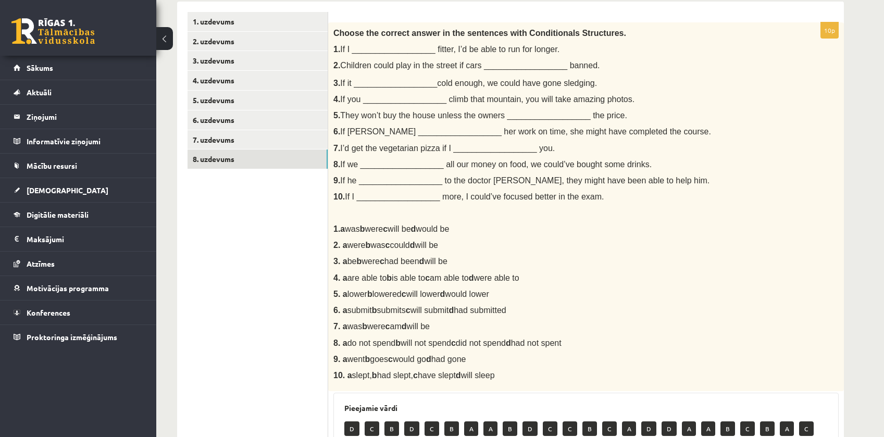
click at [229, 301] on ul "1. uzdevums 2. uzdevums 3. uzdevums 4. uzdevums 5. uzdevums 6. uzdevums 7. uzde…" at bounding box center [257, 362] width 141 height 700
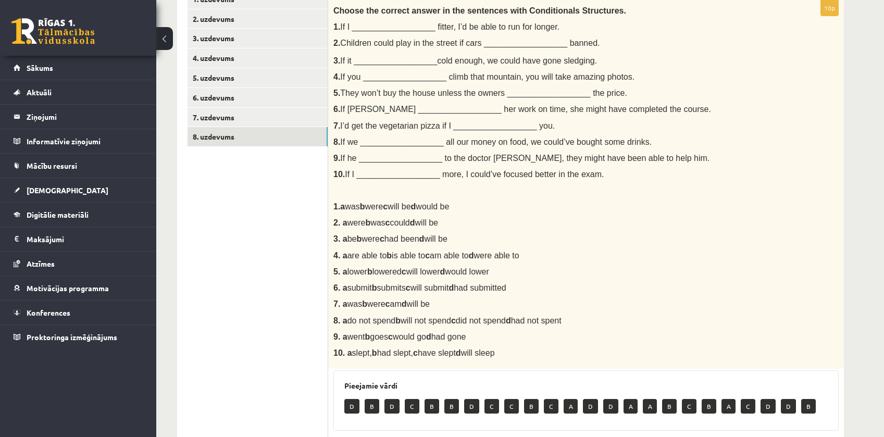
scroll to position [197, 0]
drag, startPoint x: 451, startPoint y: 96, endPoint x: 475, endPoint y: 94, distance: 24.6
click at [472, 94] on span "They won’t buy the house unless the owners __________________ the price." at bounding box center [483, 93] width 287 height 9
click at [484, 93] on span "They won’t buy the house unless the owners __________________ the price." at bounding box center [483, 93] width 287 height 9
drag, startPoint x: 352, startPoint y: 272, endPoint x: 361, endPoint y: 271, distance: 10.0
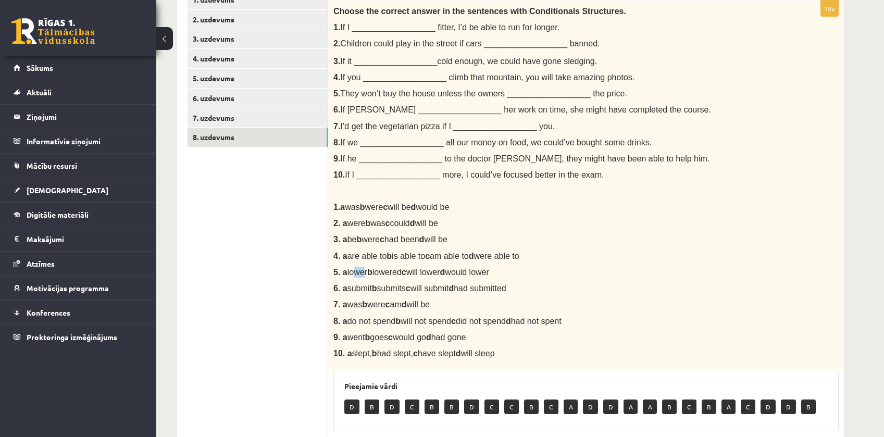
click at [361, 271] on span "lower b lowered c will lower d would lower" at bounding box center [418, 272] width 142 height 9
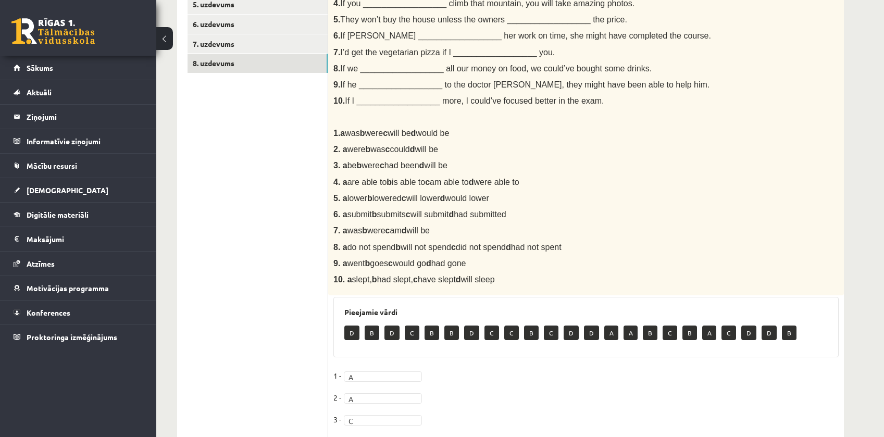
scroll to position [249, 0]
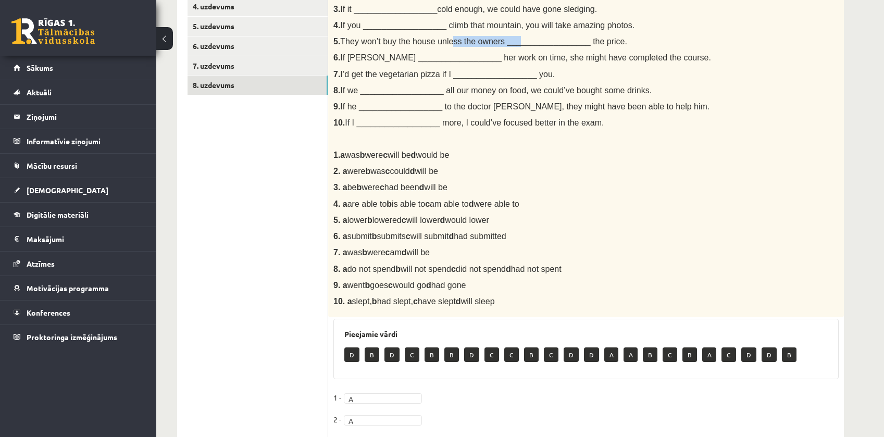
drag, startPoint x: 446, startPoint y: 39, endPoint x: 507, endPoint y: 42, distance: 61.0
click at [507, 42] on span "They won’t buy the house unless the owners __________________ the price." at bounding box center [483, 41] width 287 height 9
click at [483, 42] on span "They won’t buy the house unless the owners __________________ the price." at bounding box center [483, 41] width 287 height 9
drag, startPoint x: 374, startPoint y: 42, endPoint x: 471, endPoint y: 45, distance: 96.4
click at [457, 45] on span "They won’t buy the house unless the owners __________________ the price." at bounding box center [483, 41] width 287 height 9
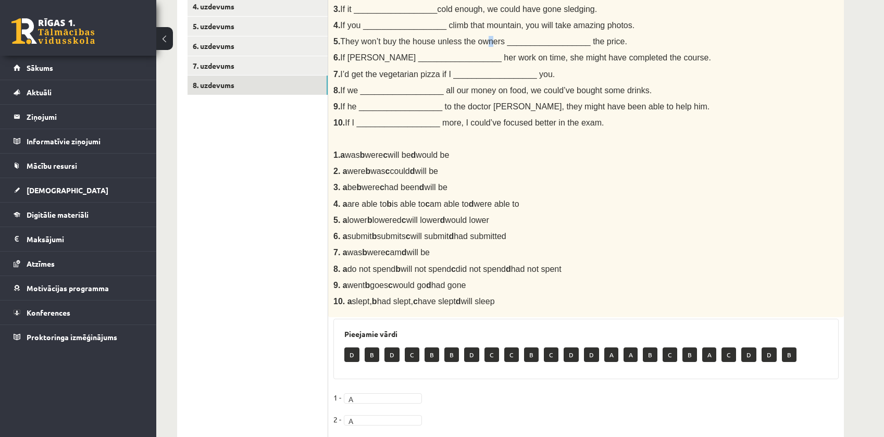
click at [482, 43] on span "They won’t buy the house unless the owners __________________ the price." at bounding box center [483, 41] width 287 height 9
click at [489, 43] on span "They won’t buy the house unless the owners __________________ the price." at bounding box center [483, 41] width 287 height 9
drag, startPoint x: 346, startPoint y: 236, endPoint x: 385, endPoint y: 236, distance: 38.5
click at [385, 236] on span "submit b submits c will submit d had submitted" at bounding box center [426, 236] width 159 height 9
click at [387, 236] on span "submit b submits c will submit d had submitted" at bounding box center [426, 236] width 159 height 9
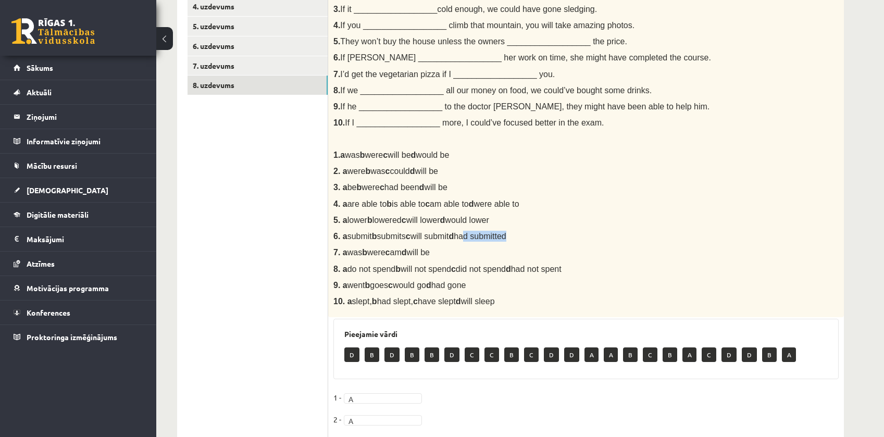
drag, startPoint x: 468, startPoint y: 236, endPoint x: 508, endPoint y: 238, distance: 40.7
click at [508, 238] on p "6. a submit b submits c will submit d had submitted" at bounding box center [559, 236] width 453 height 11
click at [461, 236] on span "submit b submits c will submit d had submitted" at bounding box center [426, 236] width 159 height 9
drag, startPoint x: 354, startPoint y: 75, endPoint x: 395, endPoint y: 76, distance: 41.2
click at [395, 76] on span "I’d get the vegetarian pizza if I __________________ you." at bounding box center [447, 74] width 215 height 9
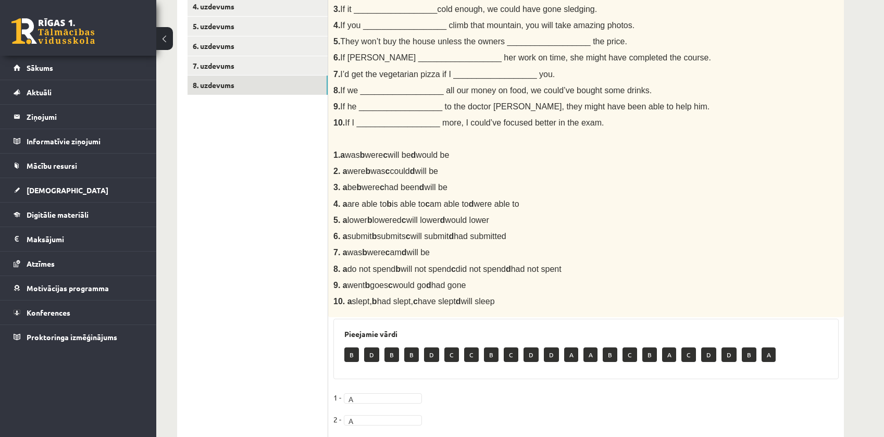
click at [411, 76] on span "I’d get the vegetarian pizza if I __________________ you." at bounding box center [447, 74] width 215 height 9
drag, startPoint x: 442, startPoint y: 75, endPoint x: 448, endPoint y: 75, distance: 6.2
click at [448, 75] on span "I’d get the vegetarian pizza if I __________________ you." at bounding box center [447, 74] width 215 height 9
click at [451, 76] on span "I’d get the vegetarian pizza if I __________________ you." at bounding box center [447, 74] width 215 height 9
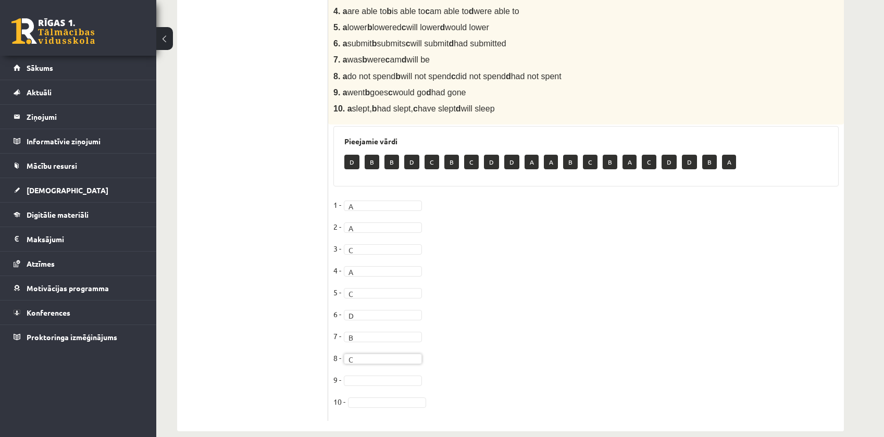
scroll to position [457, 0]
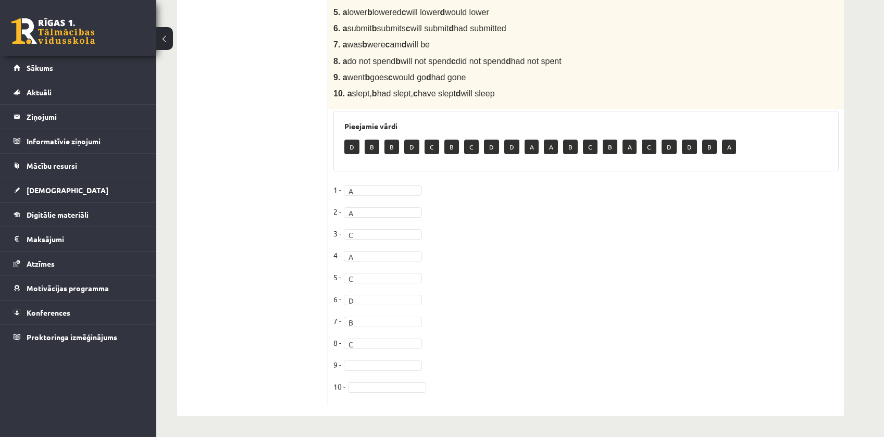
click at [344, 374] on fieldset "1 - A * 2 - A * 3 - C * 4 - A * 5 - C * 6 - D * 7 - B * 8 - C * 9 - 10 -" at bounding box center [585, 291] width 505 height 219
click at [345, 371] on fieldset "1 - A * 2 - A * 3 - C * 4 - A * 5 - C * 6 - D * 7 - B * 8 - C * 9 - 10 -" at bounding box center [585, 291] width 505 height 219
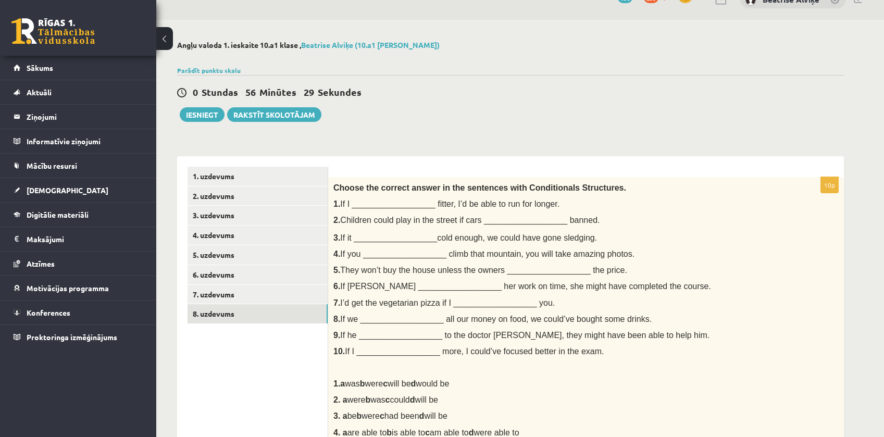
scroll to position [0, 0]
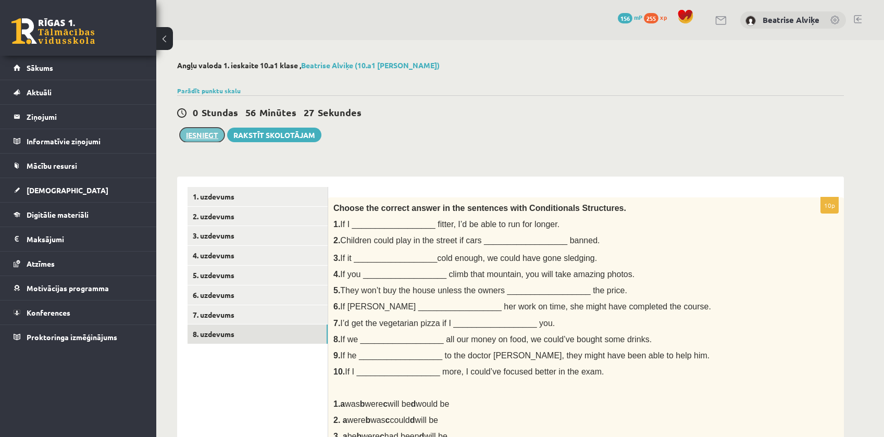
click at [204, 130] on button "Iesniegt" at bounding box center [202, 135] width 45 height 15
